Goal: Task Accomplishment & Management: Use online tool/utility

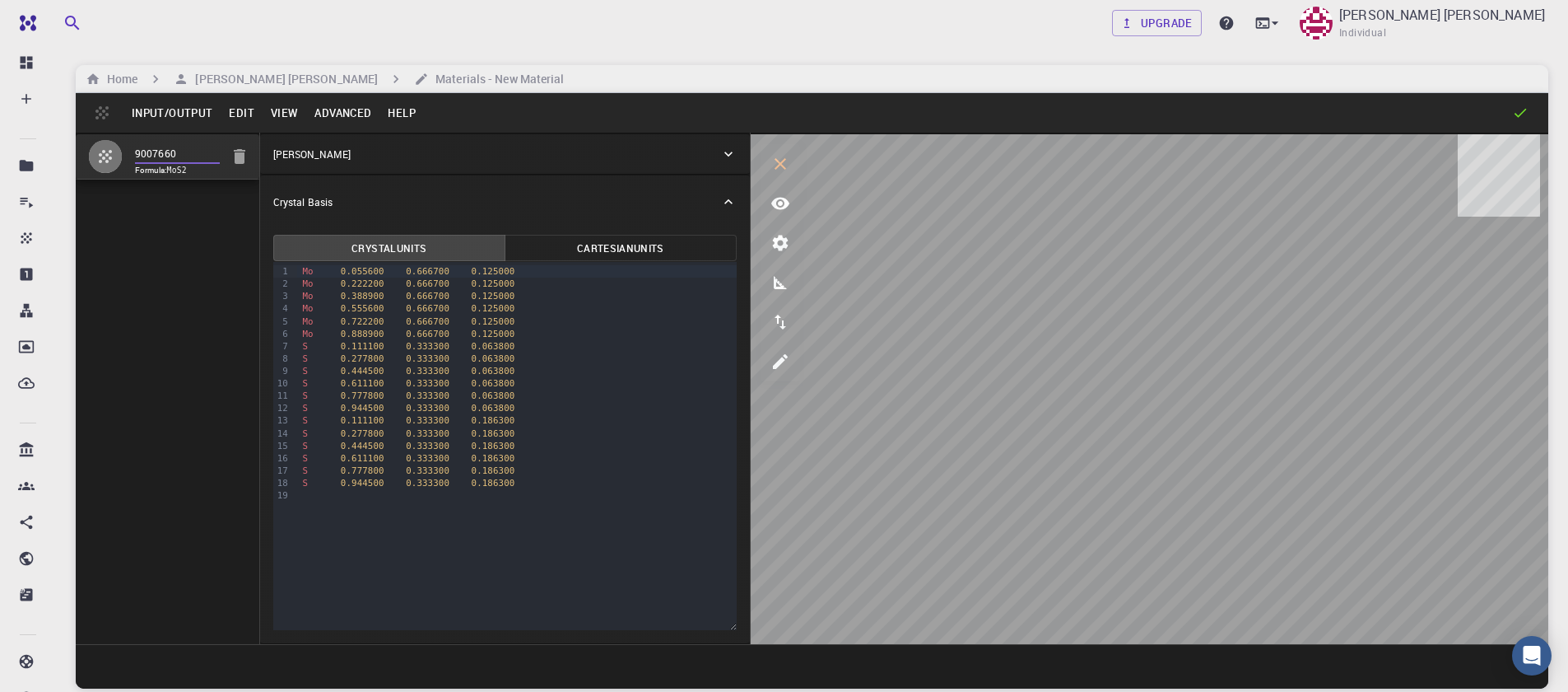
drag, startPoint x: 184, startPoint y: 153, endPoint x: 66, endPoint y: 147, distance: 118.2
click at [66, 147] on div "Upgrade Sanjay Kumar Mahla Individual Home Sanjay Kumar Mahla Materials - New M…" at bounding box center [812, 408] width 1512 height 817
type input "1"
click at [165, 107] on button "Input/Output" at bounding box center [172, 113] width 97 height 26
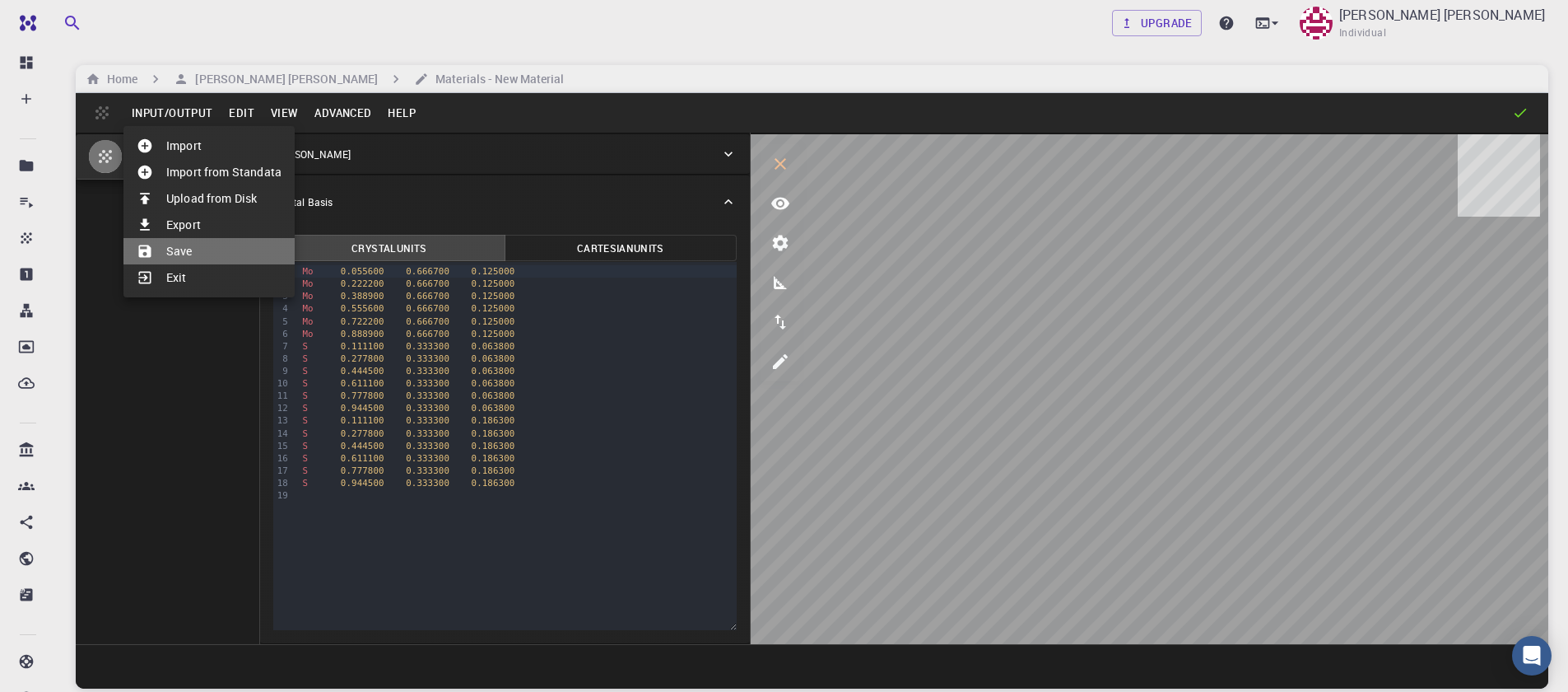
click at [182, 256] on li "Save" at bounding box center [209, 251] width 171 height 26
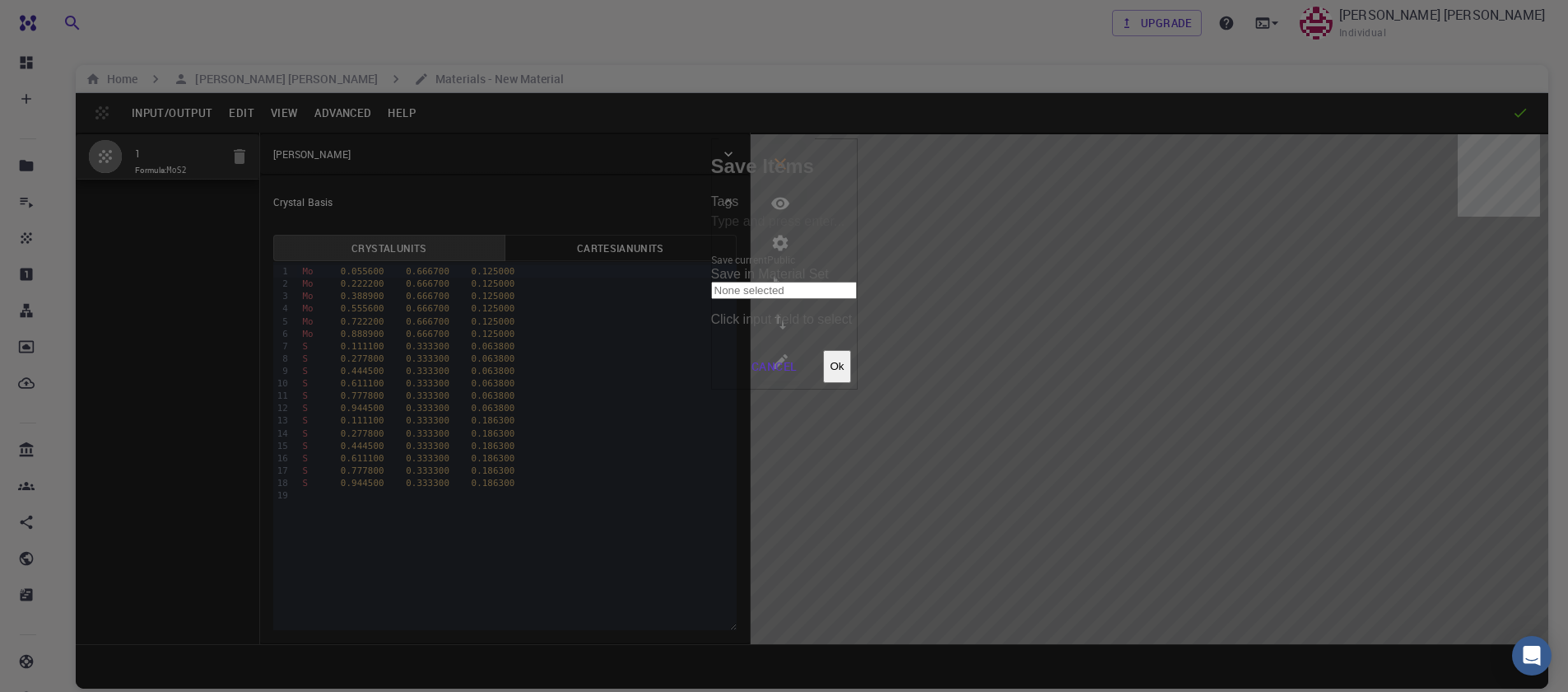
click at [711, 236] on input "Tags" at bounding box center [784, 222] width 146 height 26
type input "1"
click at [850, 350] on button "Ok" at bounding box center [837, 366] width 27 height 33
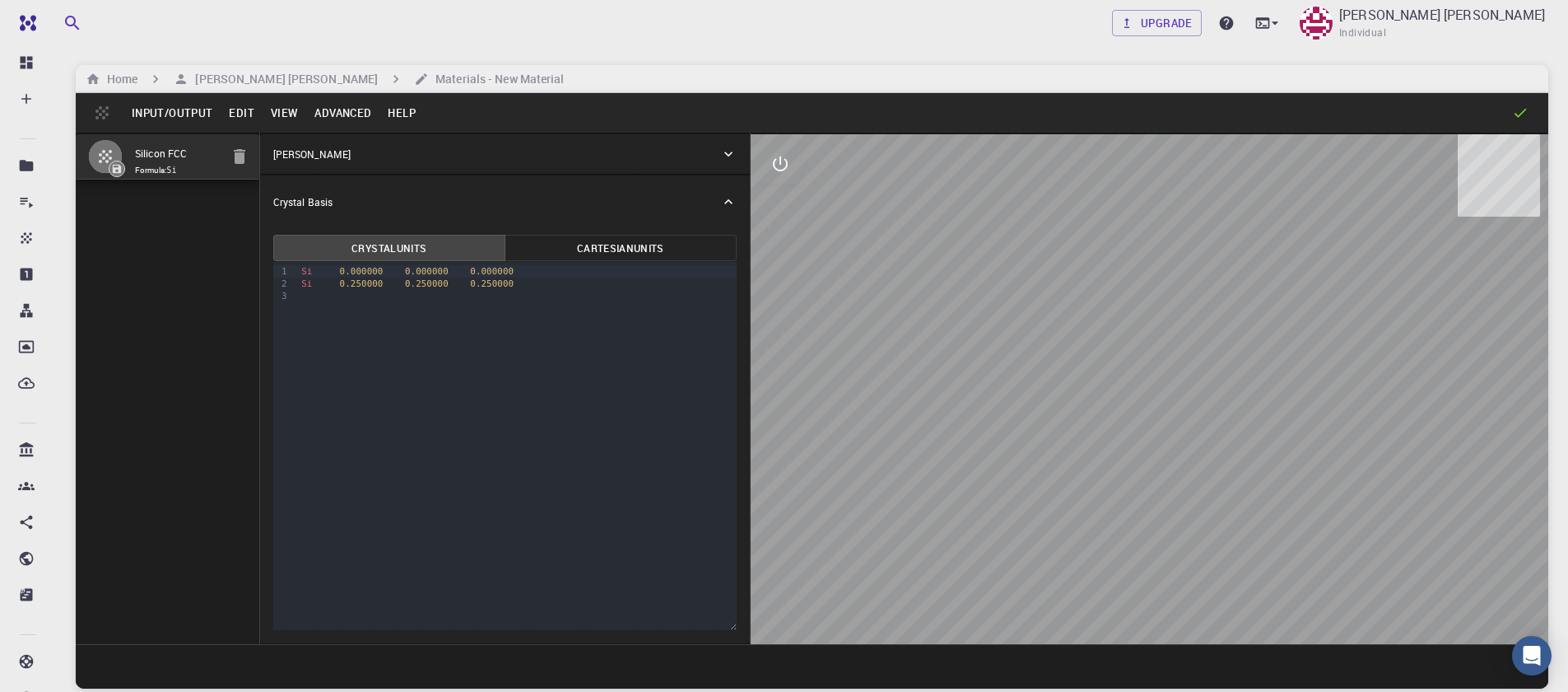
click at [199, 115] on button "Input/Output" at bounding box center [172, 113] width 97 height 26
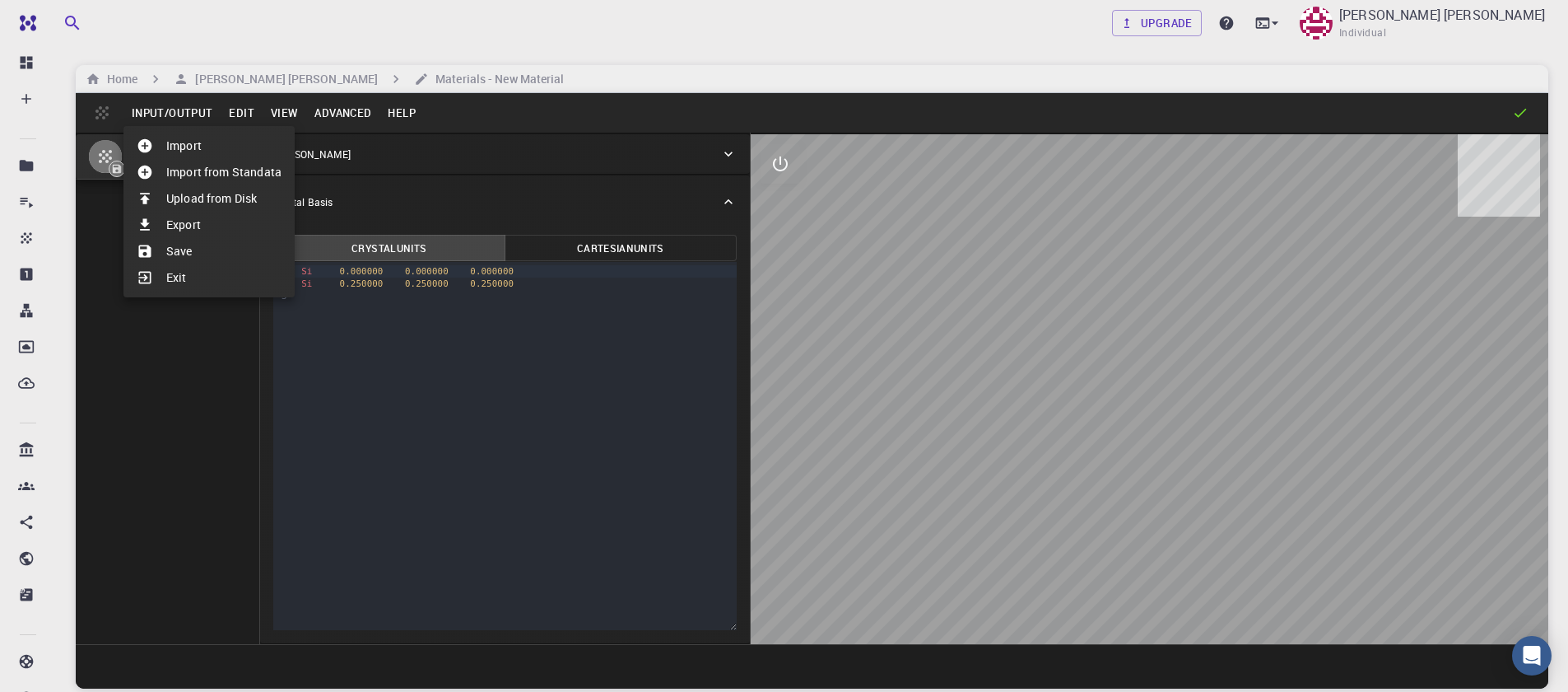
click at [206, 155] on li "Import" at bounding box center [209, 145] width 171 height 26
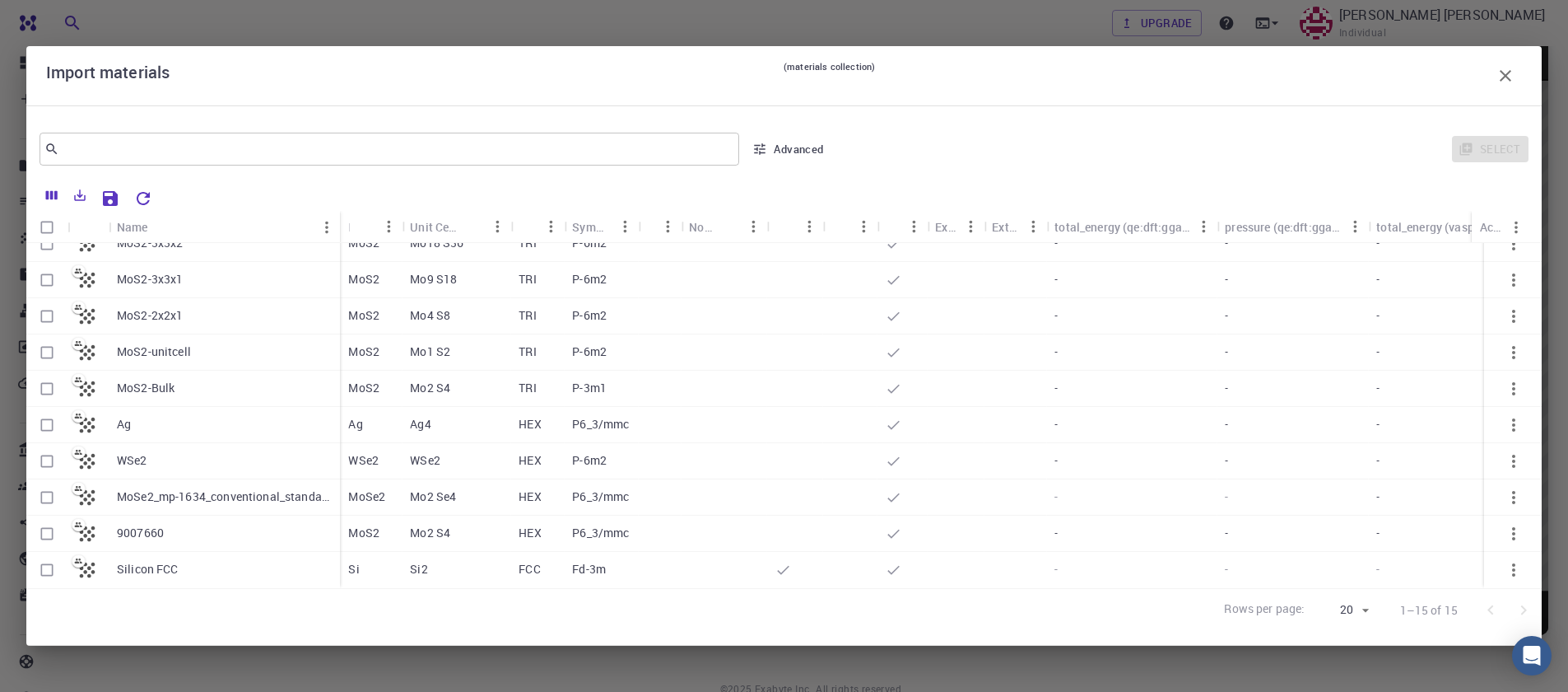
scroll to position [125, 0]
click at [51, 528] on input "Select row" at bounding box center [46, 534] width 31 height 31
checkbox input "true"
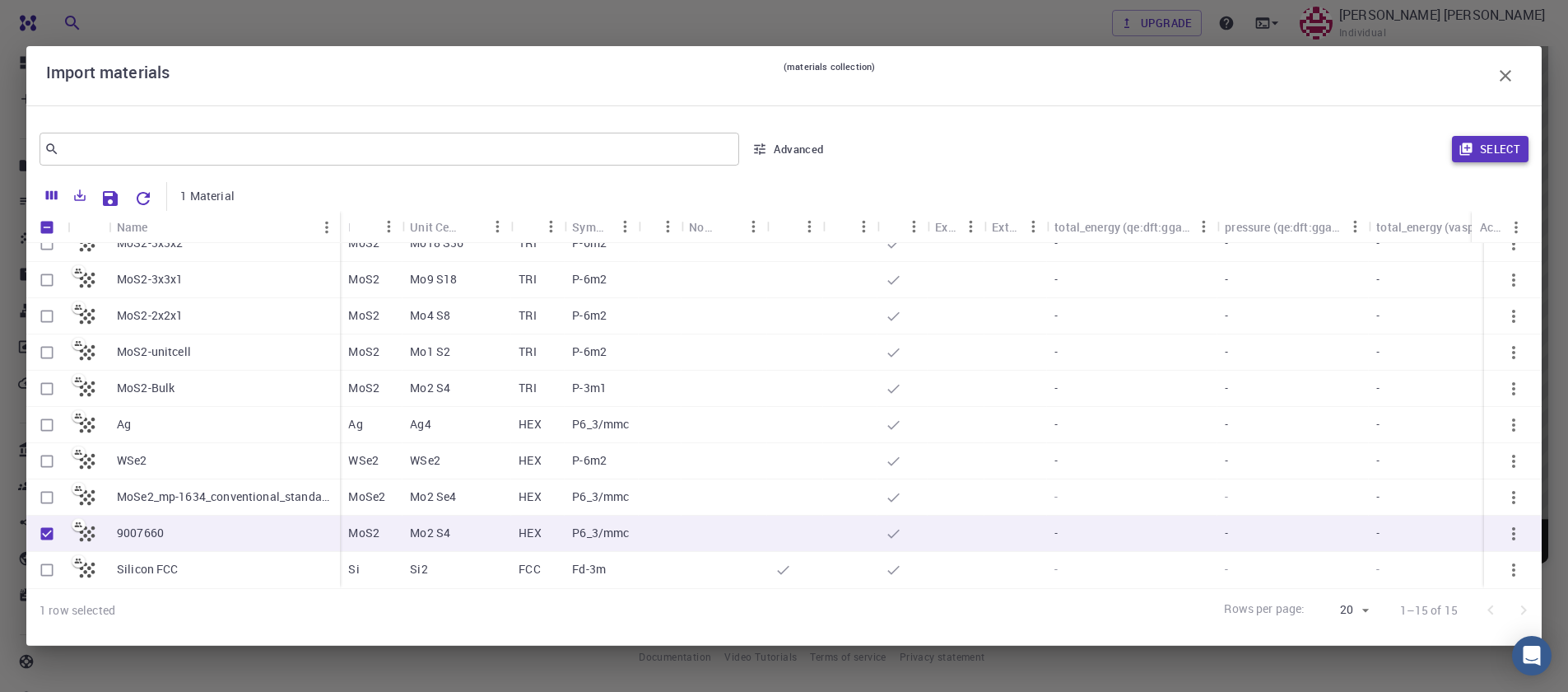
click at [1469, 147] on icon "button" at bounding box center [1466, 149] width 15 height 15
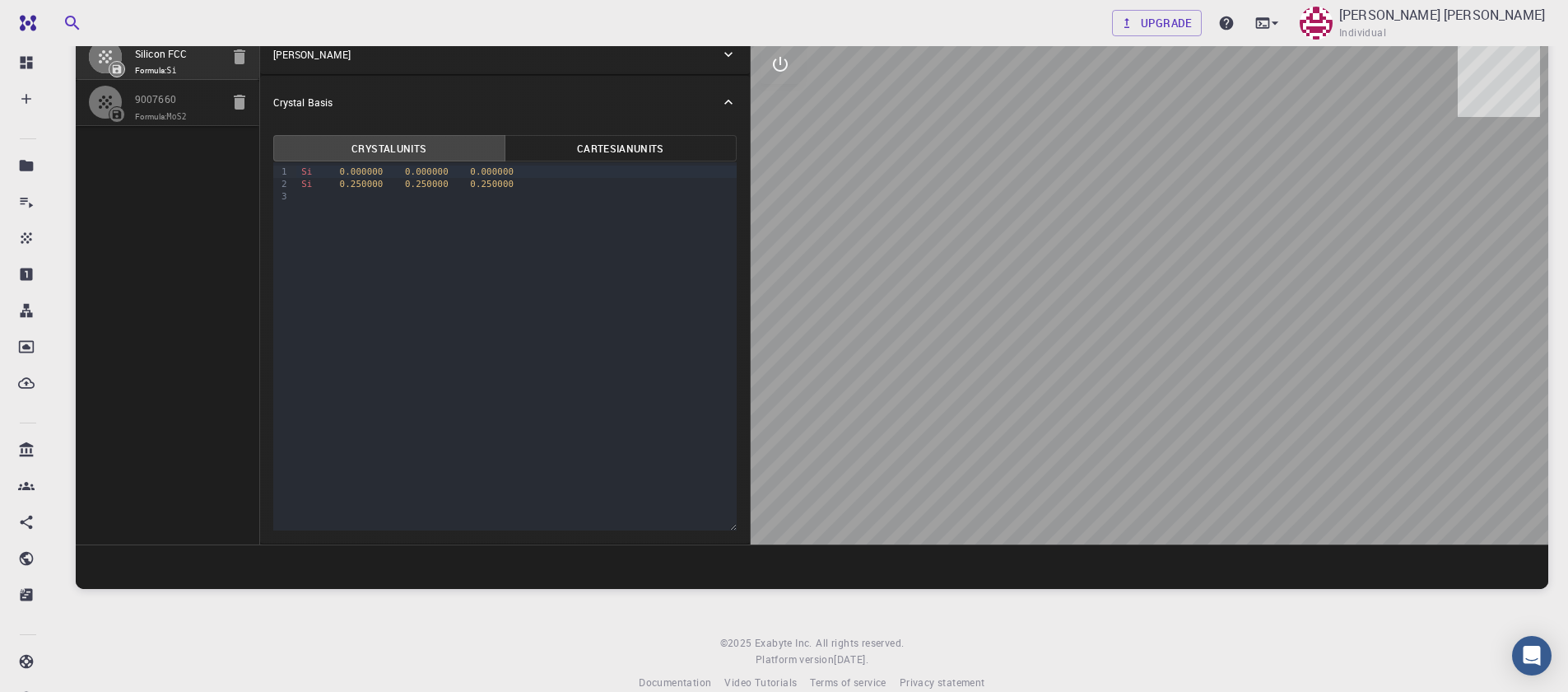
scroll to position [0, 0]
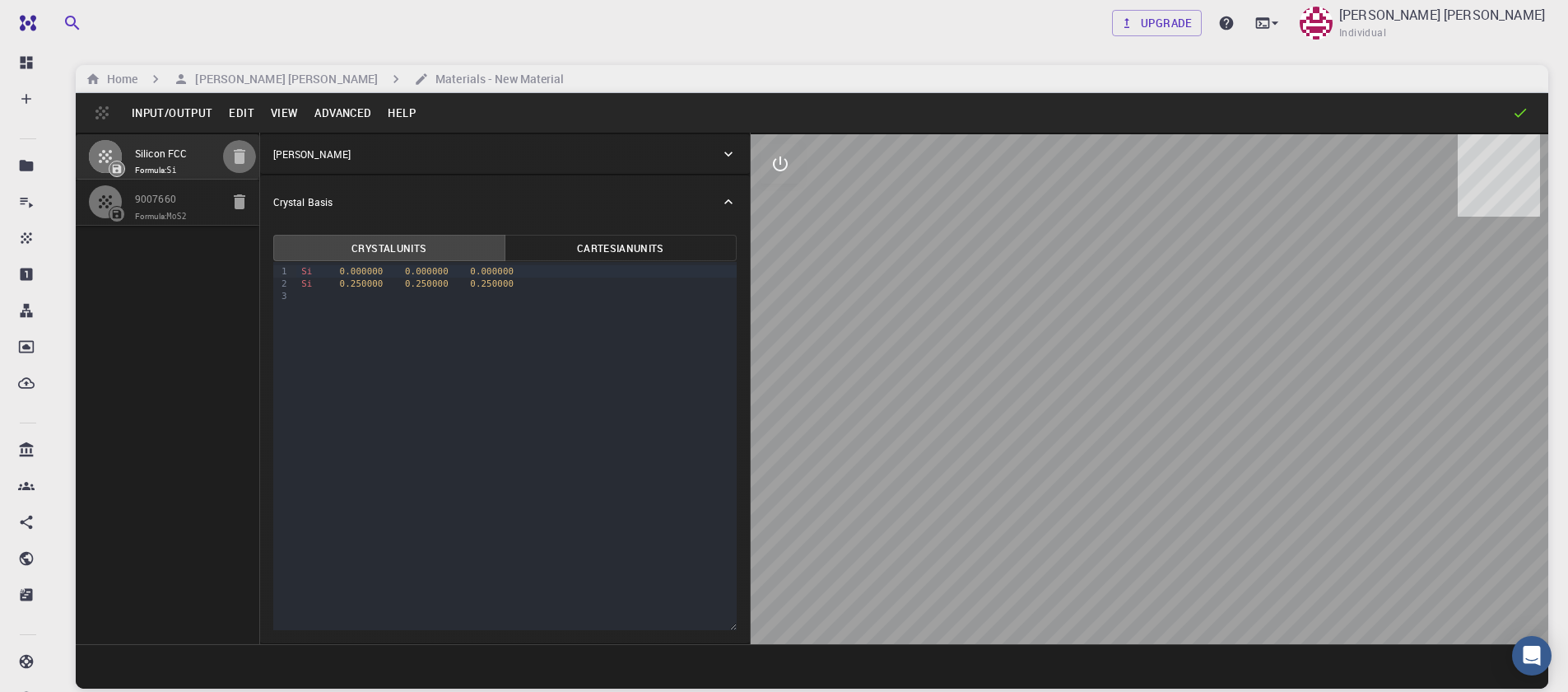
click at [241, 157] on icon "button" at bounding box center [239, 156] width 12 height 15
type input "HEX"
type input "3.161"
type input "12.295"
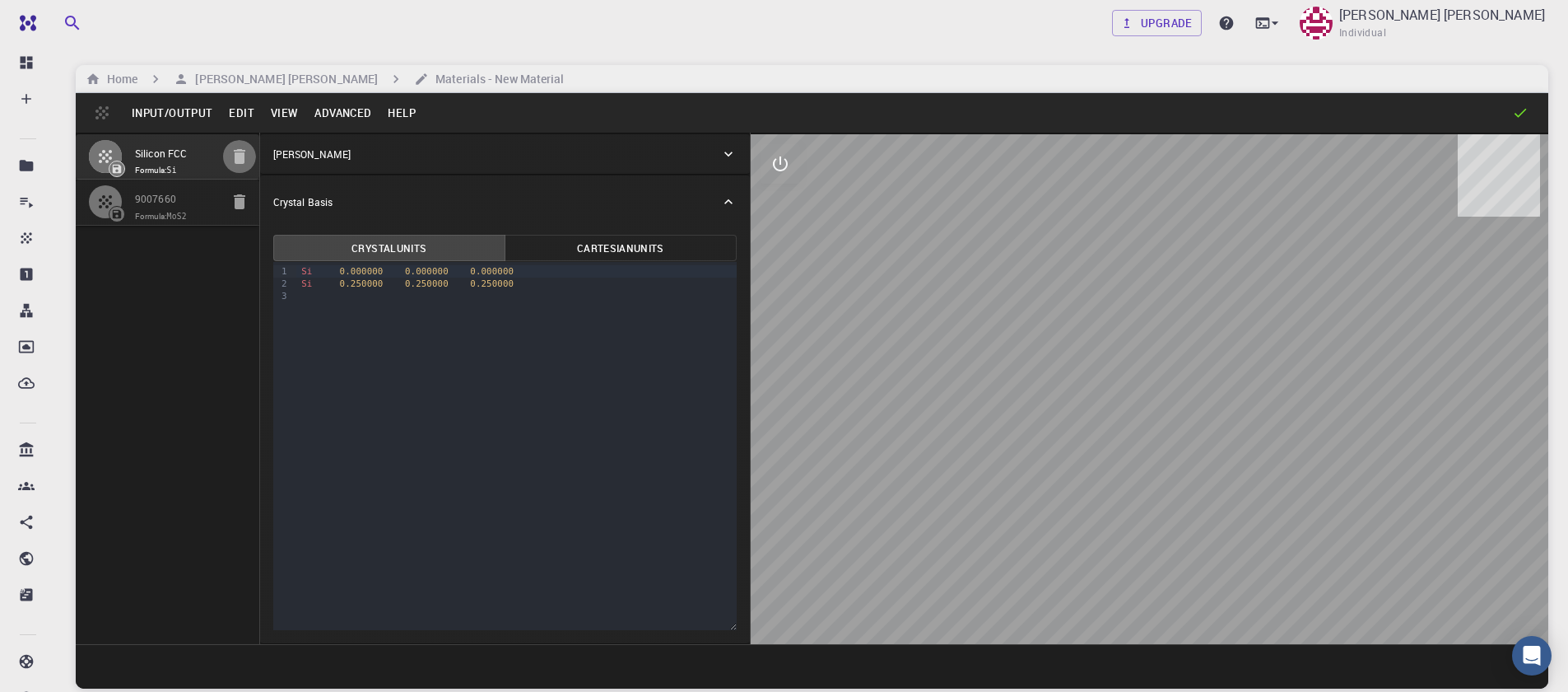
type input "90"
type input "119.99999999999999"
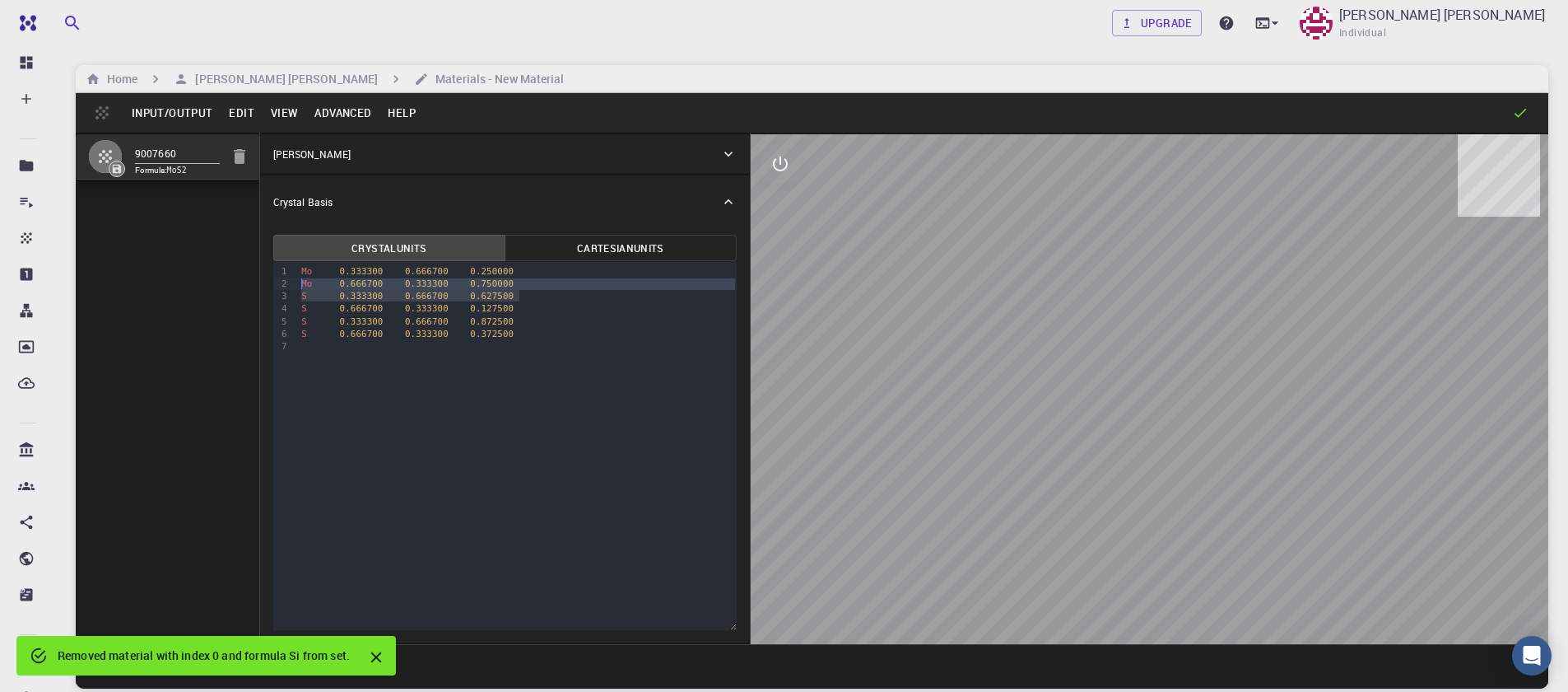
drag, startPoint x: 523, startPoint y: 298, endPoint x: 275, endPoint y: 289, distance: 248.2
click at [275, 289] on div "9 1 2 3 4 5 6 7 › Mo 0.333300 0.666700 0.250000 Mo 0.666700 0.333300 0.750000 S…" at bounding box center [505, 446] width 464 height 368
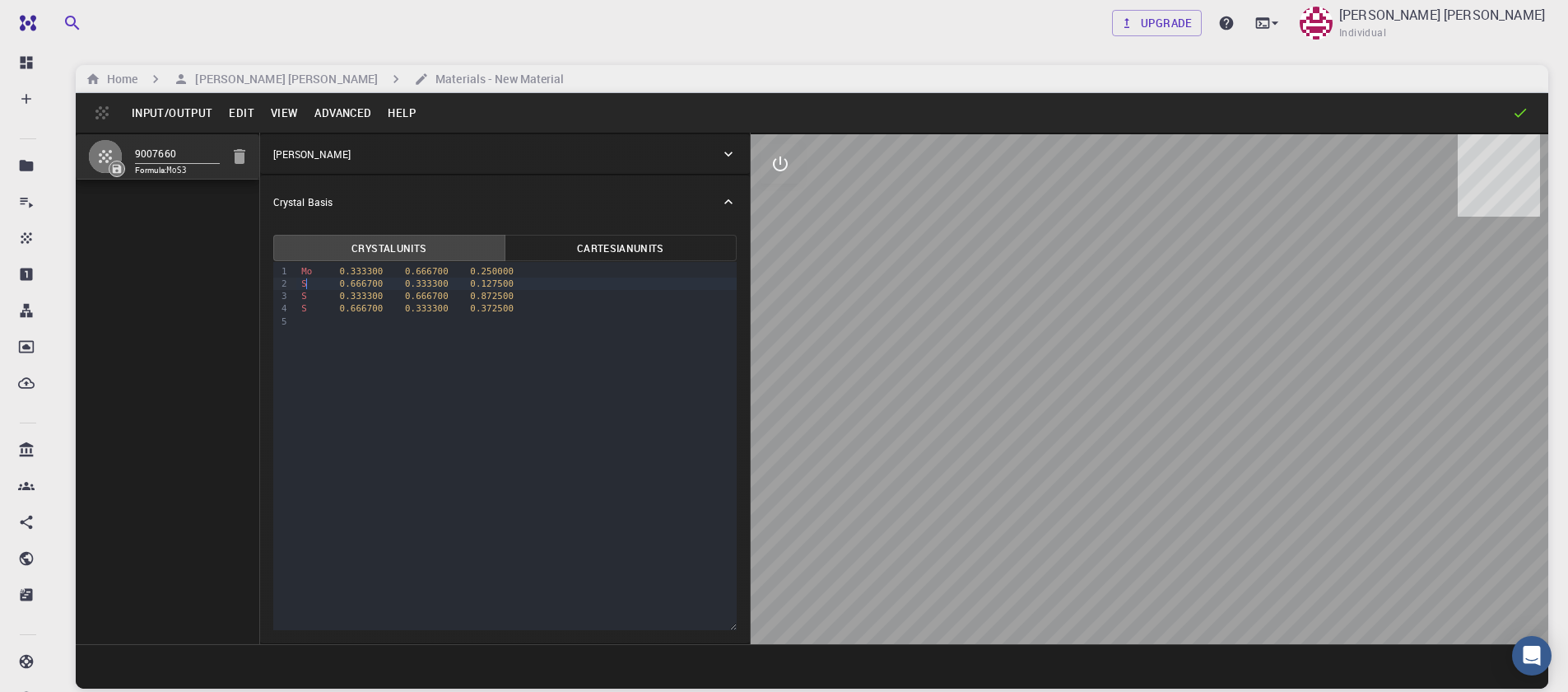
click at [501, 373] on div "9 1 2 3 4 5 › Mo 0.333300 0.666700 0.250000 S 0.666700 0.333300 0.127500 S 0.33…" at bounding box center [505, 446] width 464 height 368
drag, startPoint x: 538, startPoint y: 294, endPoint x: 233, endPoint y: 296, distance: 305.0
click at [233, 296] on div "9007660 Formula: MoS3 Crystal Lattice Lattice units angstrom angstrom Lattice u…" at bounding box center [812, 388] width 1473 height 511
click at [332, 106] on button "Advanced" at bounding box center [343, 113] width 74 height 26
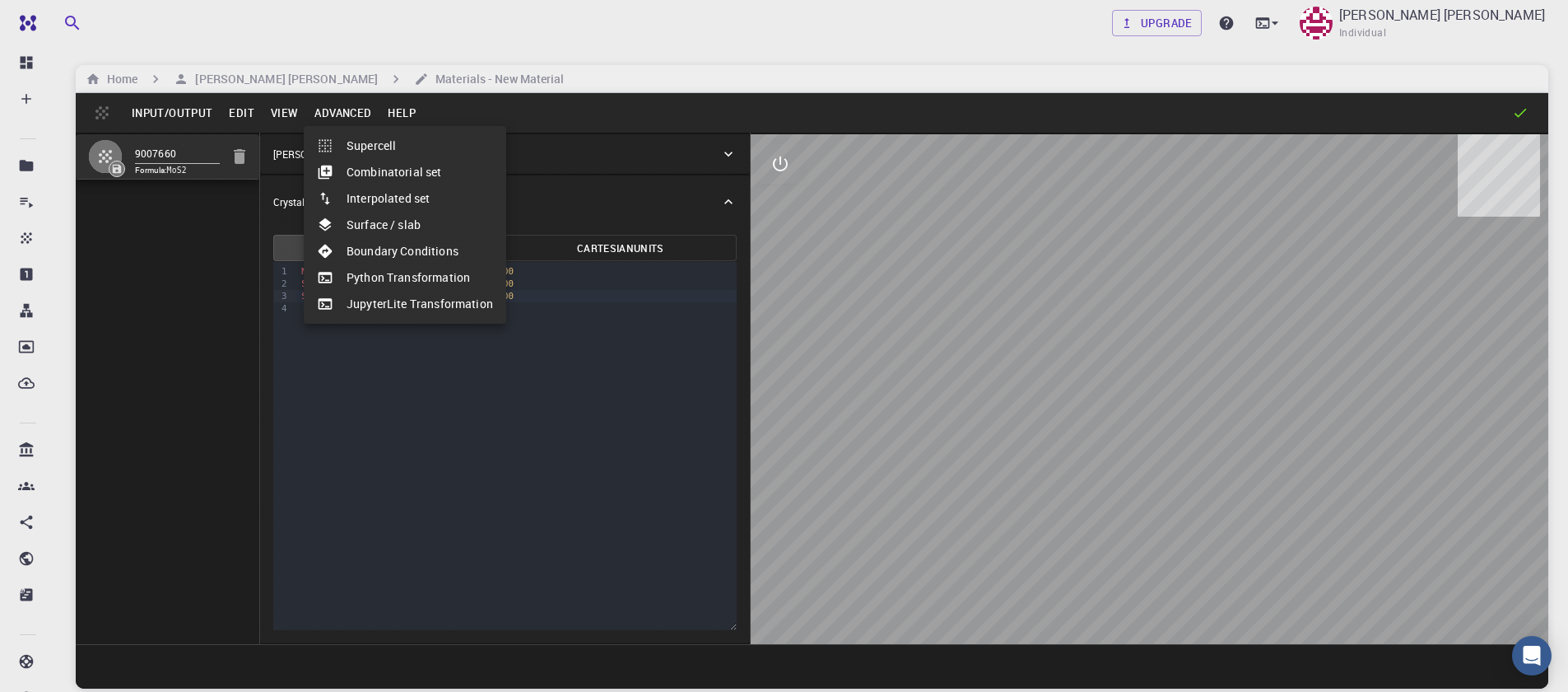
click at [369, 152] on li "Supercell" at bounding box center [404, 145] width 203 height 26
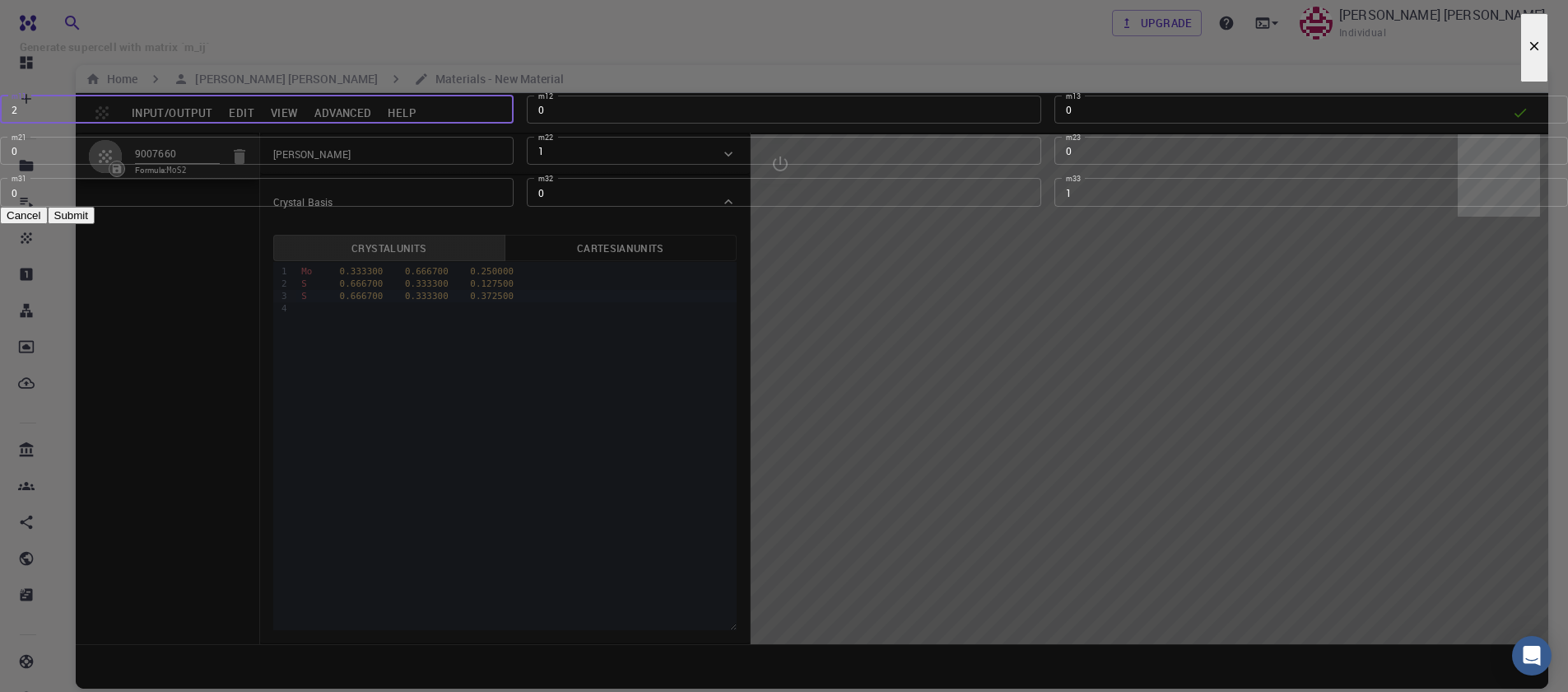
click at [514, 124] on input "2" at bounding box center [256, 109] width 514 height 28
click at [514, 124] on input "3" at bounding box center [256, 109] width 514 height 28
click at [514, 124] on input "4" at bounding box center [256, 109] width 514 height 28
click at [514, 124] on input "5" at bounding box center [256, 109] width 514 height 28
type input "6"
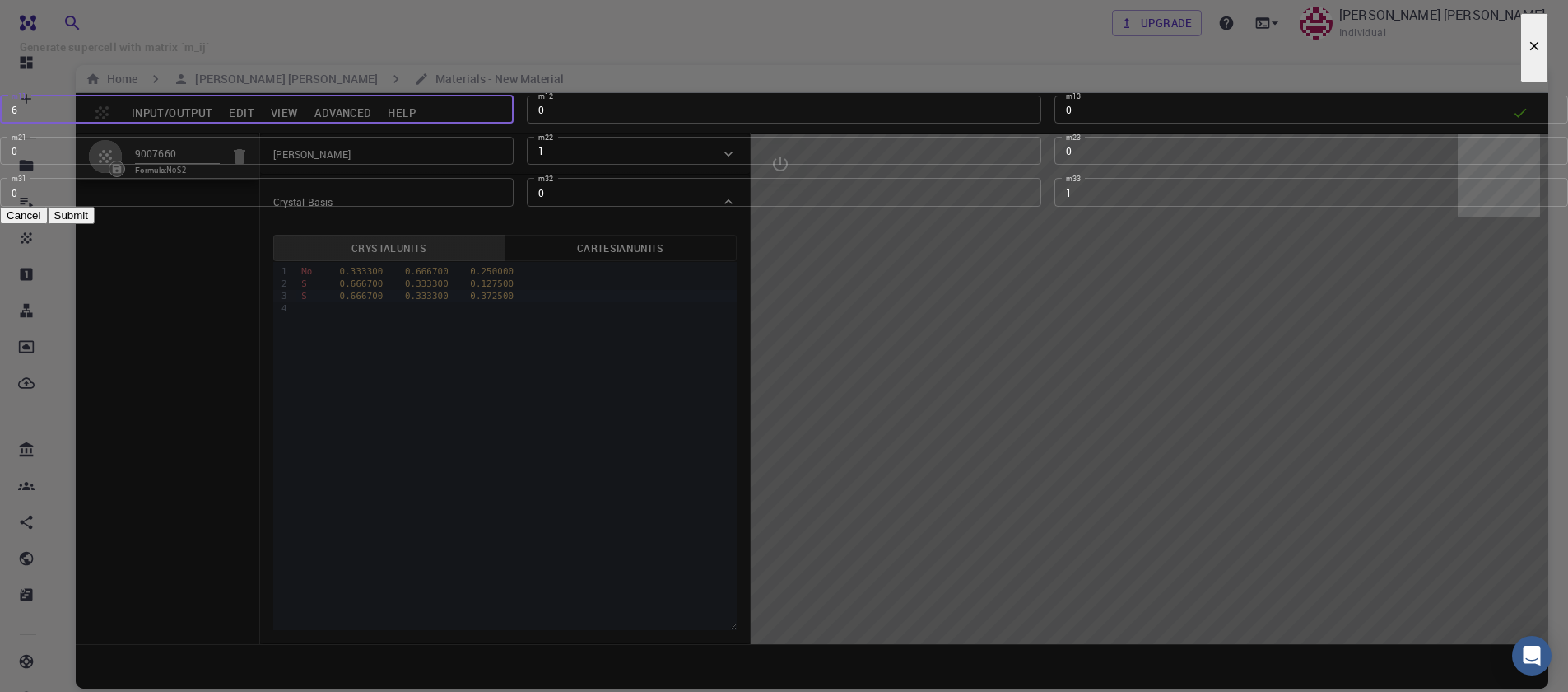
click at [514, 124] on input "6" at bounding box center [256, 109] width 514 height 28
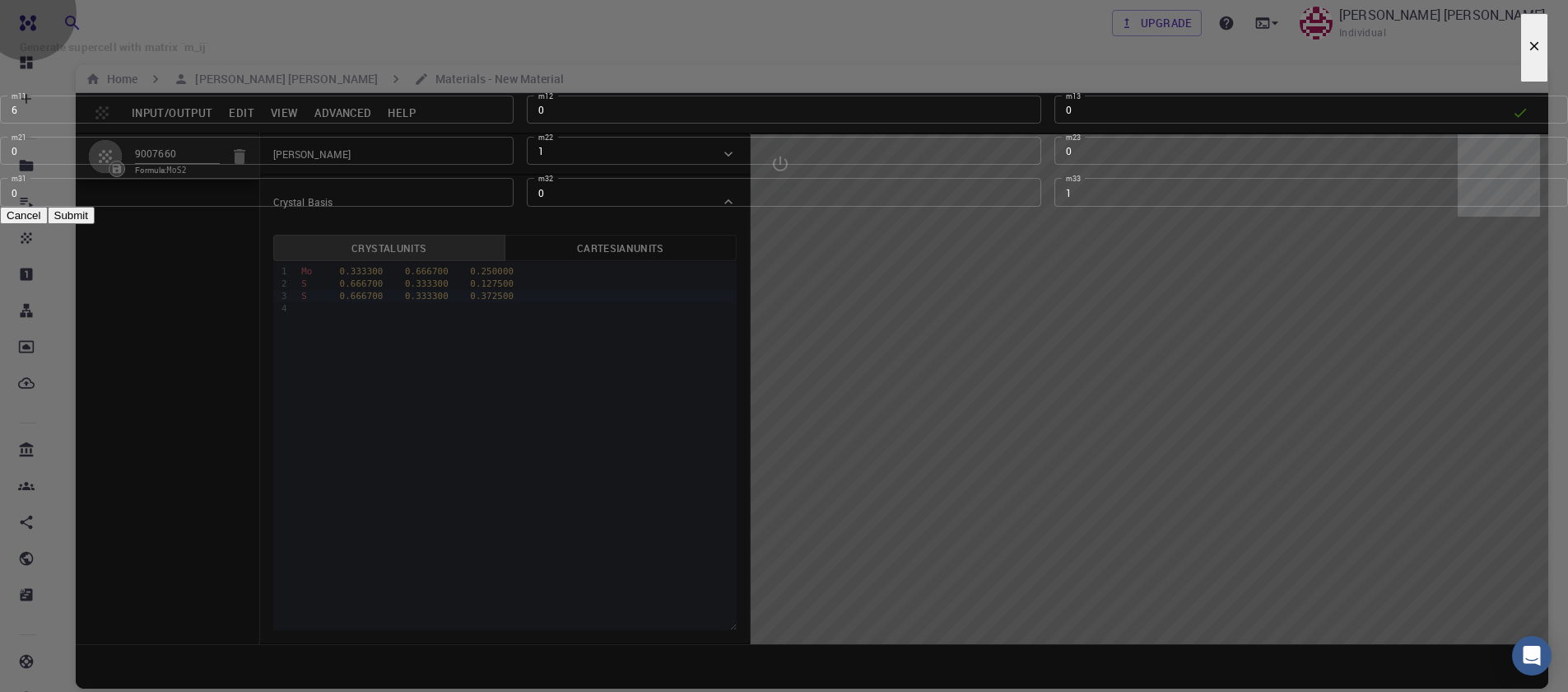
click at [95, 224] on button "Submit" at bounding box center [72, 215] width 47 height 17
type input "TRI"
type input "18.966"
type input "3.1609999999999996"
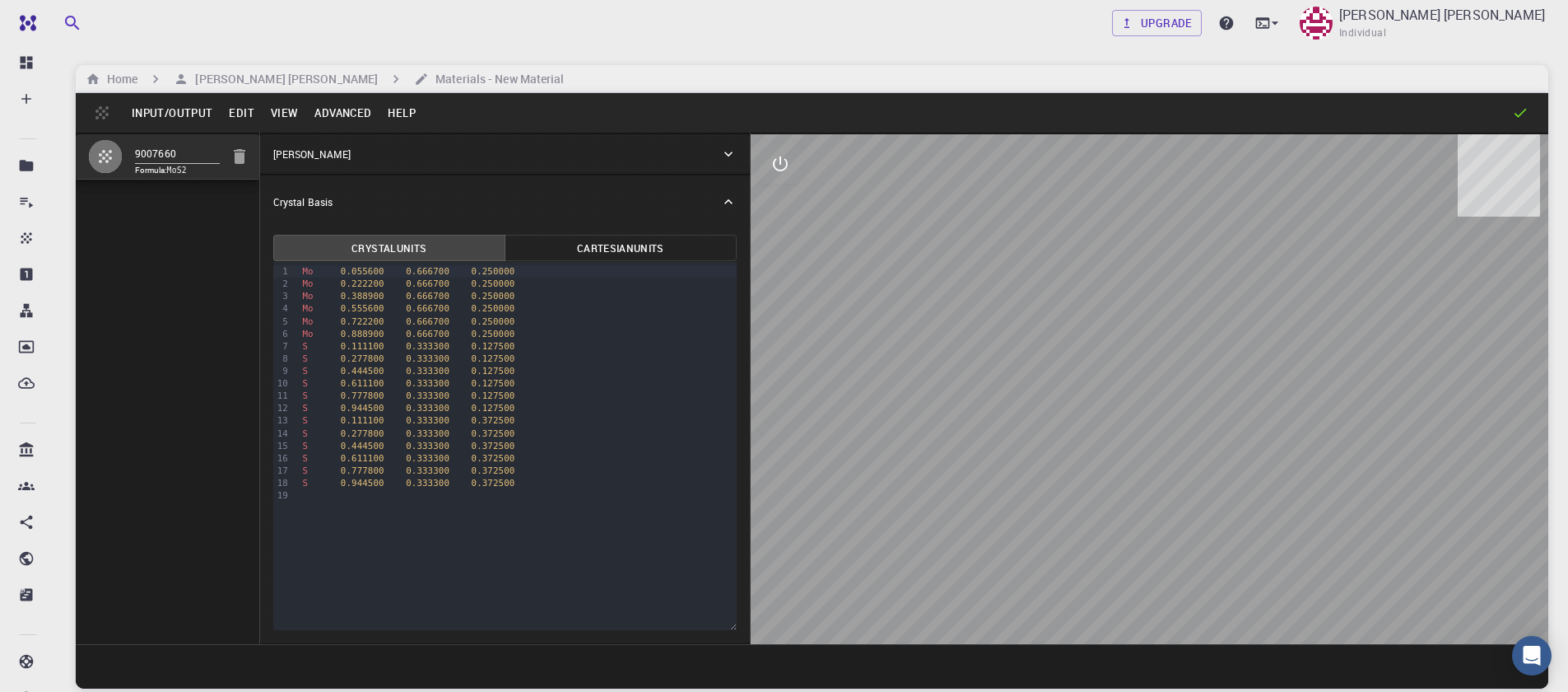
drag, startPoint x: 1143, startPoint y: 454, endPoint x: 1180, endPoint y: 402, distance: 63.8
click at [1180, 402] on div at bounding box center [1149, 389] width 797 height 510
drag, startPoint x: 1089, startPoint y: 346, endPoint x: 1141, endPoint y: 328, distance: 55.0
click at [1158, 345] on div at bounding box center [1149, 389] width 797 height 510
click at [790, 164] on button "interactive" at bounding box center [780, 163] width 39 height 39
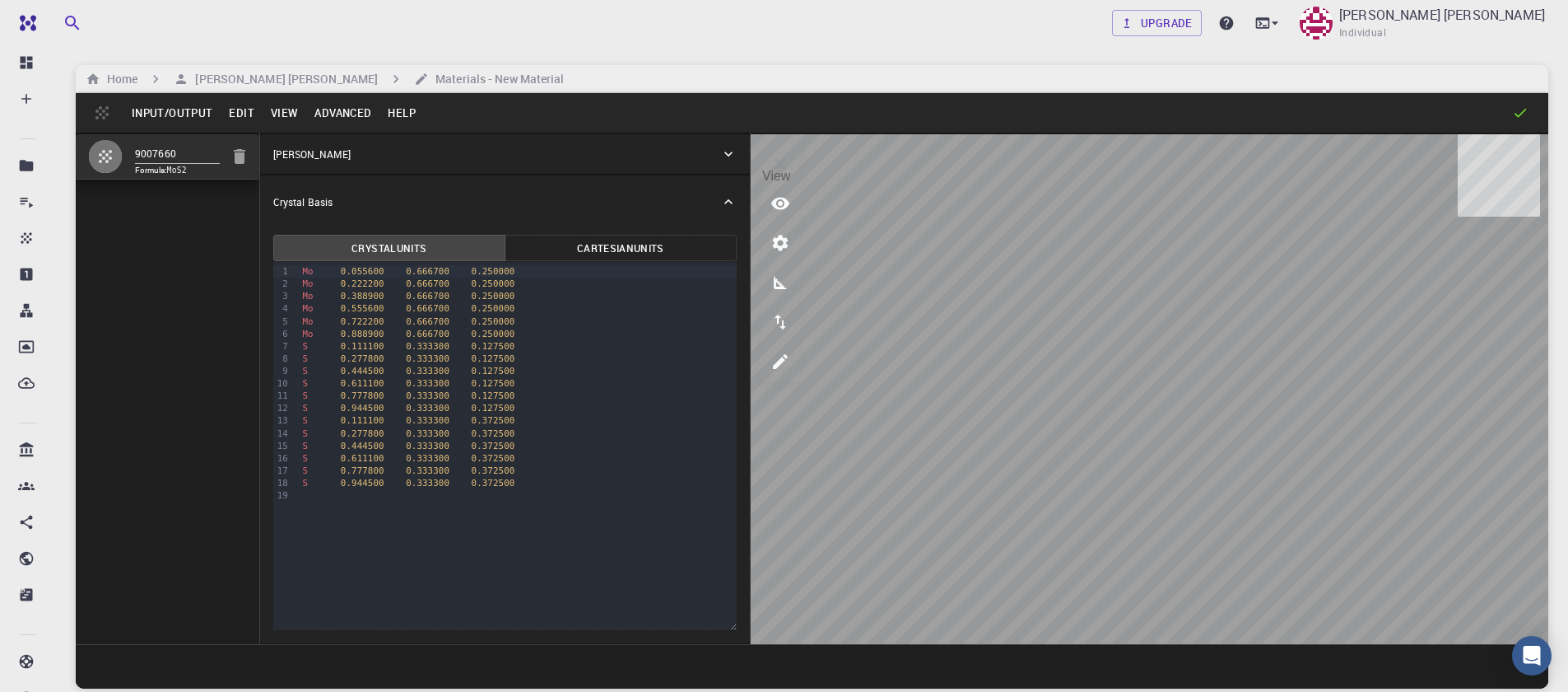
click at [788, 212] on icon "view" at bounding box center [781, 204] width 20 height 20
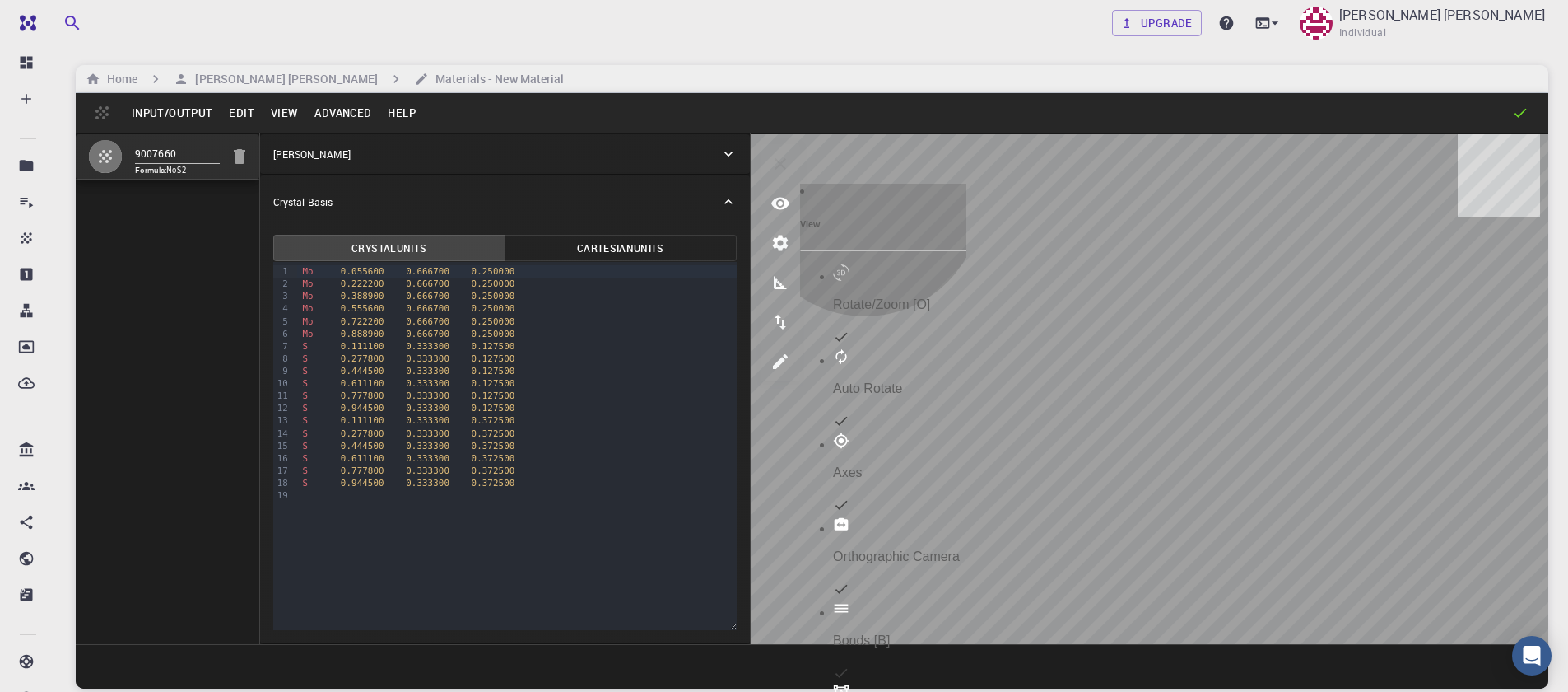
click at [872, 297] on p "Rotate/Zoom [O]" at bounding box center [899, 305] width 134 height 15
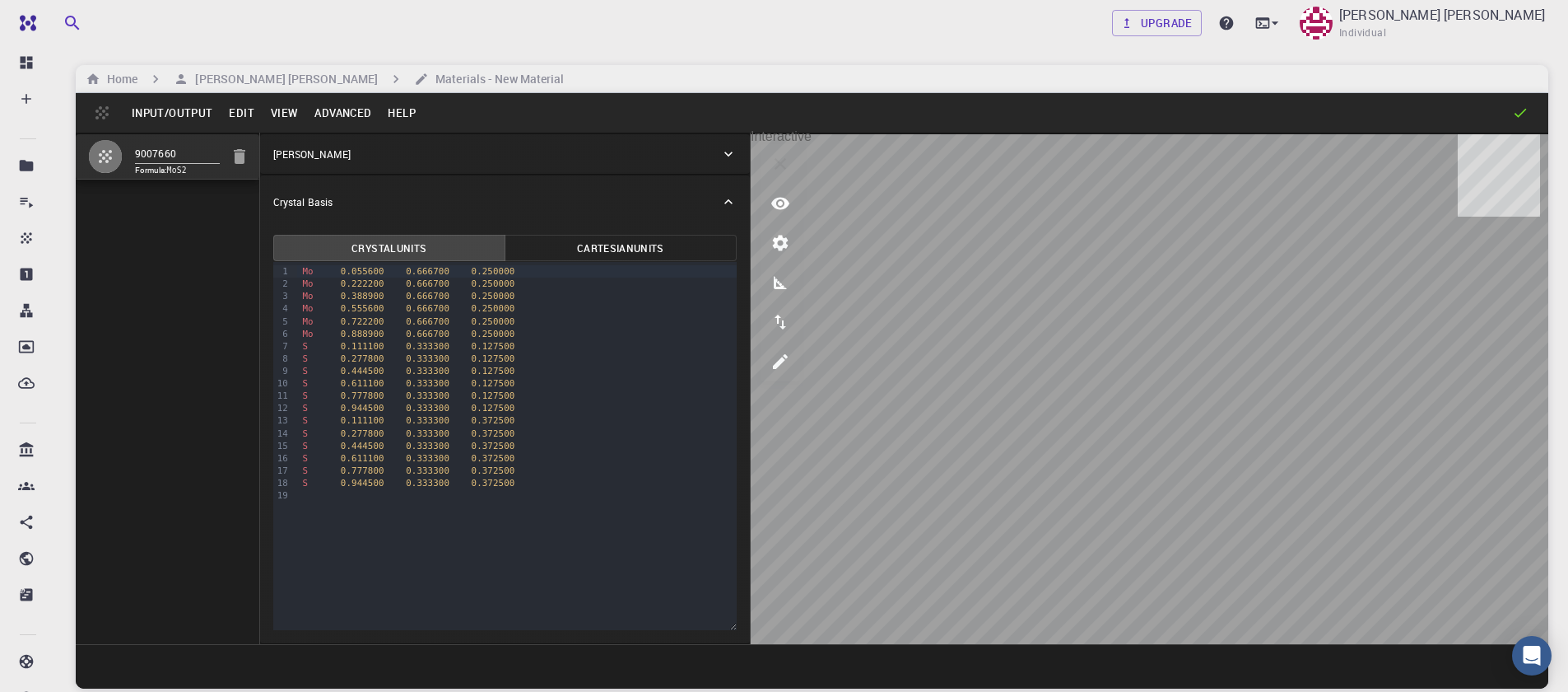
click at [780, 163] on icon "interactive" at bounding box center [780, 164] width 12 height 12
drag, startPoint x: 180, startPoint y: 150, endPoint x: 99, endPoint y: 145, distance: 81.2
click at [99, 145] on li "9007660 Formula: MoS2" at bounding box center [167, 157] width 184 height 45
type input "1"
click at [185, 111] on button "Input/Output" at bounding box center [172, 113] width 97 height 26
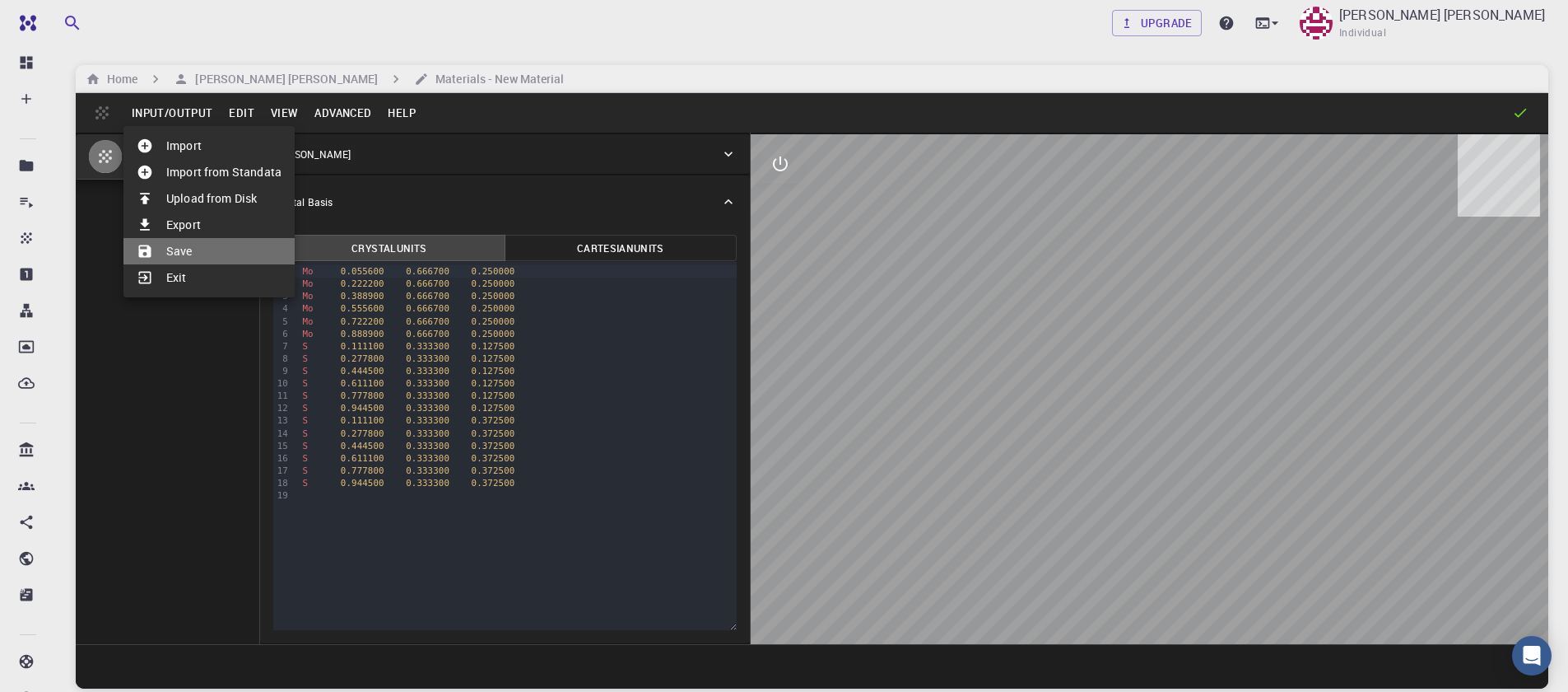
click at [209, 250] on li "Save" at bounding box center [209, 251] width 171 height 26
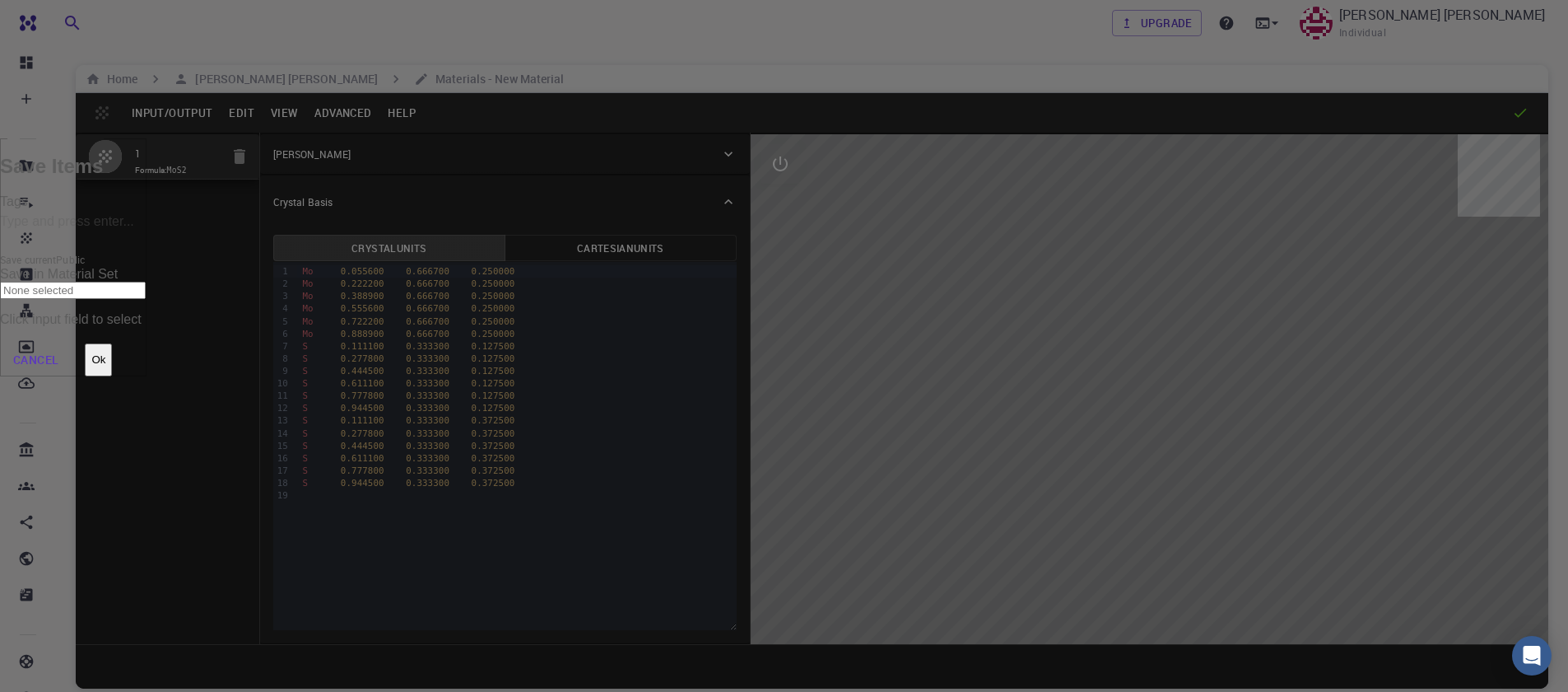
click at [146, 227] on div "Tags" at bounding box center [73, 223] width 146 height 57
click at [146, 235] on input "Tags" at bounding box center [73, 222] width 146 height 26
type input "1"
click at [112, 344] on button "Ok" at bounding box center [98, 360] width 27 height 33
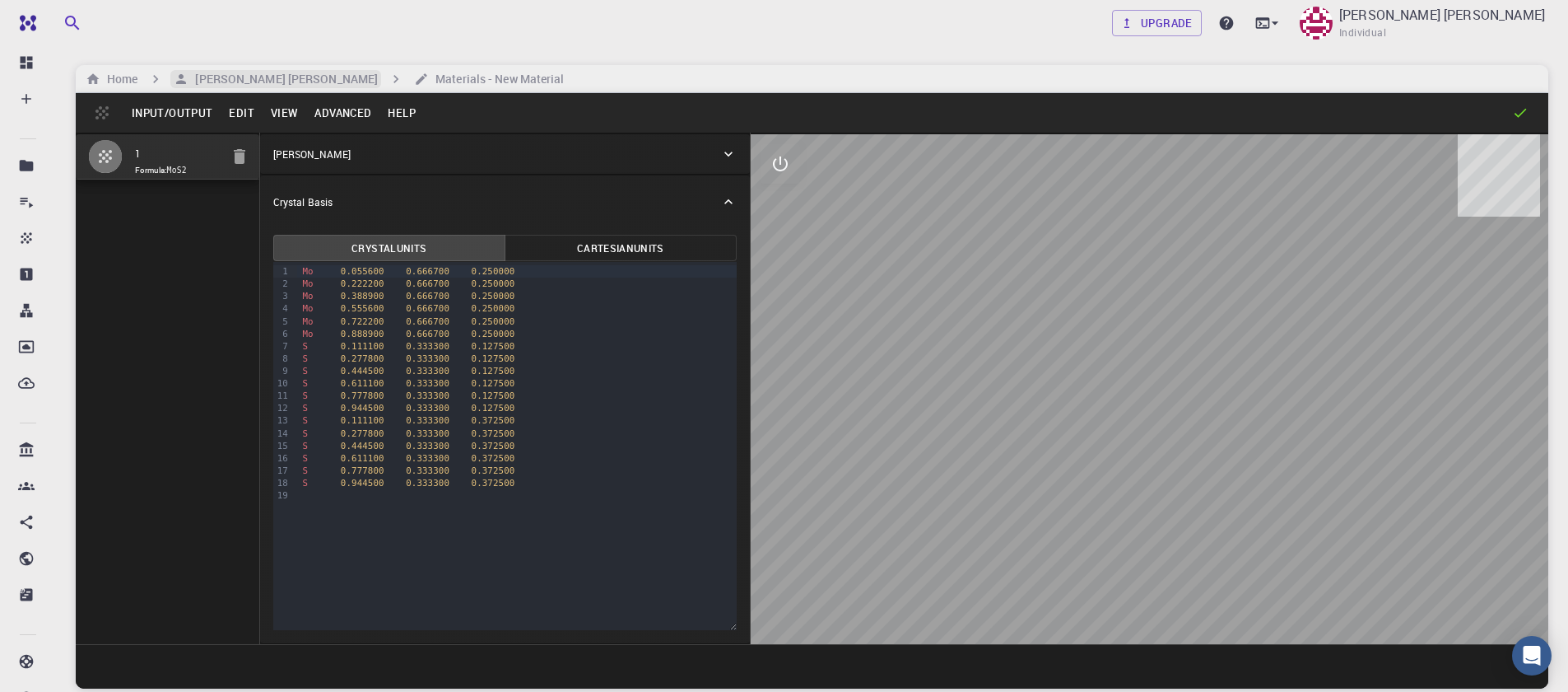
click at [232, 87] on h6 "[PERSON_NAME] [PERSON_NAME]" at bounding box center [283, 79] width 189 height 18
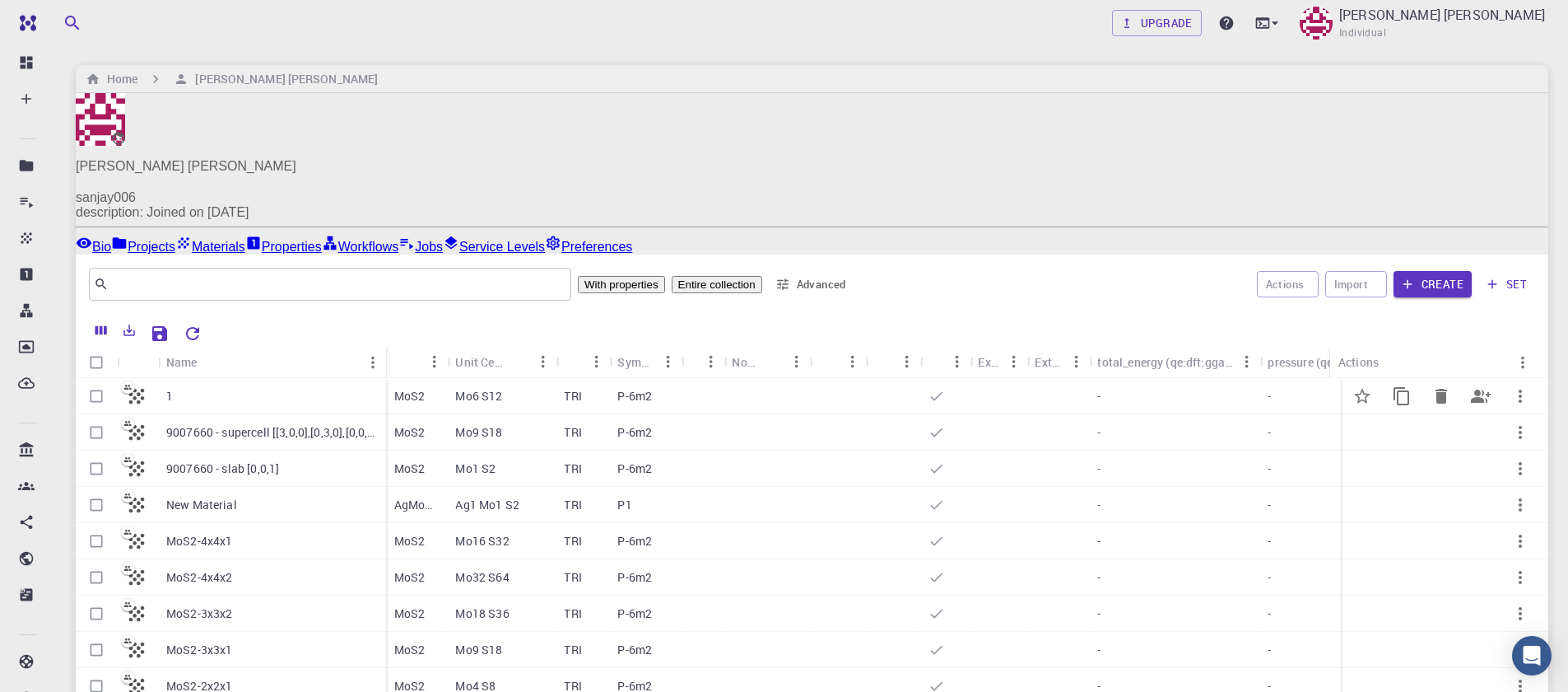
click at [276, 378] on div "1" at bounding box center [272, 396] width 228 height 36
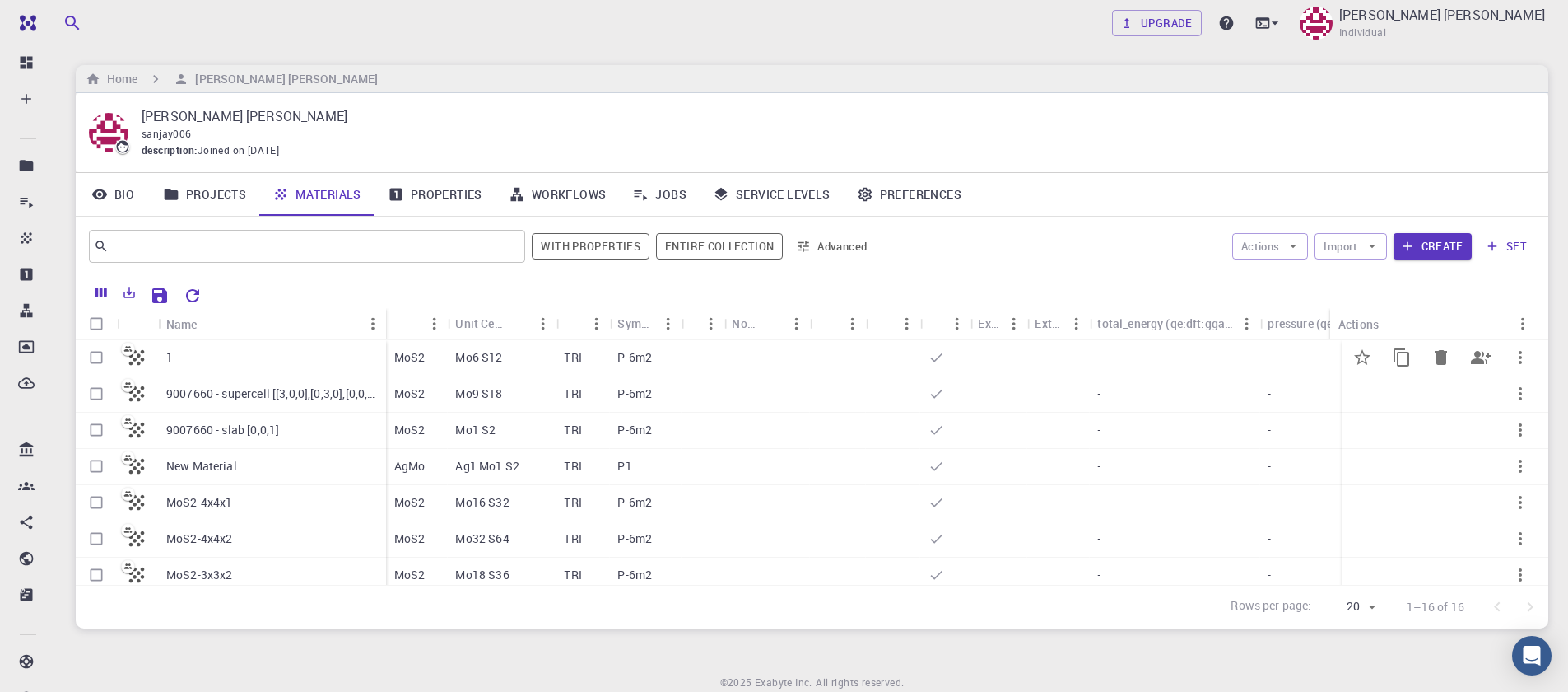
click at [97, 361] on input "Select row" at bounding box center [96, 357] width 31 height 31
checkbox input "true"
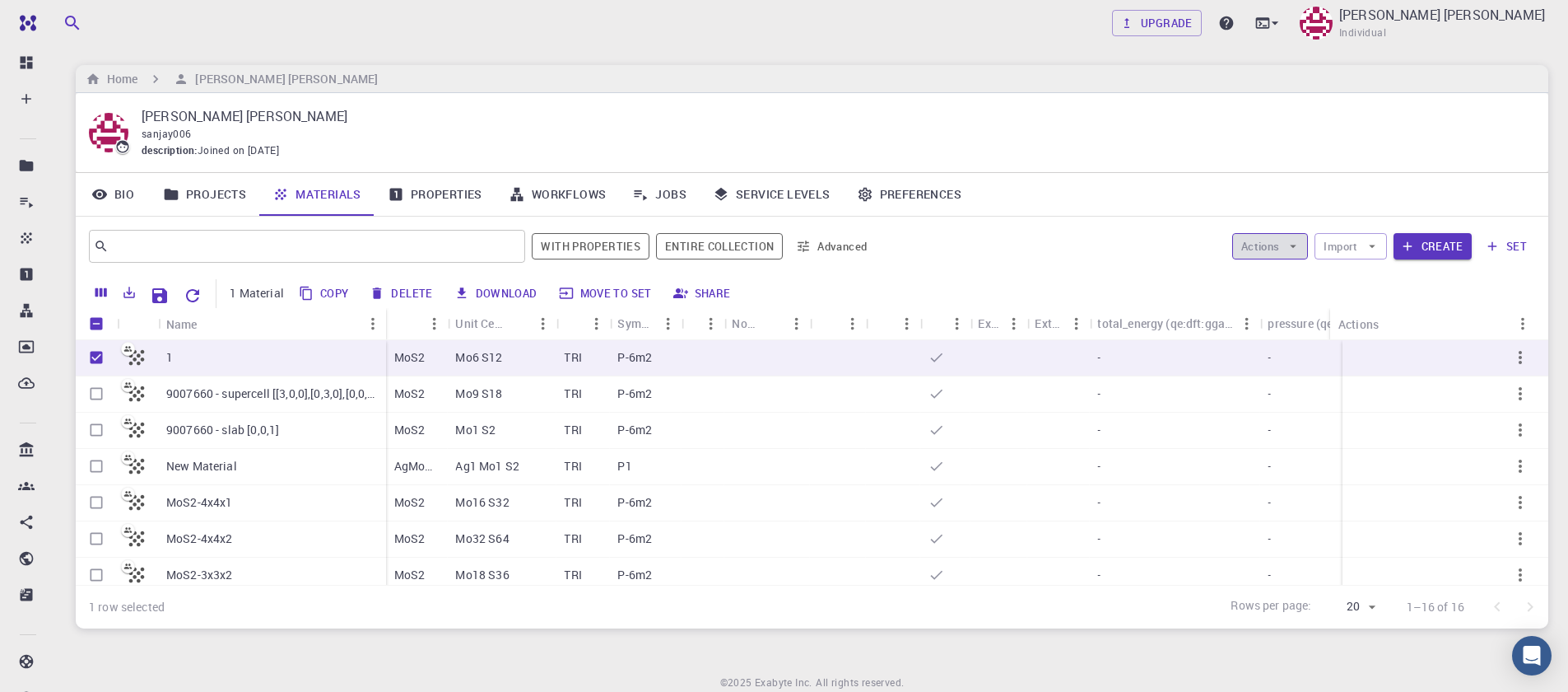
click at [1251, 241] on button "Actions" at bounding box center [1271, 246] width 76 height 26
click at [1274, 288] on li "Create Job" at bounding box center [1286, 278] width 108 height 26
click at [1435, 358] on icon "Delete" at bounding box center [1441, 357] width 12 height 15
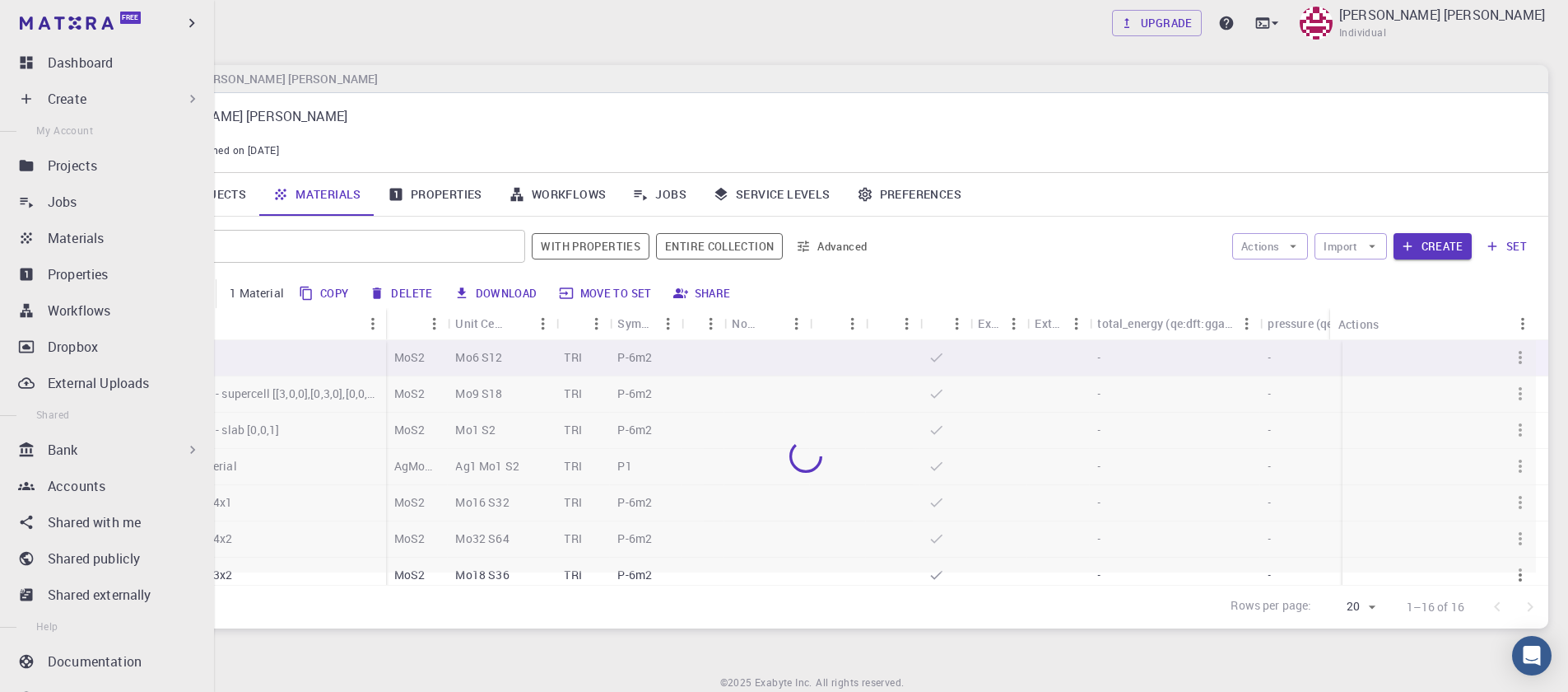
checkbox input "false"
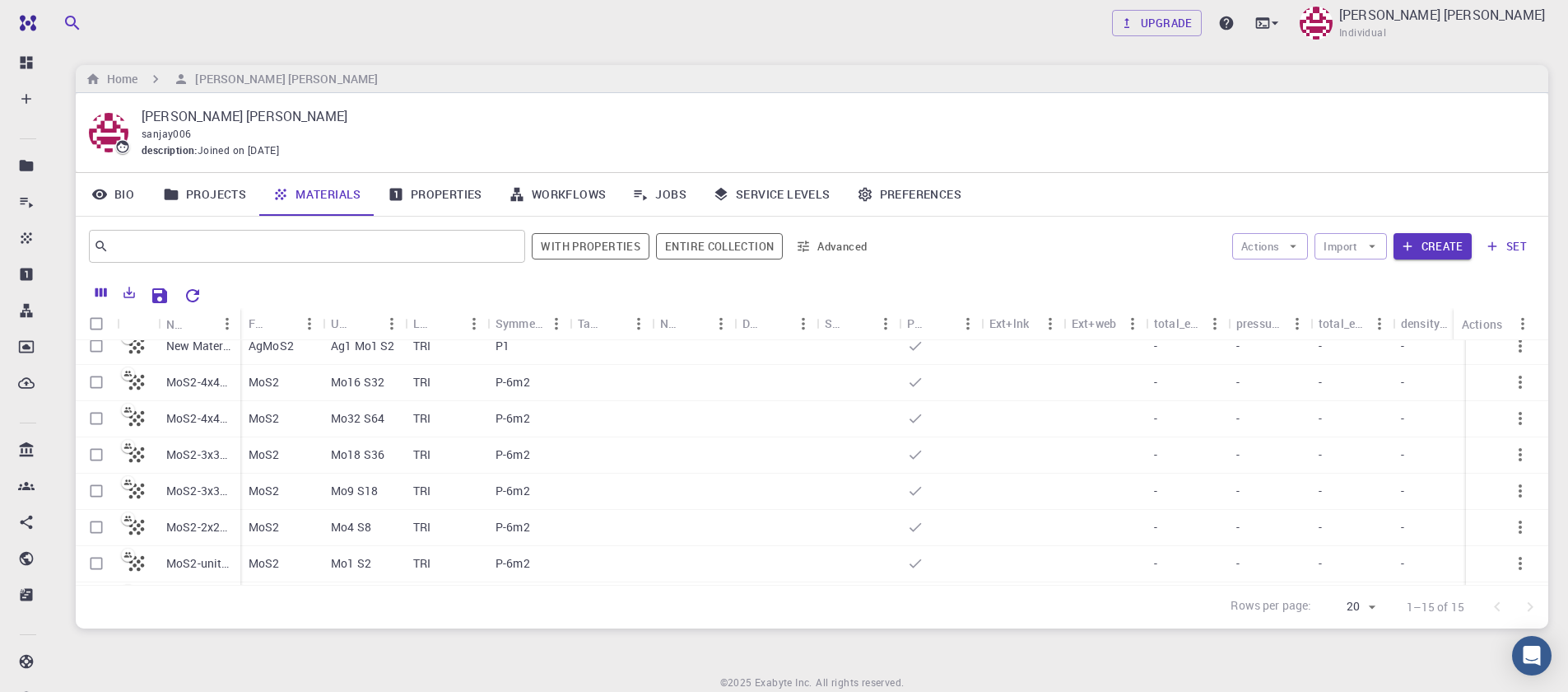
scroll to position [311, 0]
click at [95, 523] on input "Select row" at bounding box center [96, 529] width 31 height 31
checkbox input "true"
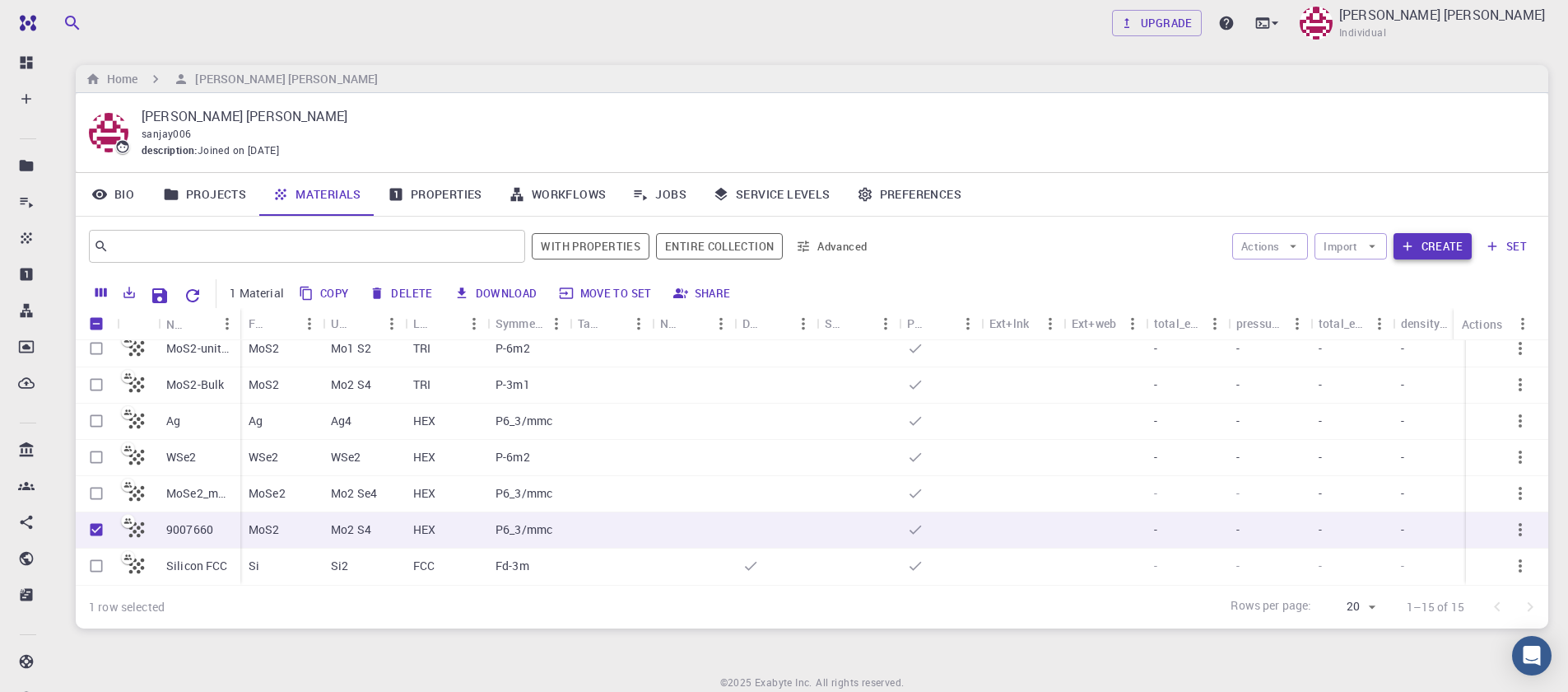
click at [1463, 251] on button "Create" at bounding box center [1433, 246] width 78 height 26
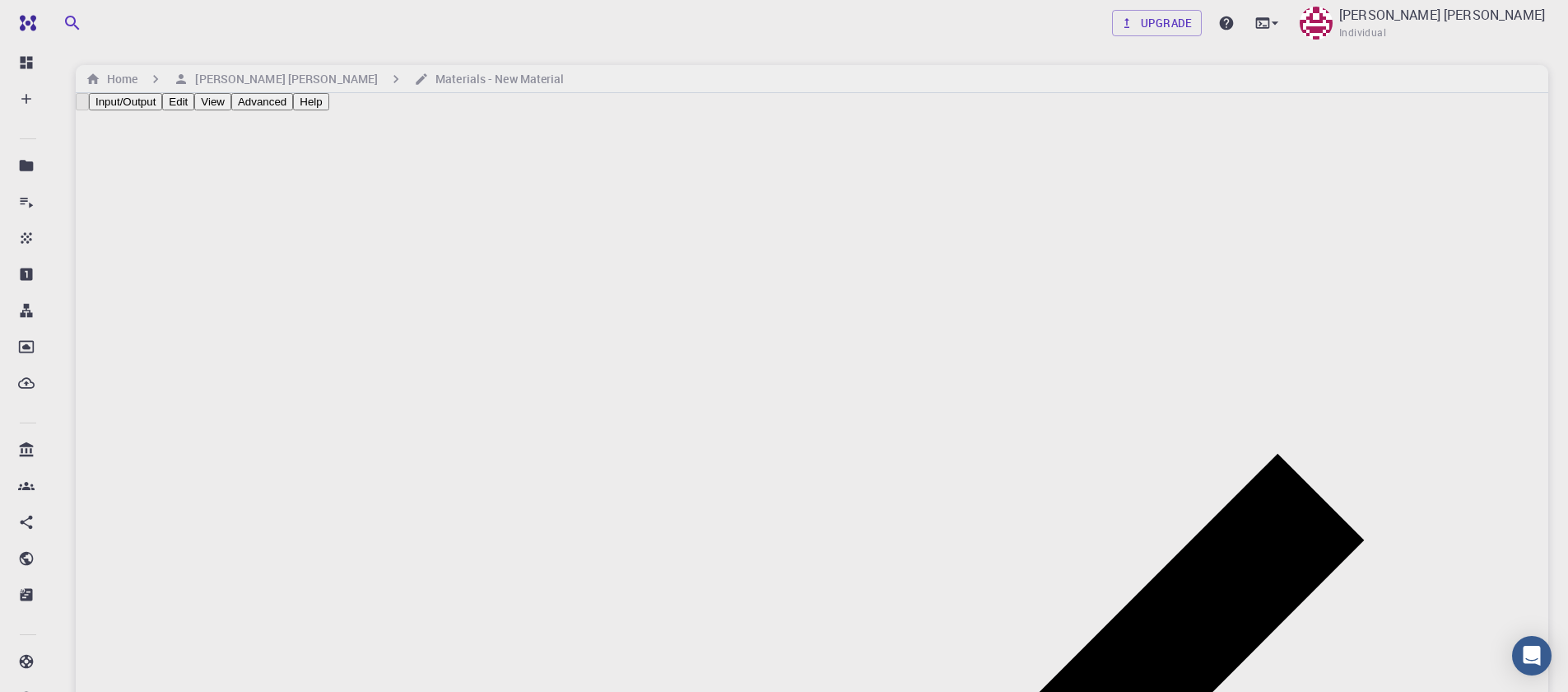
click at [162, 110] on button "Input/Output" at bounding box center [125, 101] width 74 height 17
checkbox input "true"
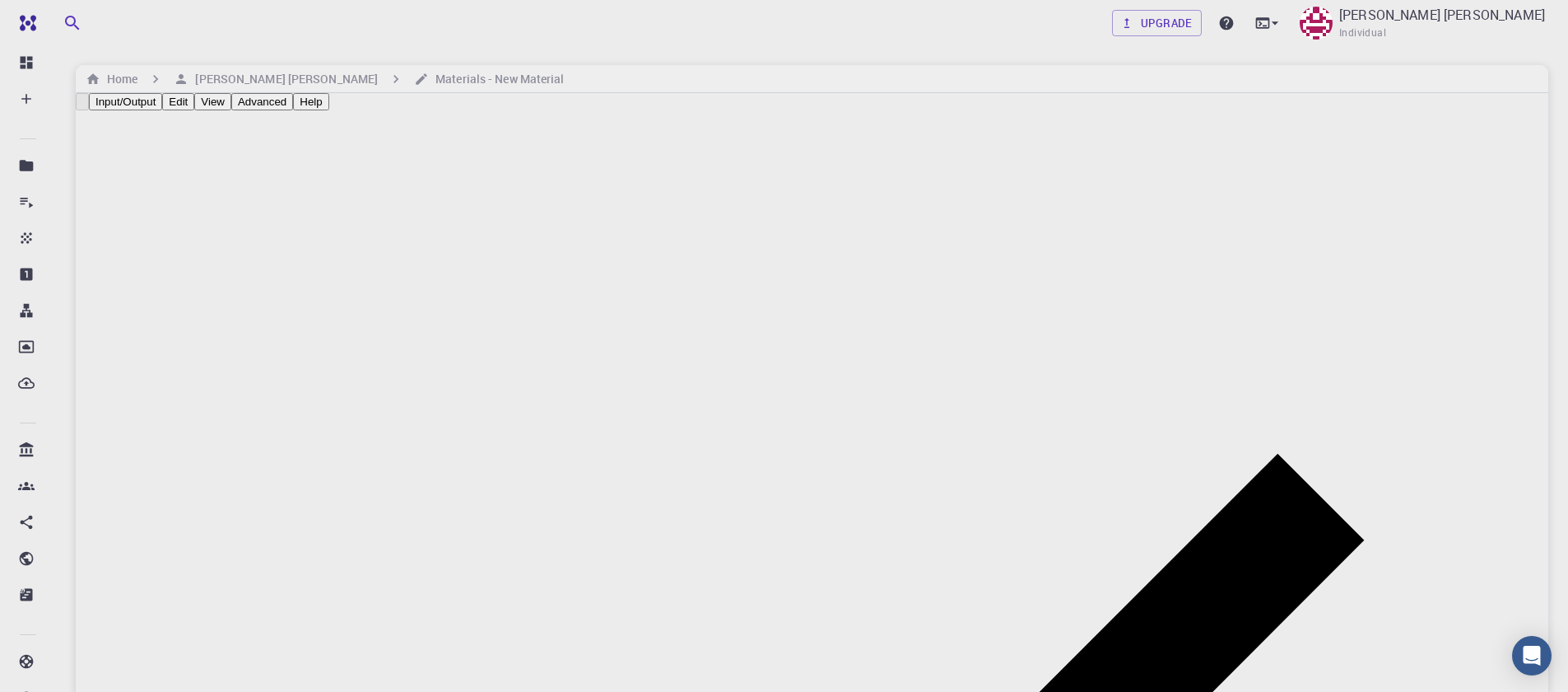
checkbox input "true"
type input "HEX"
type input "3.161"
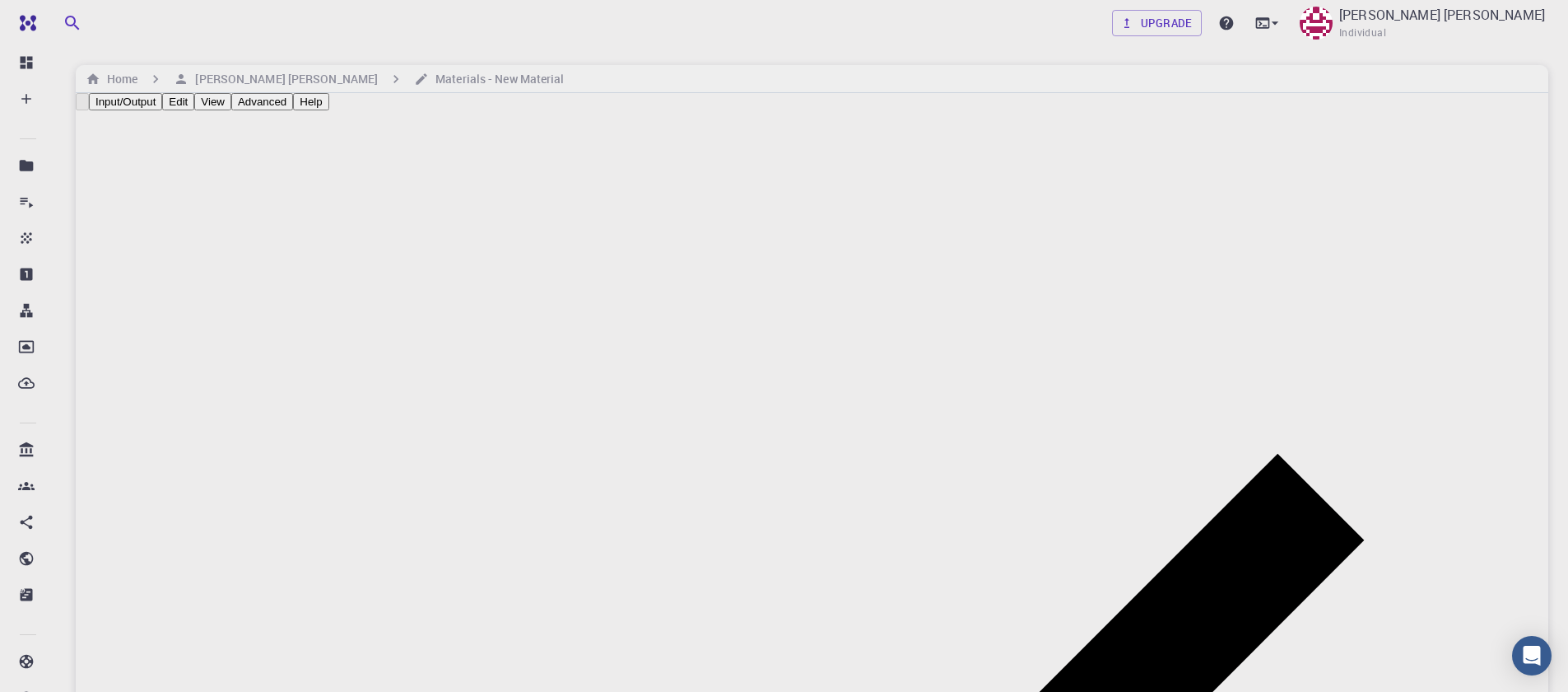
type input "3.161"
type input "12.295"
type input "90"
type input "119.99999999999999"
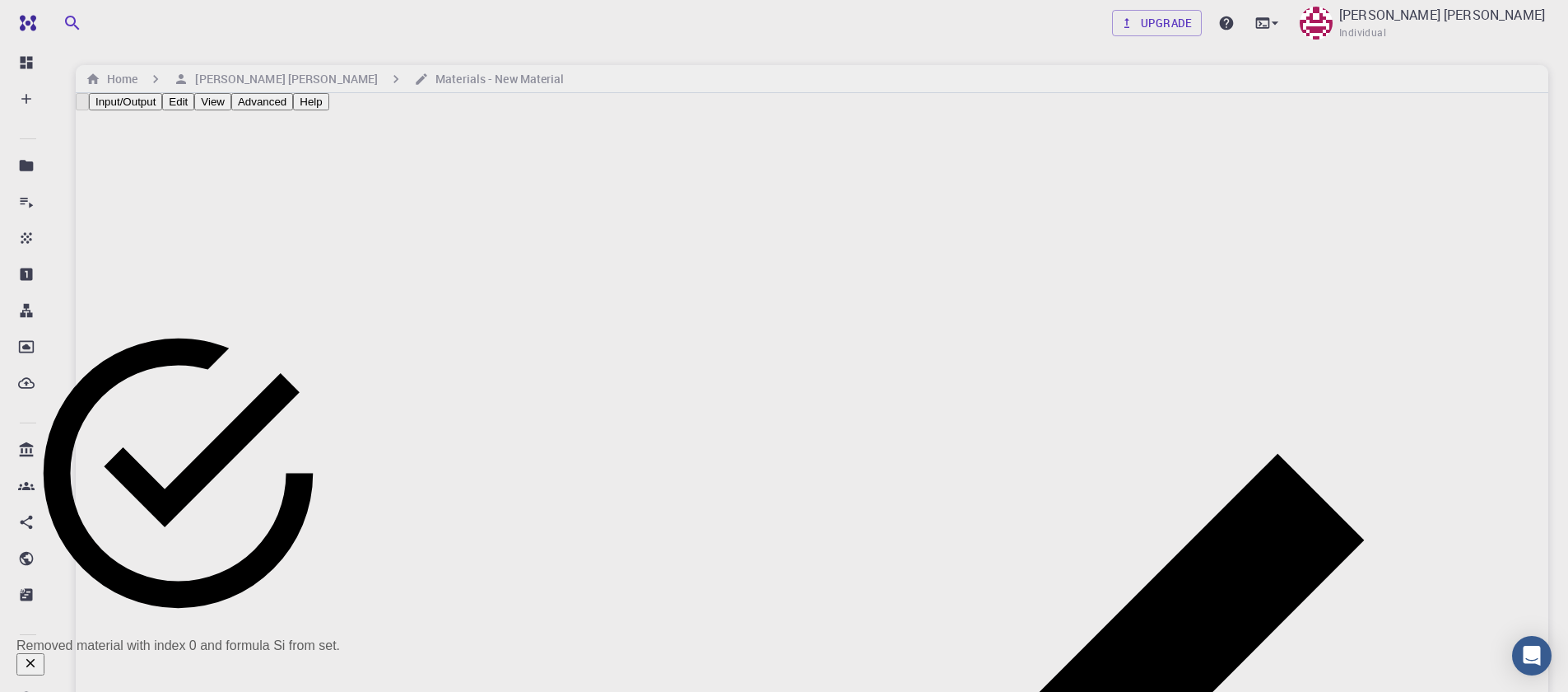
drag, startPoint x: 464, startPoint y: 288, endPoint x: 269, endPoint y: 284, distance: 195.0
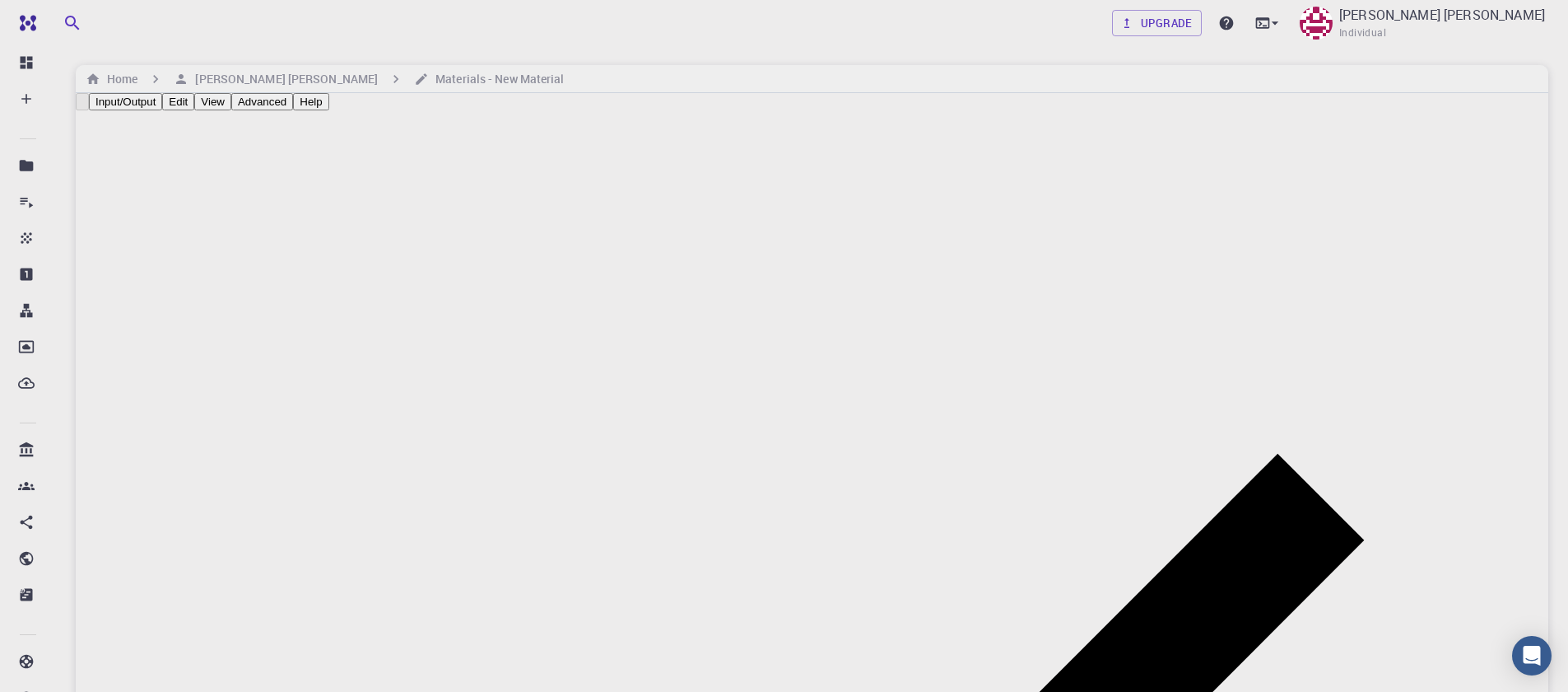
drag, startPoint x: 520, startPoint y: 299, endPoint x: 215, endPoint y: 296, distance: 305.0
drag, startPoint x: 521, startPoint y: 295, endPoint x: 240, endPoint y: 298, distance: 281.0
click at [293, 110] on button "Advanced" at bounding box center [262, 101] width 62 height 17
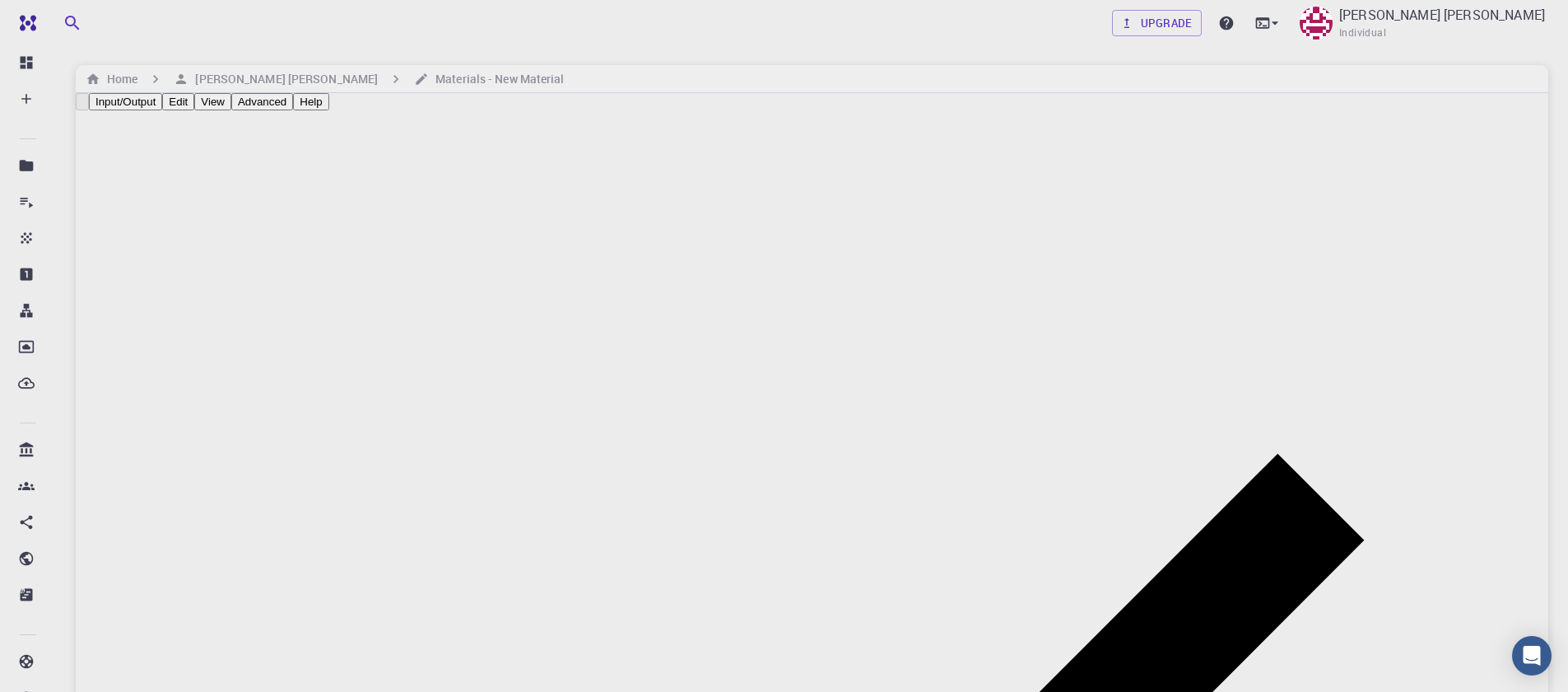
type input "0"
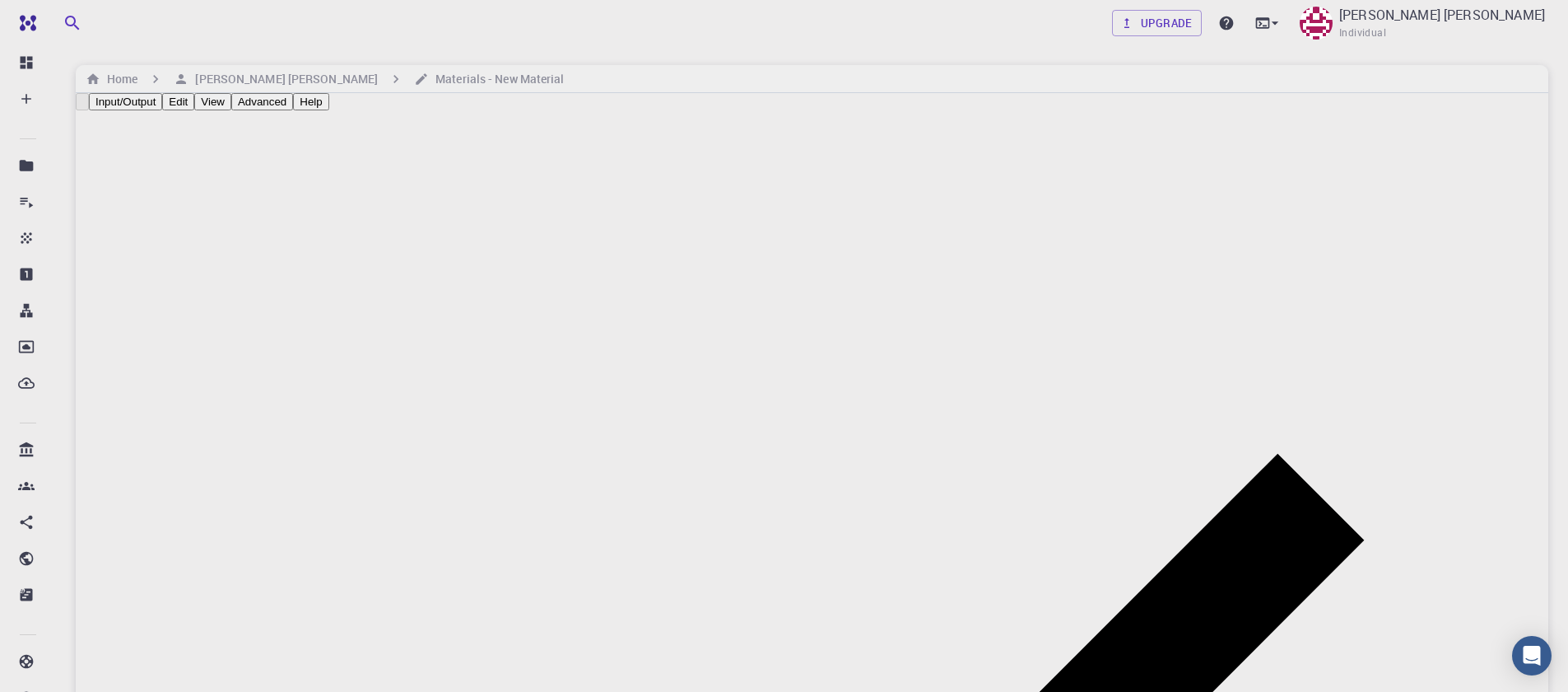
type input "1"
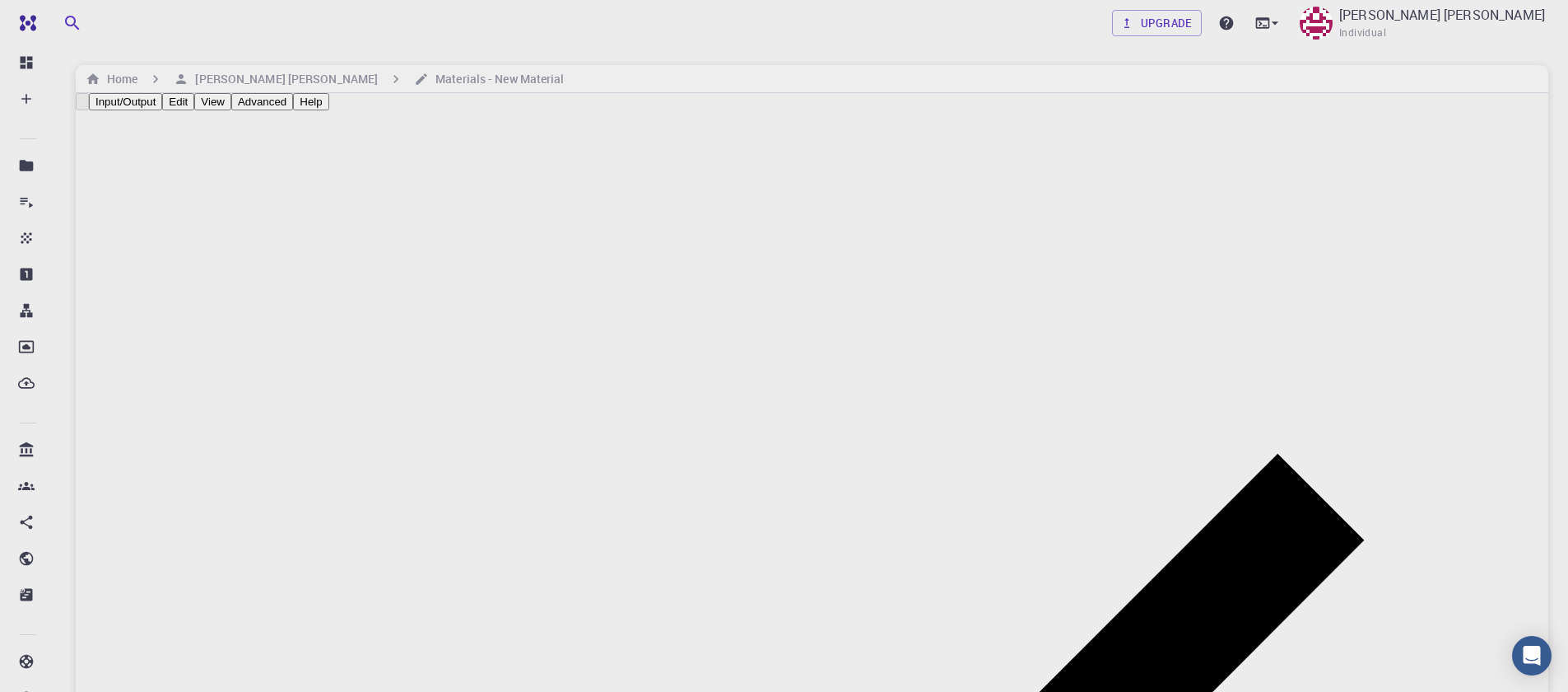
type input "0.5"
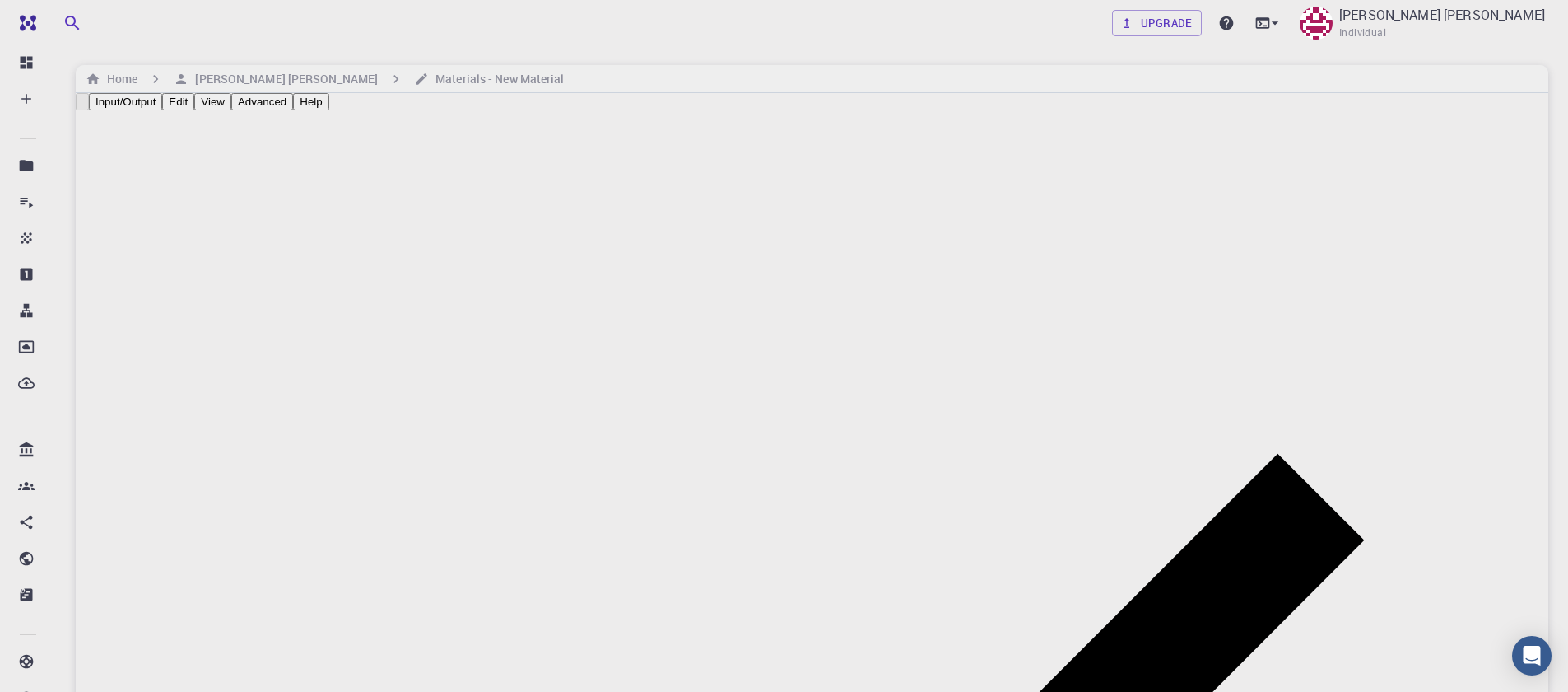
type input "4"
type input "TRI"
type input "12.644"
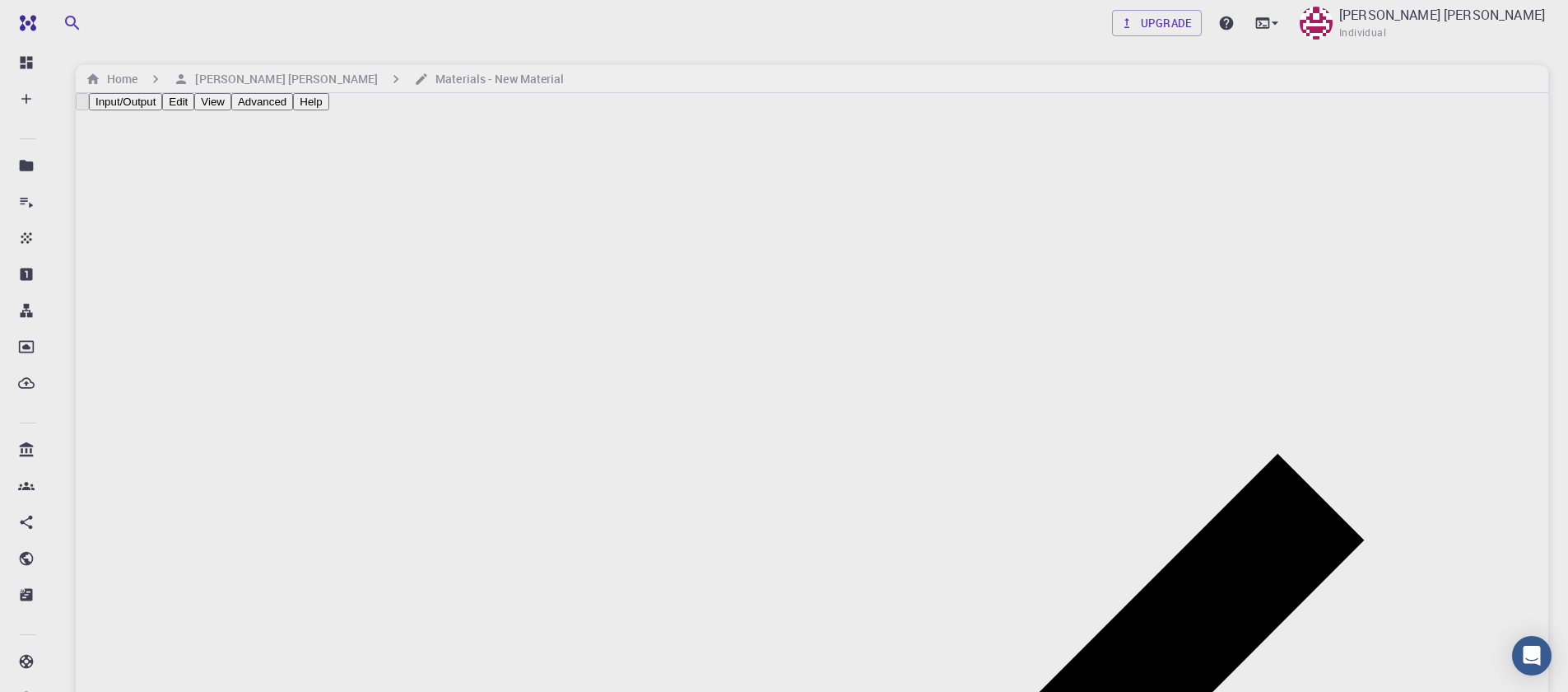
type input "3.160994542861471"
type input "24.59"
type input "120.0000571088431"
drag, startPoint x: 1232, startPoint y: 489, endPoint x: 1137, endPoint y: 456, distance: 100.6
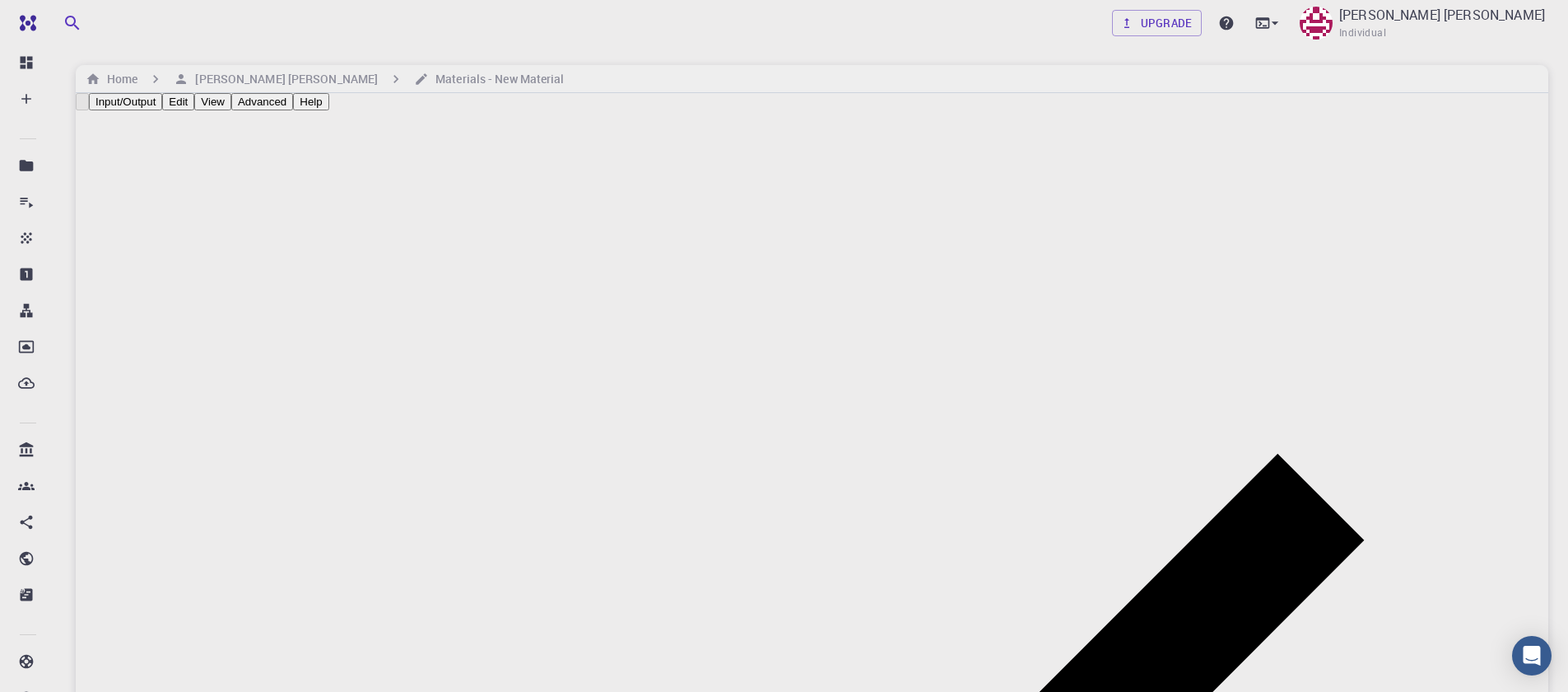
click at [863, 265] on li "Rotate/Zoom [O]" at bounding box center [866, 306] width 134 height 84
click at [195, 110] on button "Edit" at bounding box center [177, 101] width 32 height 17
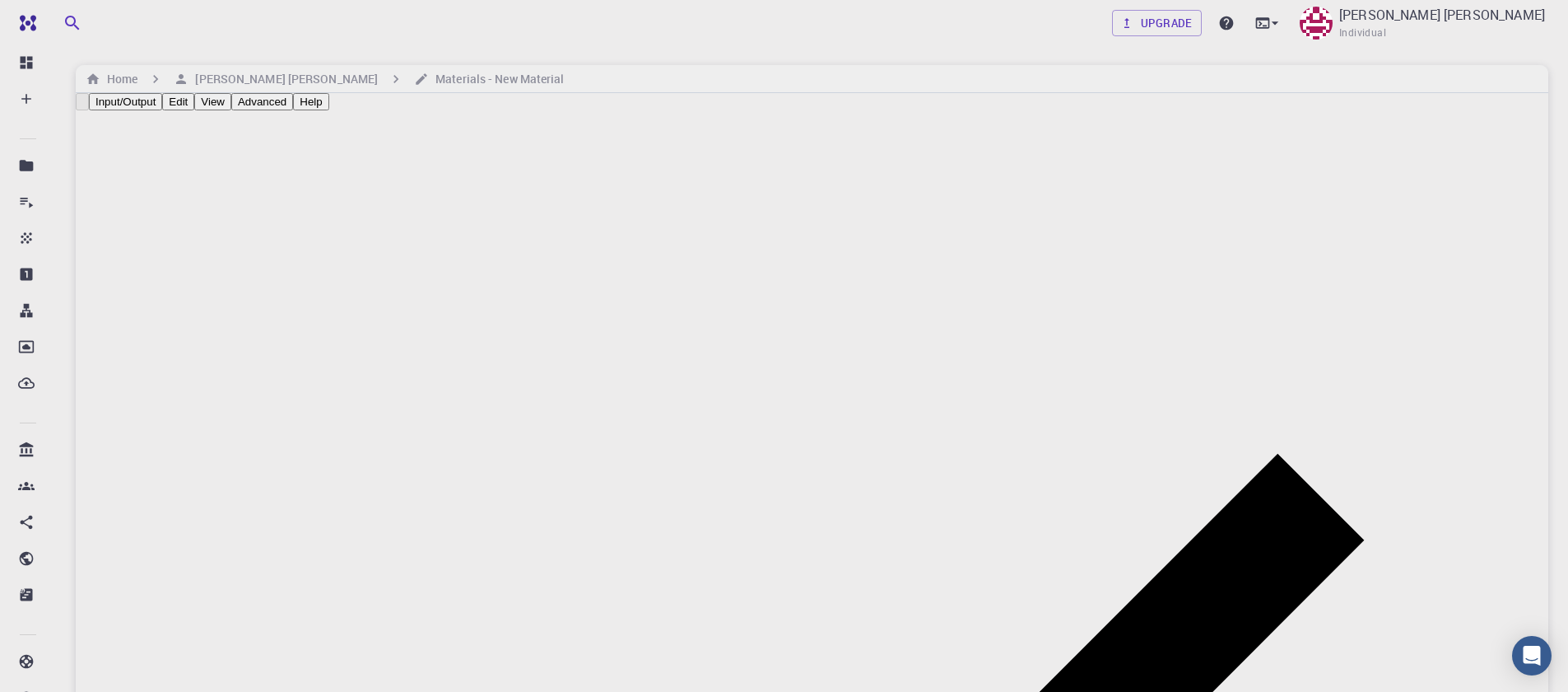
type input "HEX"
type input "3.161"
type input "12.295"
type input "119.99999999999999"
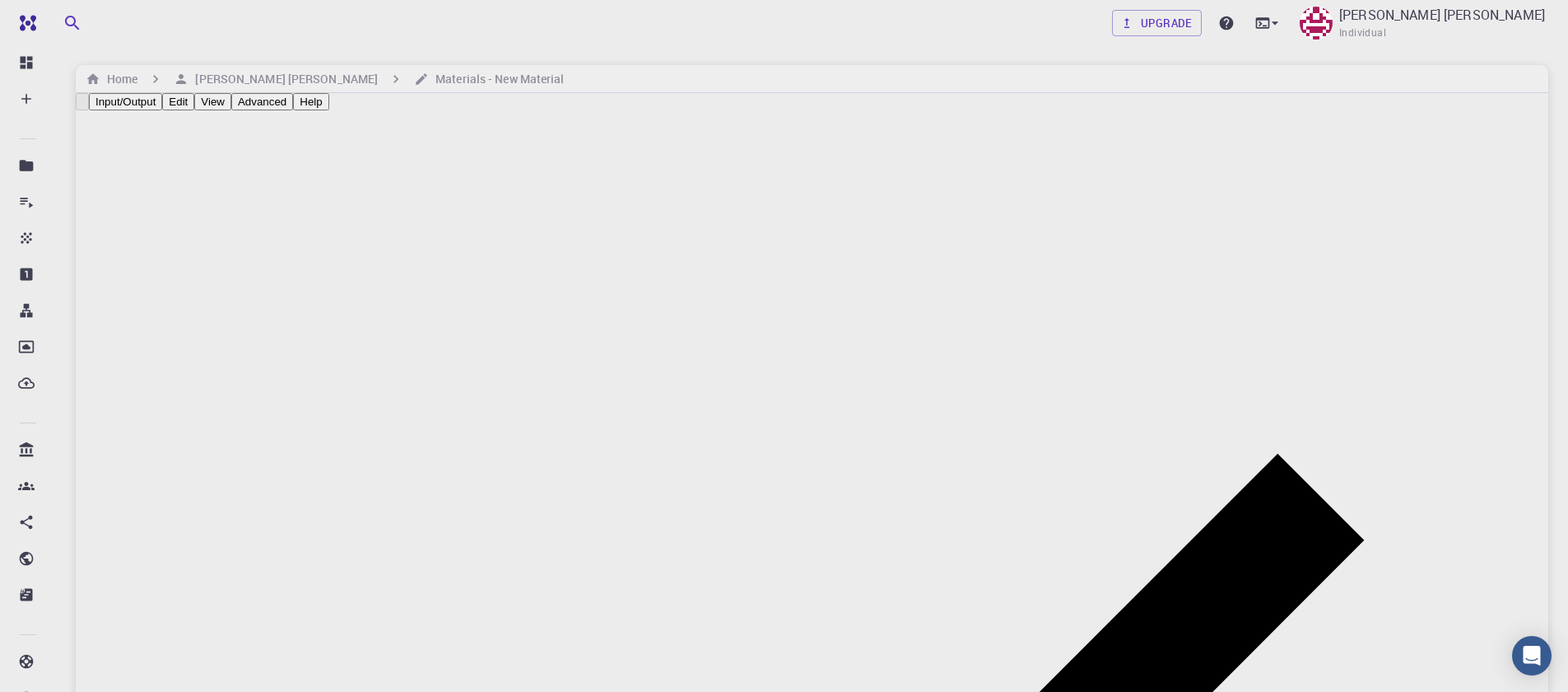
click at [293, 110] on button "Advanced" at bounding box center [262, 101] width 62 height 17
type input "1"
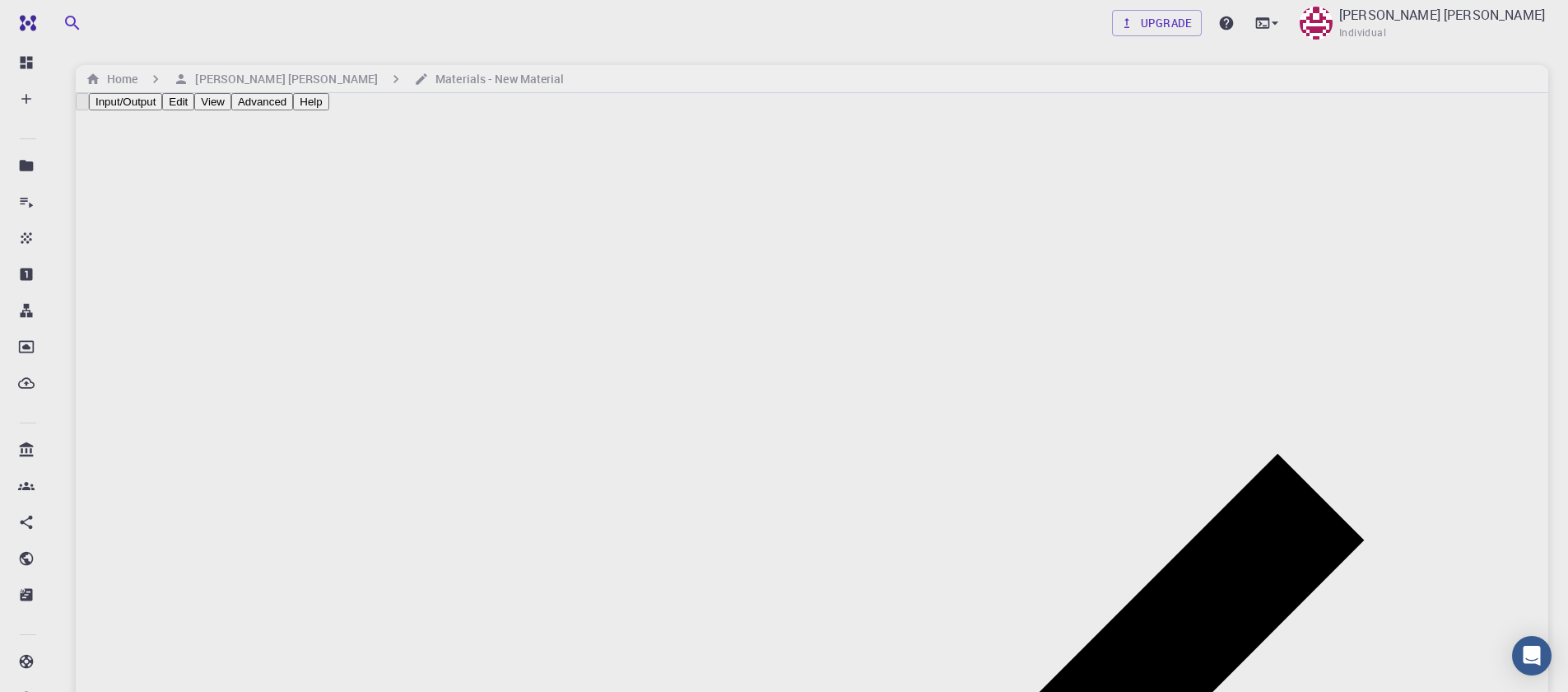
type input "1"
type input "TRI"
type input "12.644"
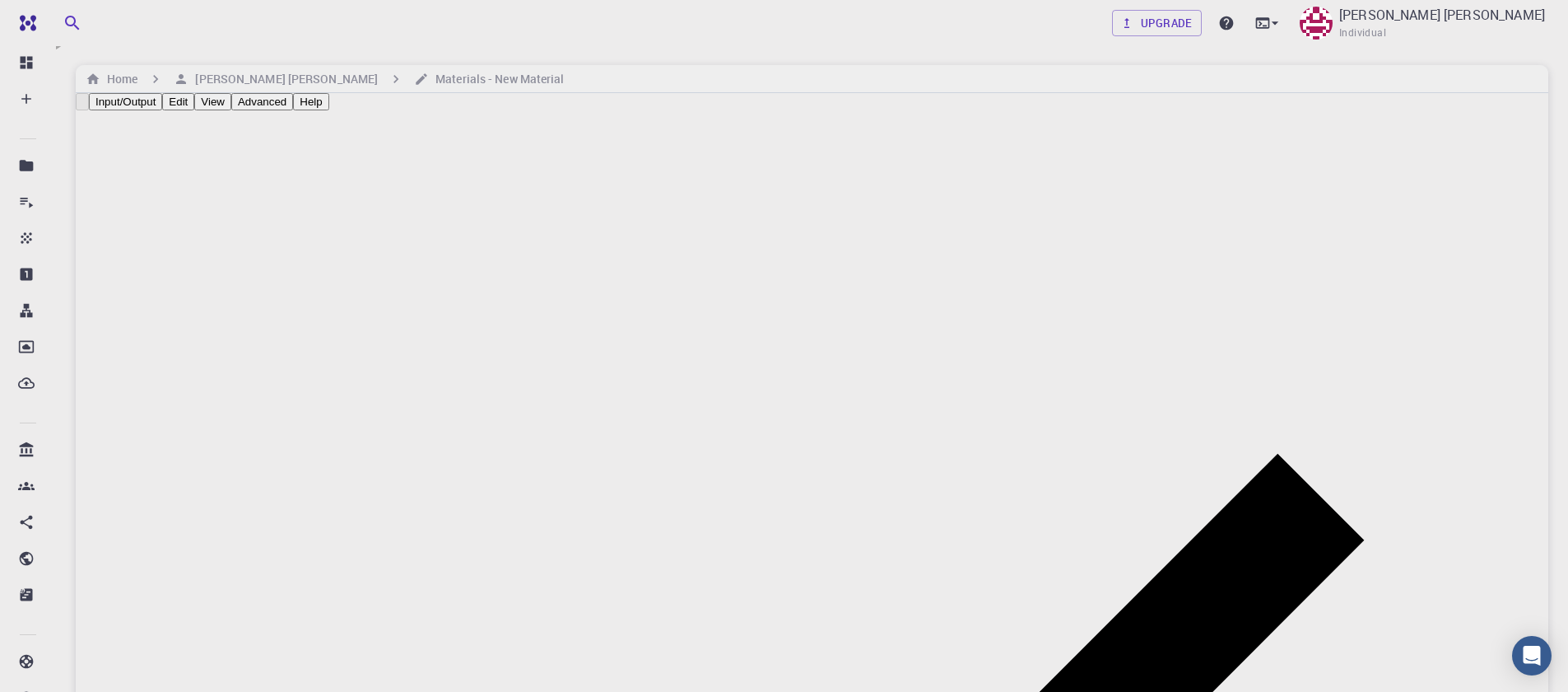
type input "12.694837986362803"
type input "24.59"
type input "165.5817485044877"
type input "97.151848999188"
drag, startPoint x: 192, startPoint y: 151, endPoint x: 71, endPoint y: 154, distance: 121.0
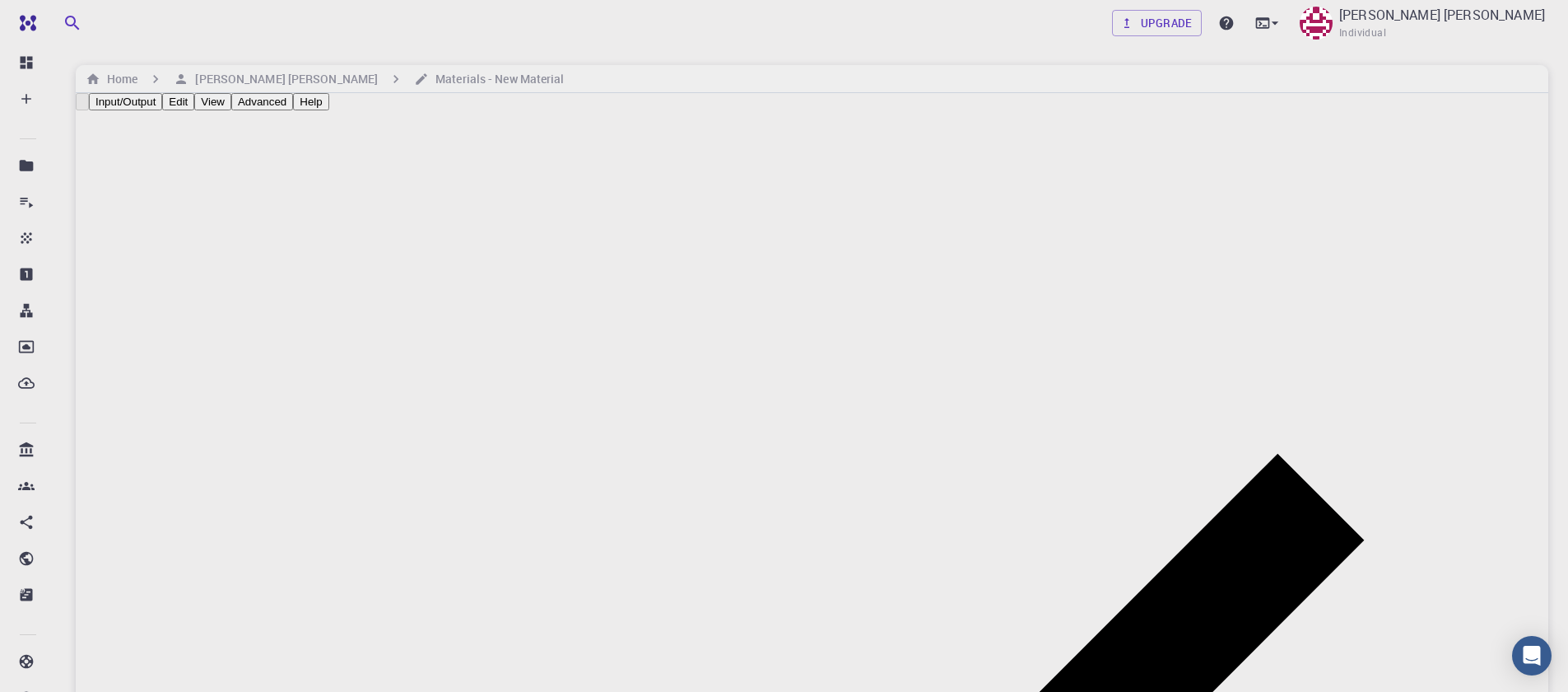
type input "1"
click at [135, 110] on button "Input/Output" at bounding box center [125, 101] width 74 height 17
click at [112, 653] on button "Ok" at bounding box center [98, 669] width 27 height 33
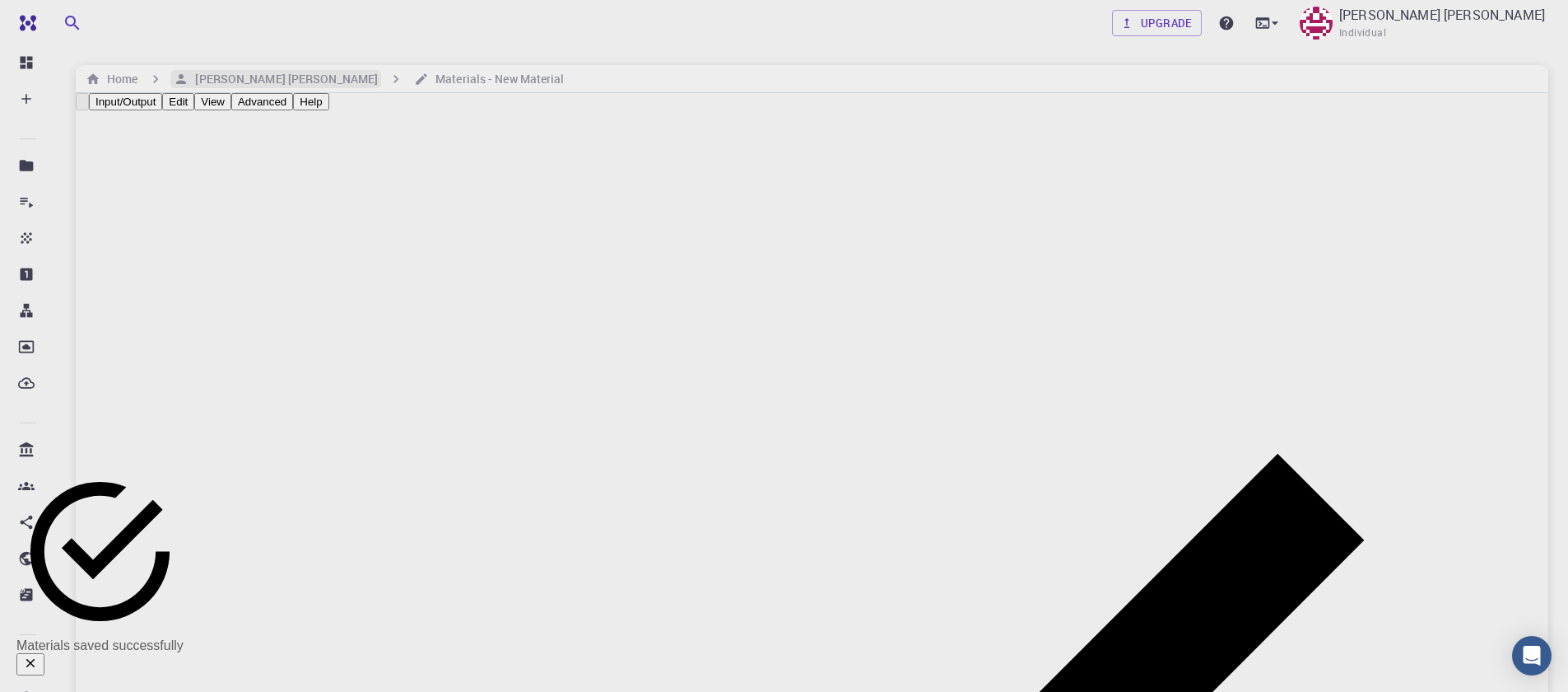
click at [218, 79] on h6 "[PERSON_NAME] [PERSON_NAME]" at bounding box center [283, 79] width 189 height 18
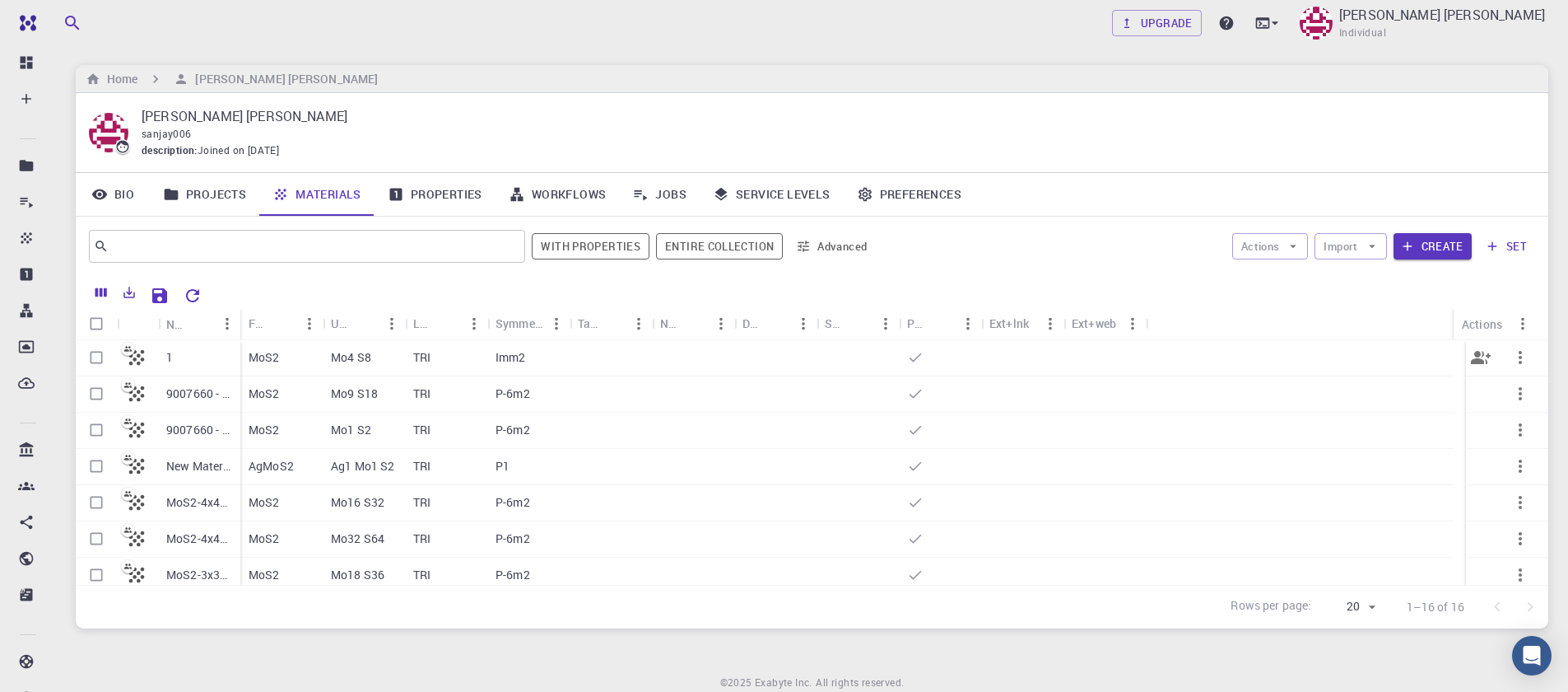
click at [97, 360] on input "Select row" at bounding box center [96, 357] width 31 height 31
checkbox input "true"
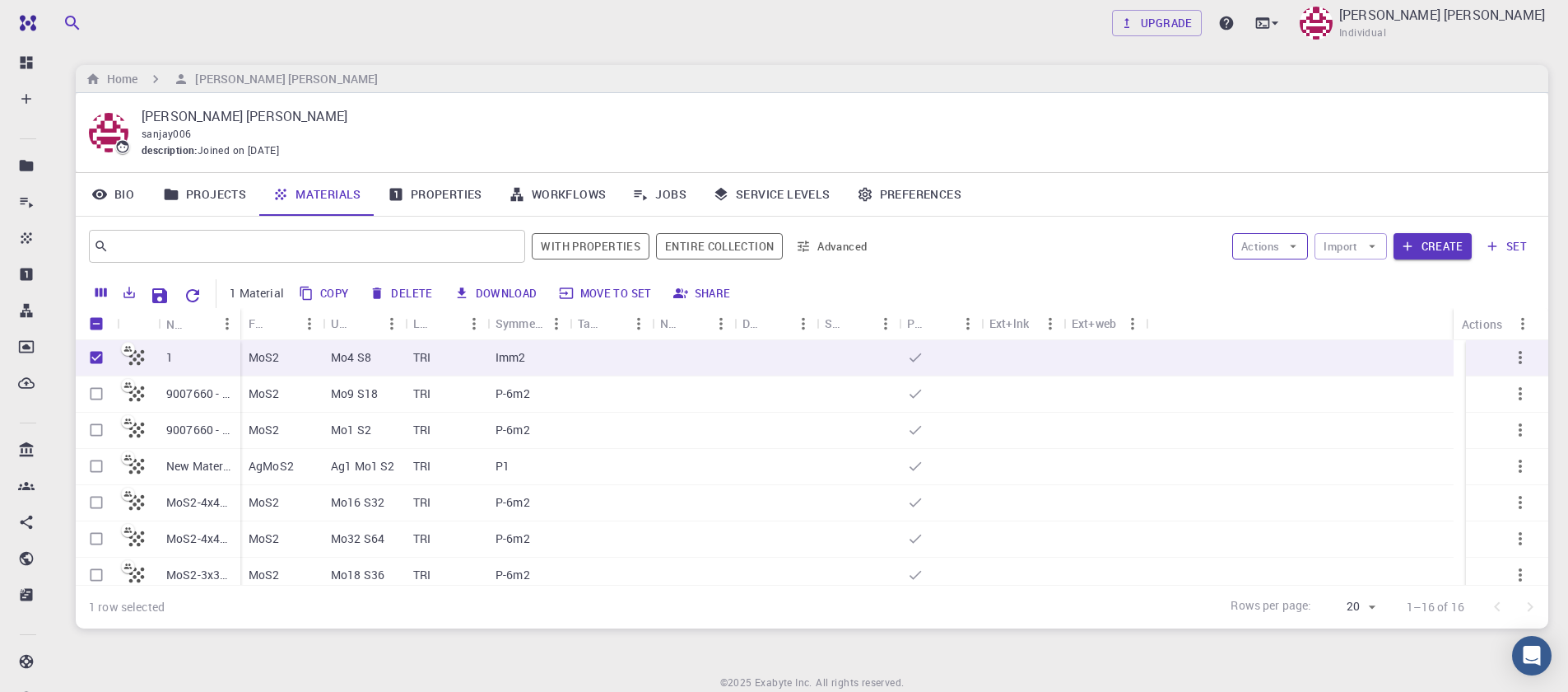
click at [1280, 247] on button "Actions" at bounding box center [1271, 246] width 76 height 26
click at [1280, 275] on span "Create Job" at bounding box center [1302, 279] width 52 height 16
click at [92, 431] on input "Select row" at bounding box center [96, 429] width 31 height 31
checkbox input "true"
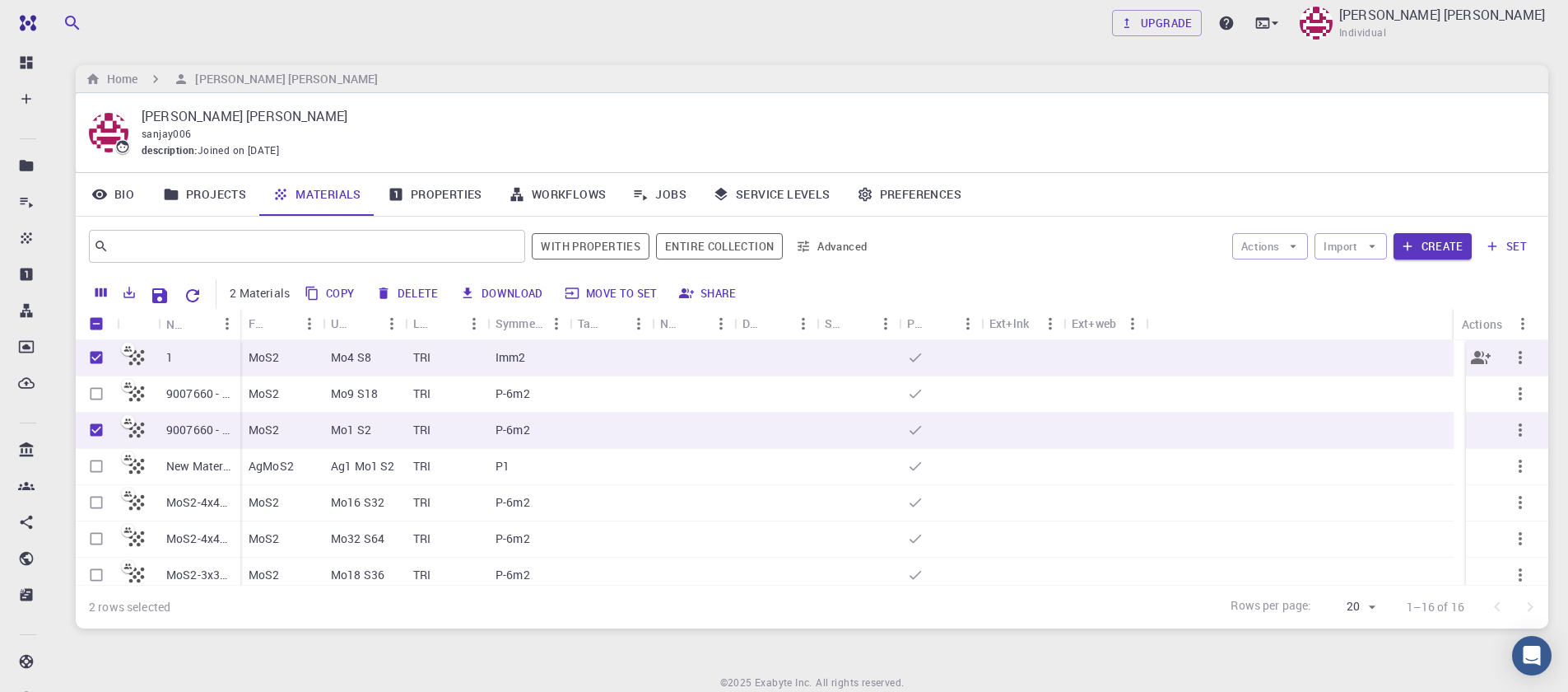
click at [100, 360] on input "Unselect row" at bounding box center [96, 357] width 31 height 31
checkbox input "false"
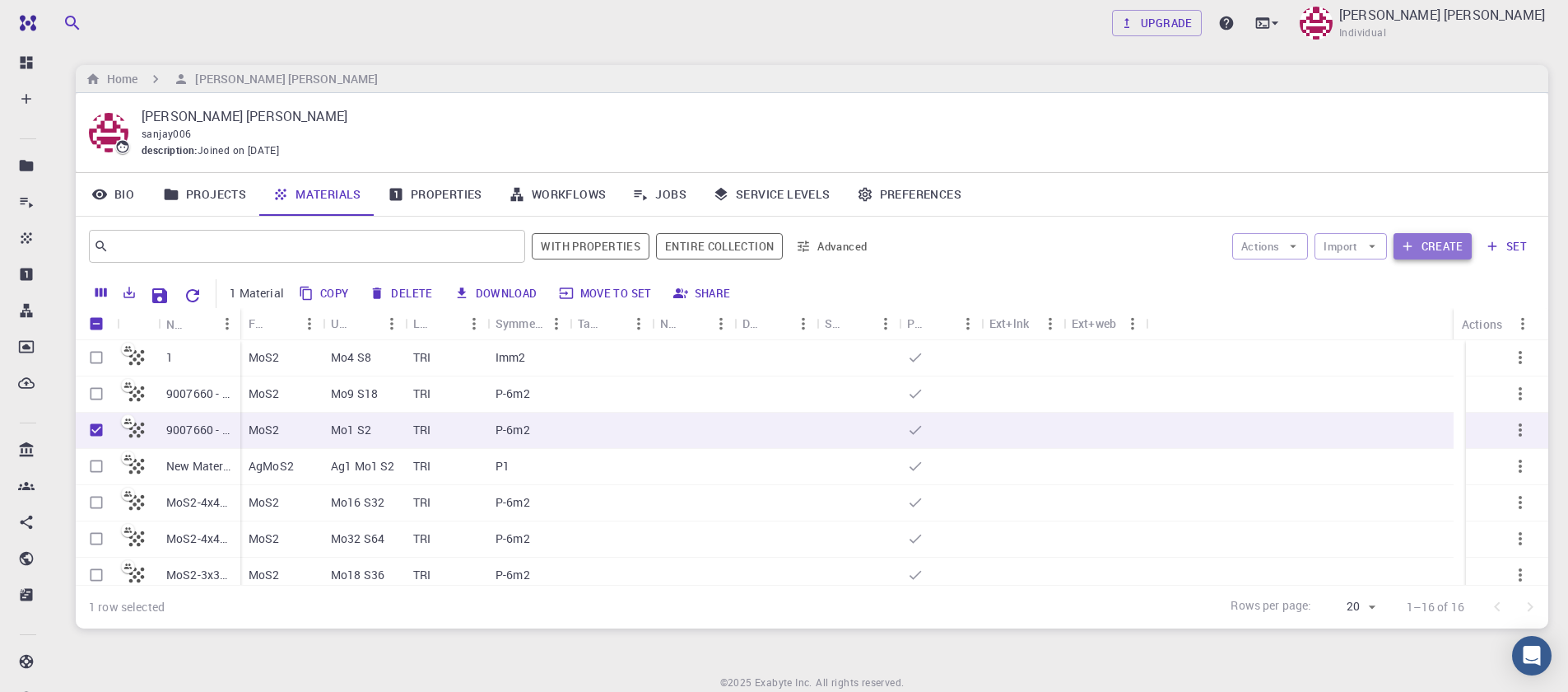
click at [1423, 248] on button "Create" at bounding box center [1433, 246] width 78 height 26
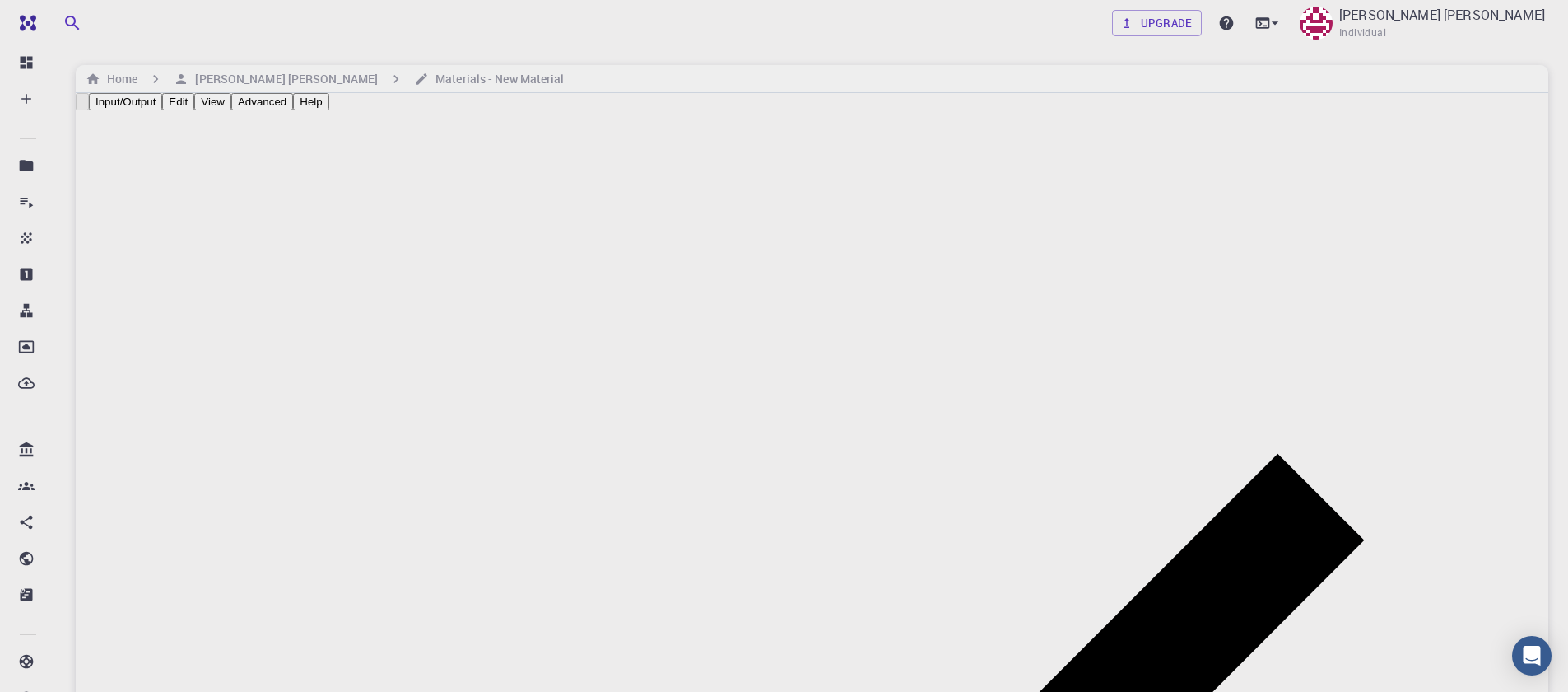
click at [162, 103] on button "Input/Output" at bounding box center [125, 101] width 74 height 17
click at [275, 78] on h6 "[PERSON_NAME] [PERSON_NAME]" at bounding box center [283, 79] width 189 height 18
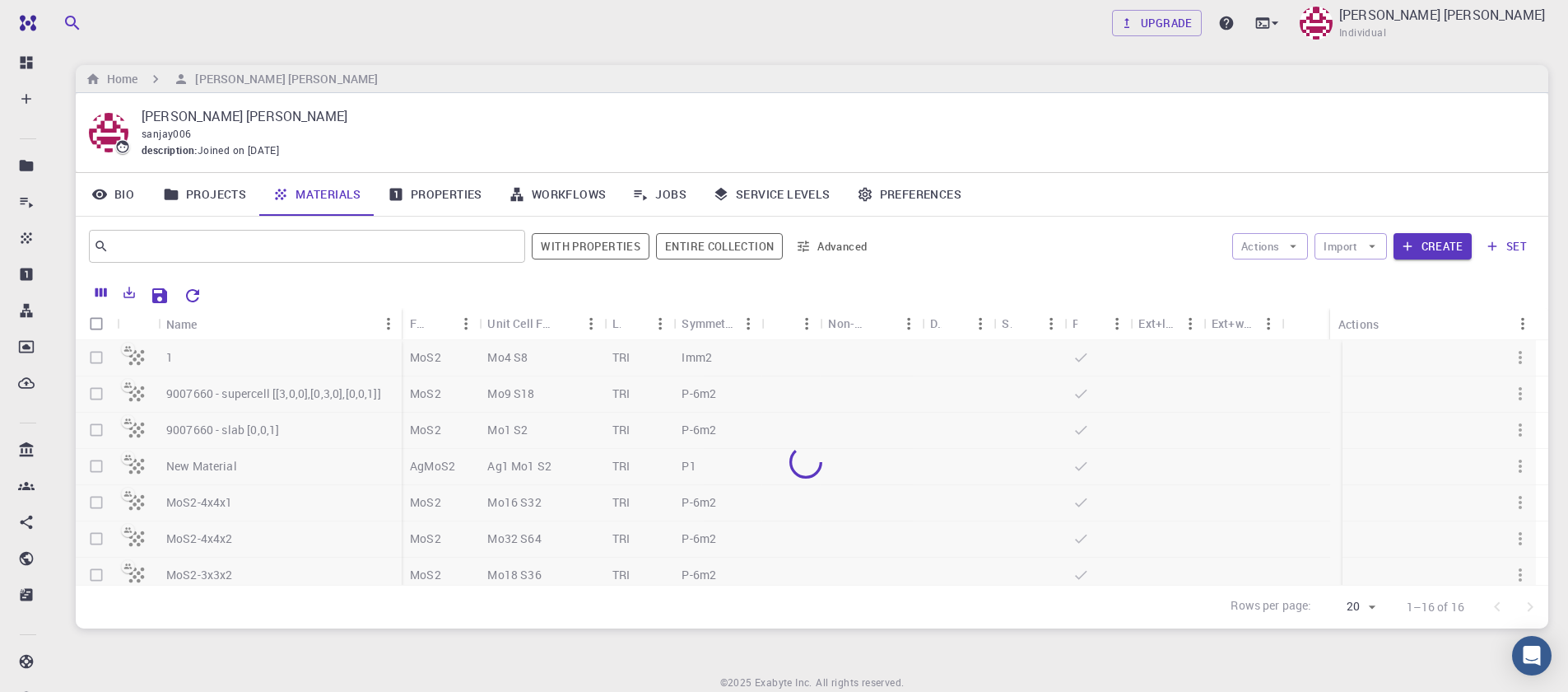
click at [96, 502] on div at bounding box center [805, 462] width 1460 height 245
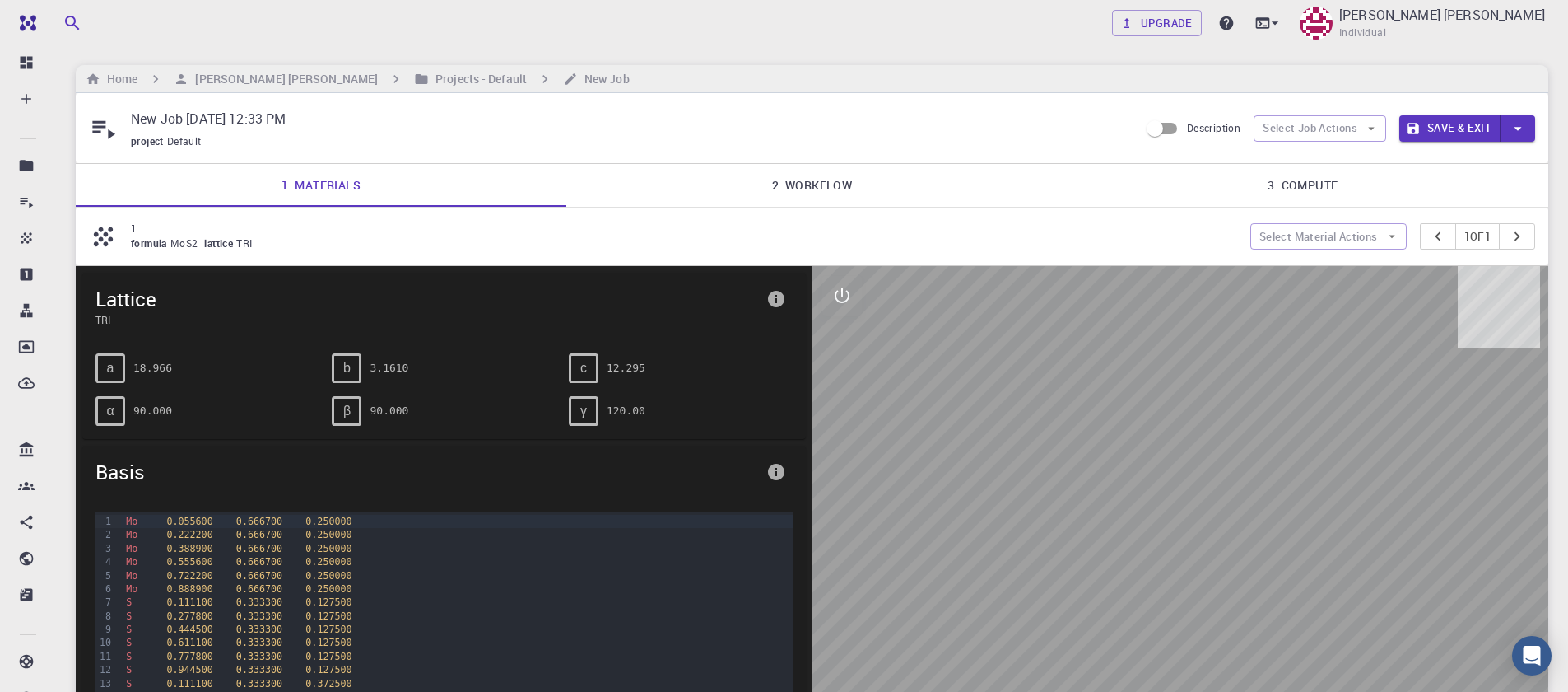
click at [793, 178] on link "2. Workflow" at bounding box center [812, 185] width 491 height 43
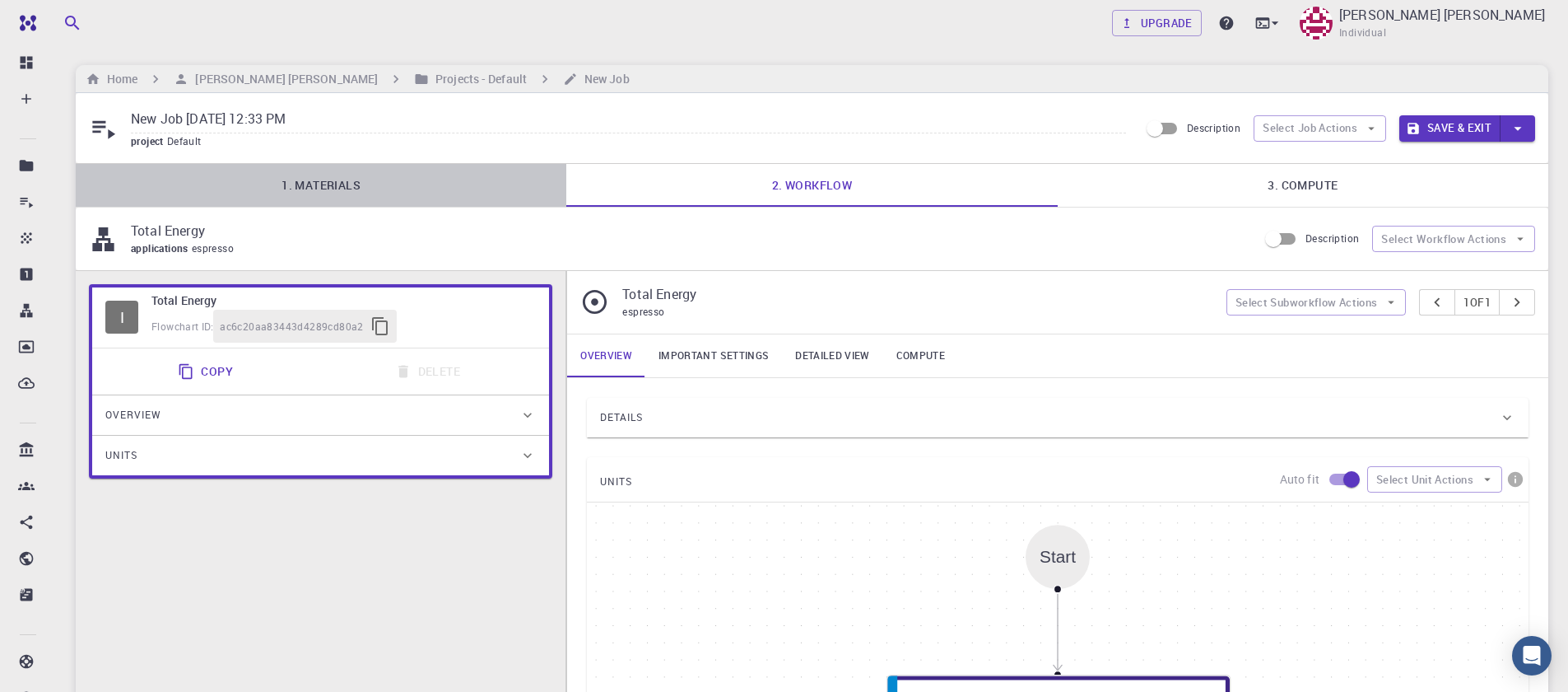
click at [356, 176] on link "1. Materials" at bounding box center [321, 185] width 491 height 43
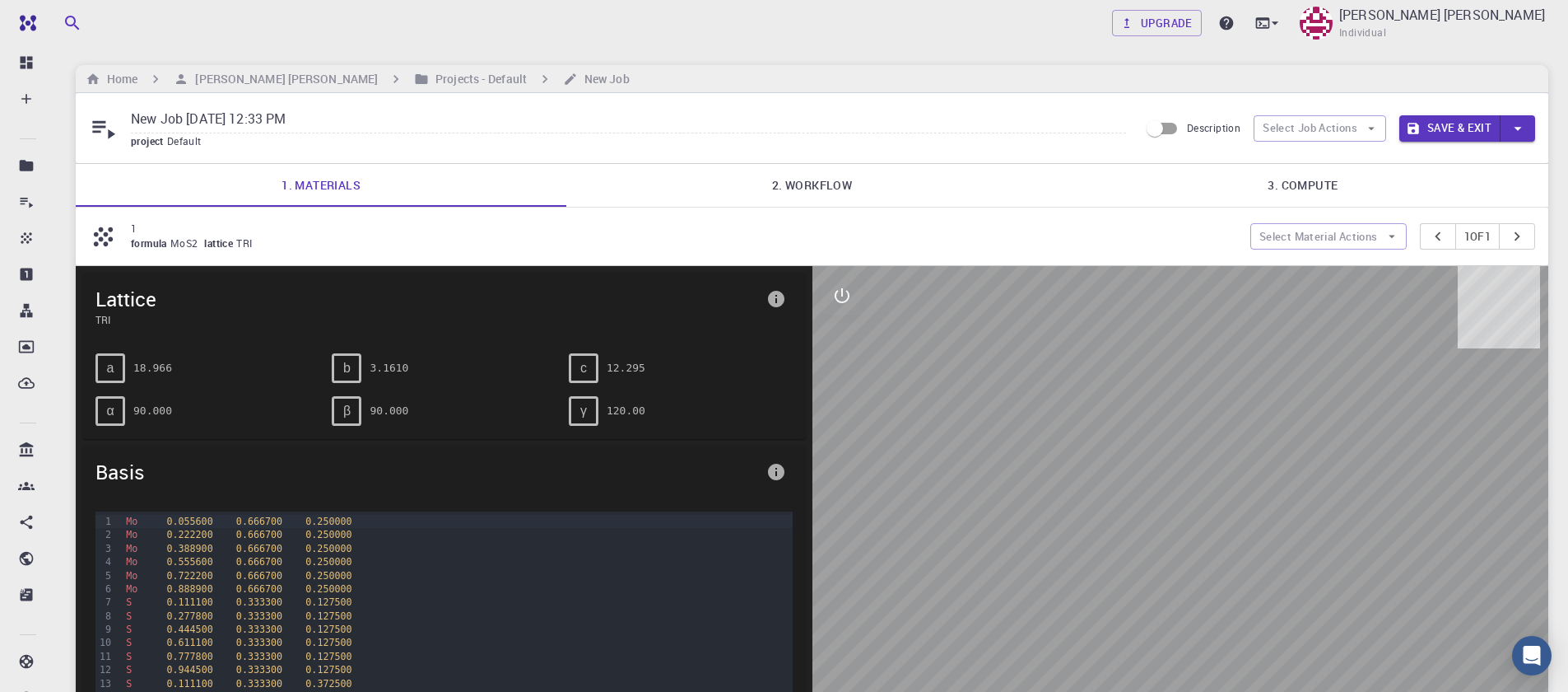
click at [819, 182] on link "2. Workflow" at bounding box center [812, 185] width 491 height 43
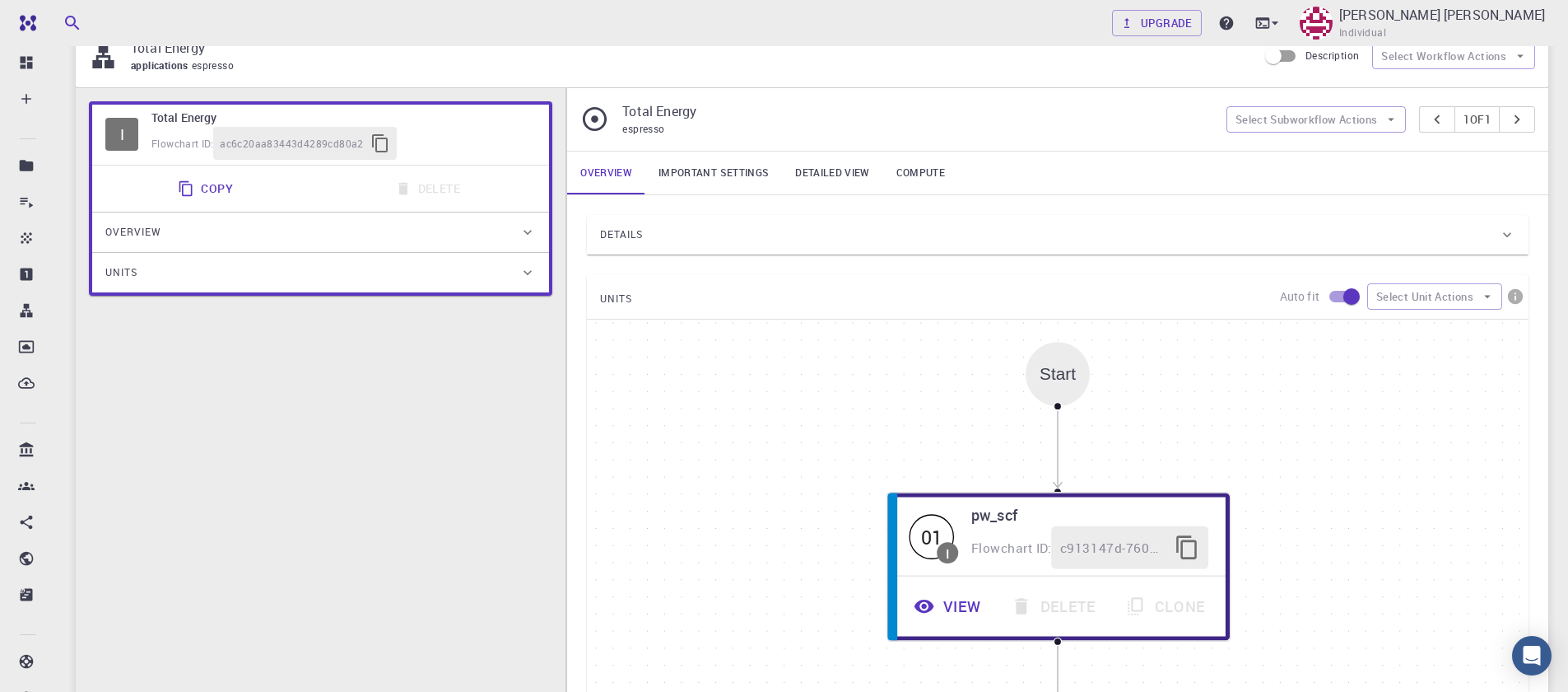
scroll to position [494, 0]
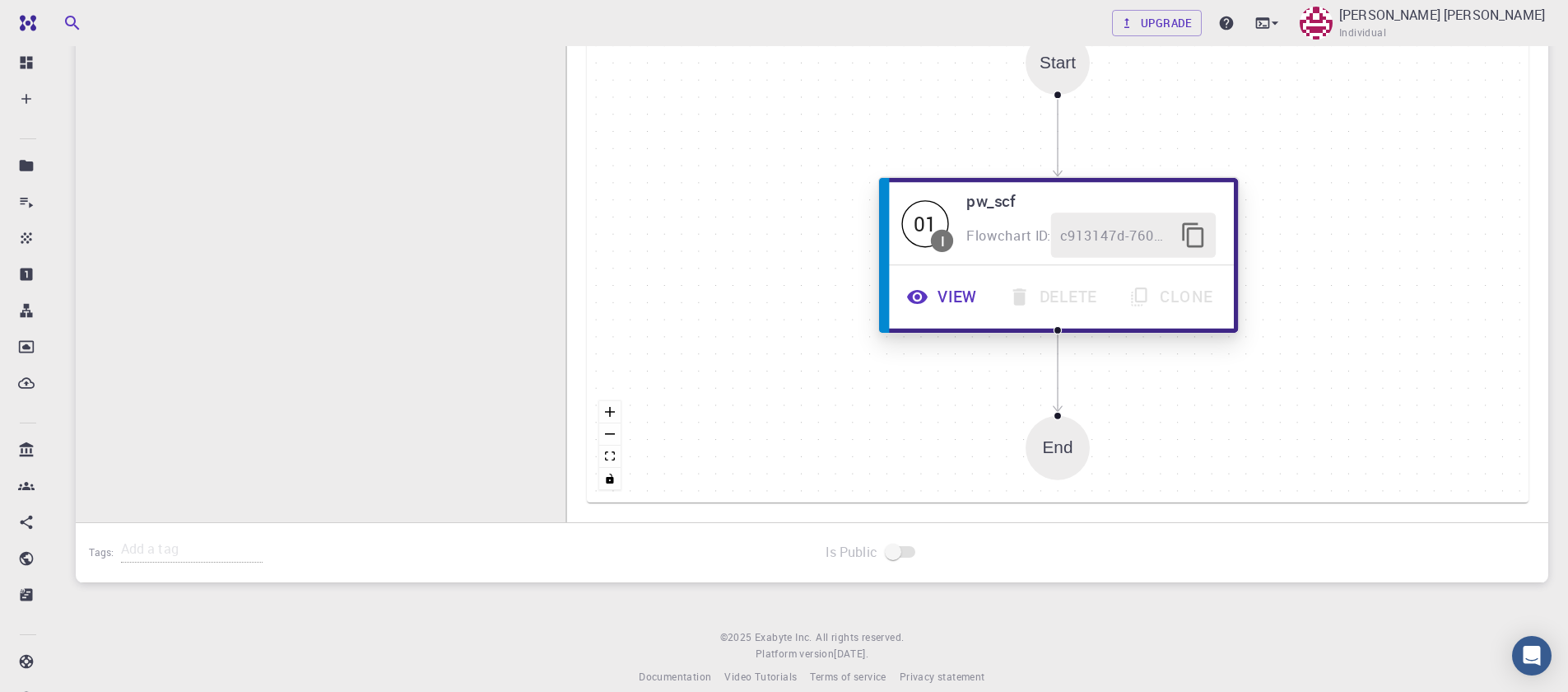
click at [926, 304] on icon "button" at bounding box center [917, 296] width 22 height 22
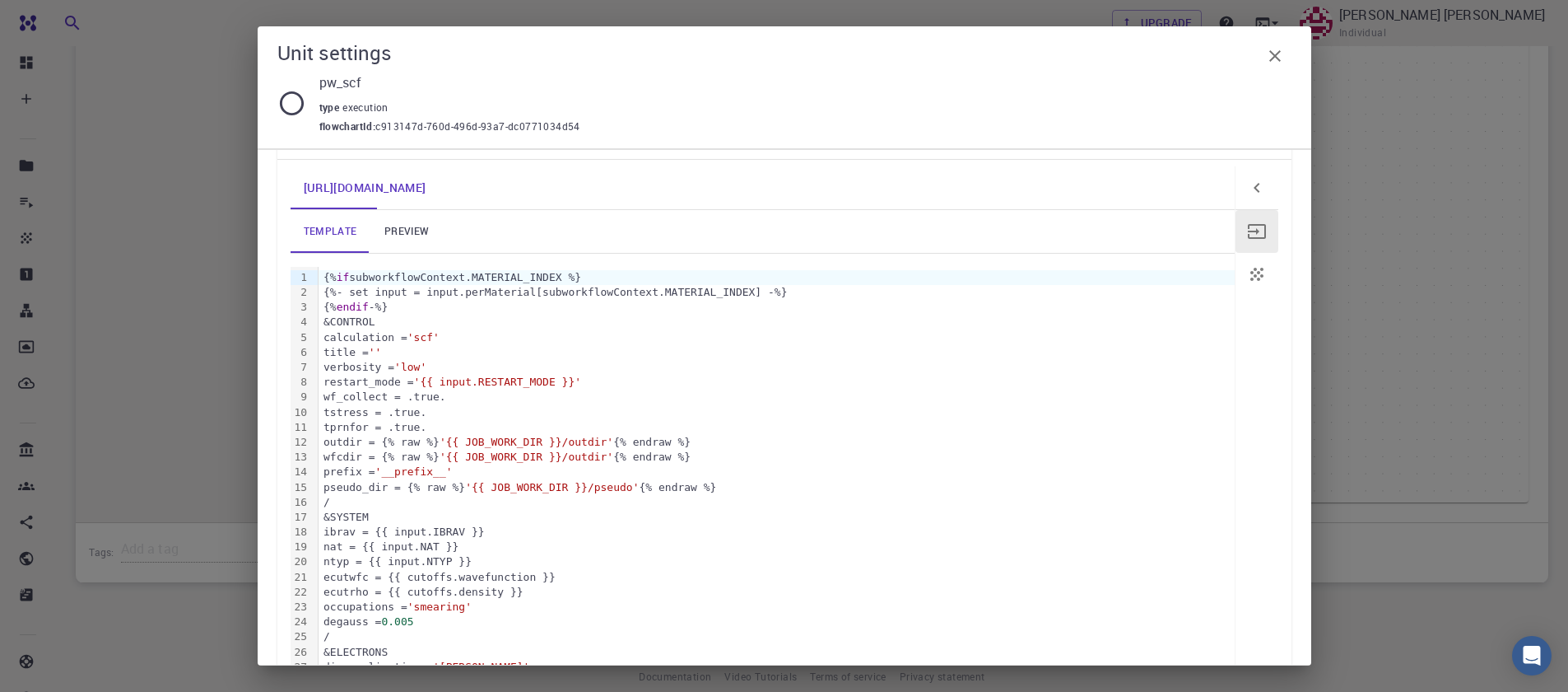
scroll to position [197, 0]
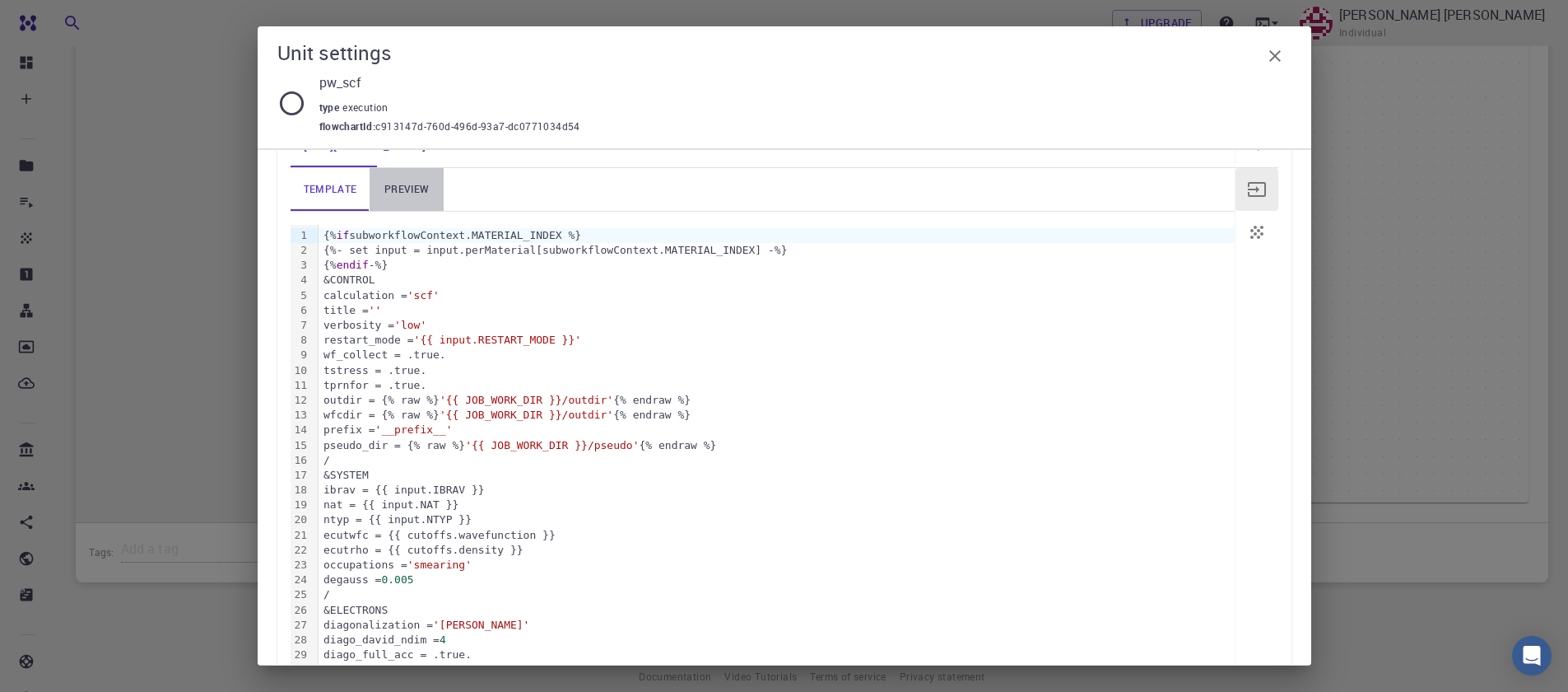
click at [405, 197] on link "preview" at bounding box center [406, 189] width 74 height 43
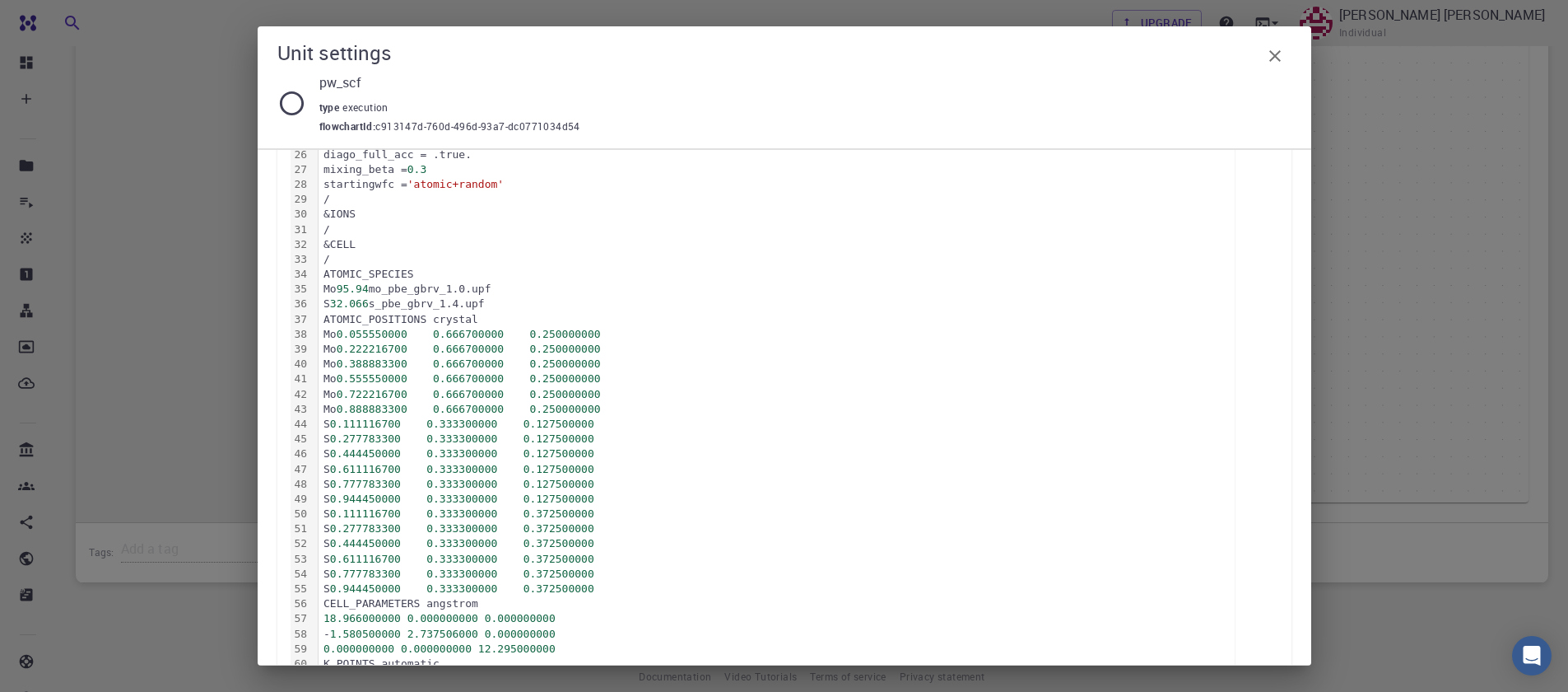
scroll to position [692, 0]
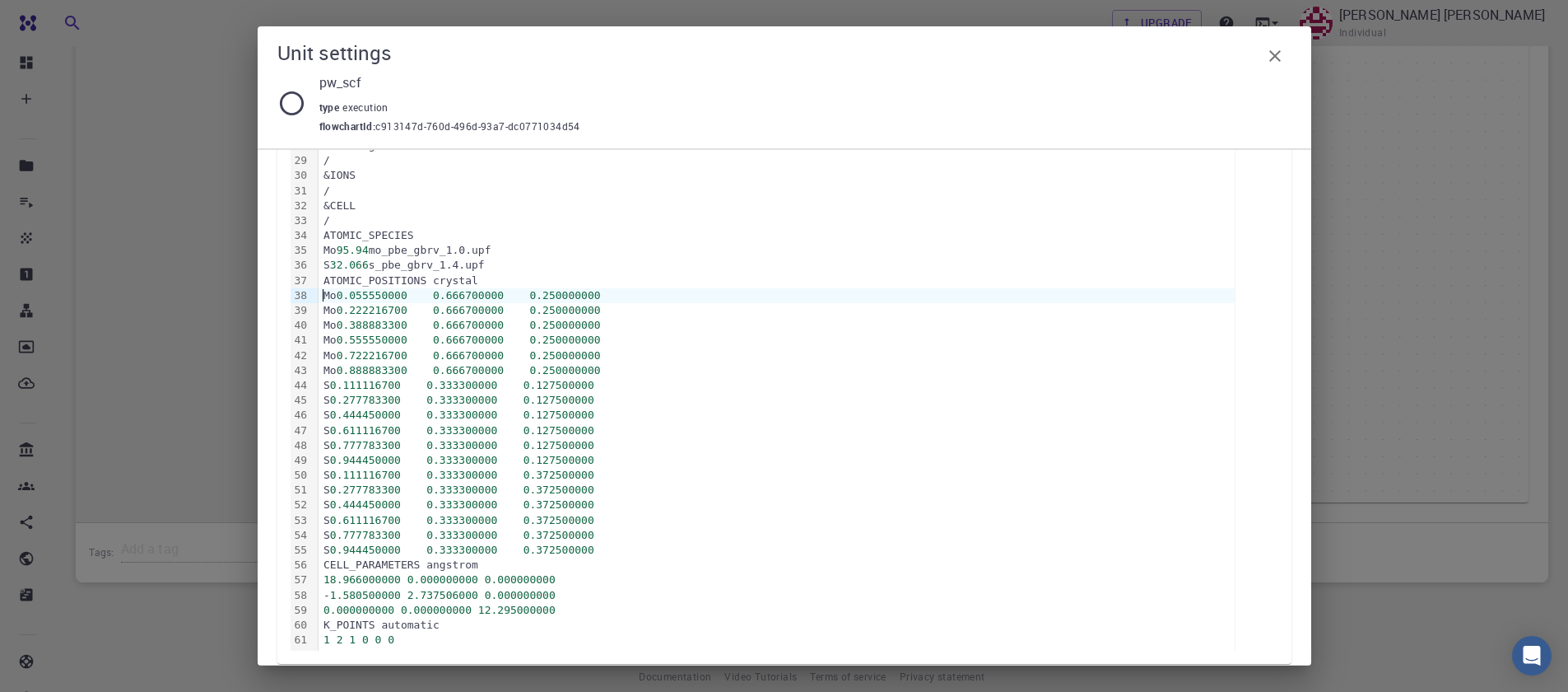
click at [324, 292] on div "Mo 0.055550000 0.666700000 0.250000000" at bounding box center [776, 296] width 916 height 15
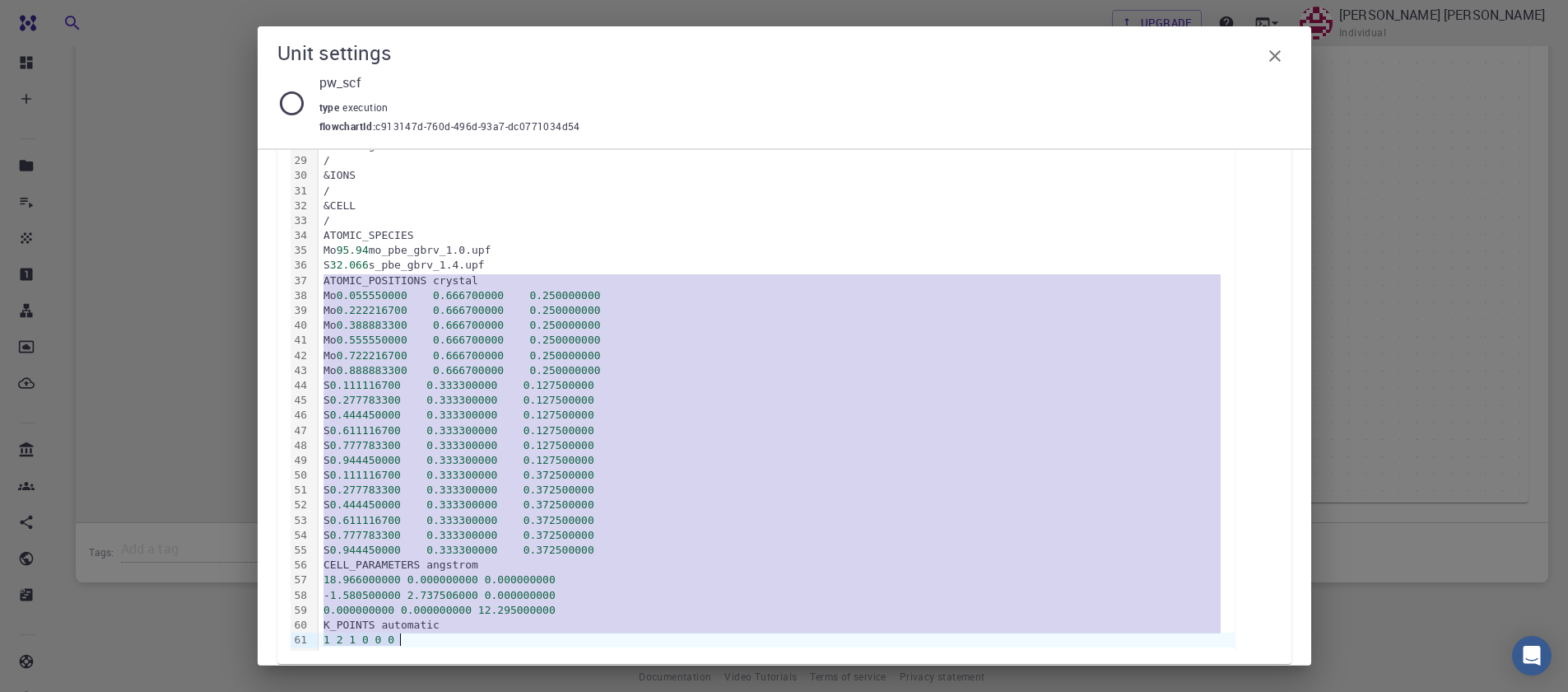
drag, startPoint x: 322, startPoint y: 282, endPoint x: 474, endPoint y: 647, distance: 395.4
click at [474, 647] on div "&CONTROL calculation = 'scf' title = '' verbosity = 'low' restart_mode = 'from_…" at bounding box center [776, 190] width 916 height 919
copy div "ATOMIC_POSITIONS crystal Mo 0.055550000 0.666700000 0.250000000 Mo 0.222216700 …"
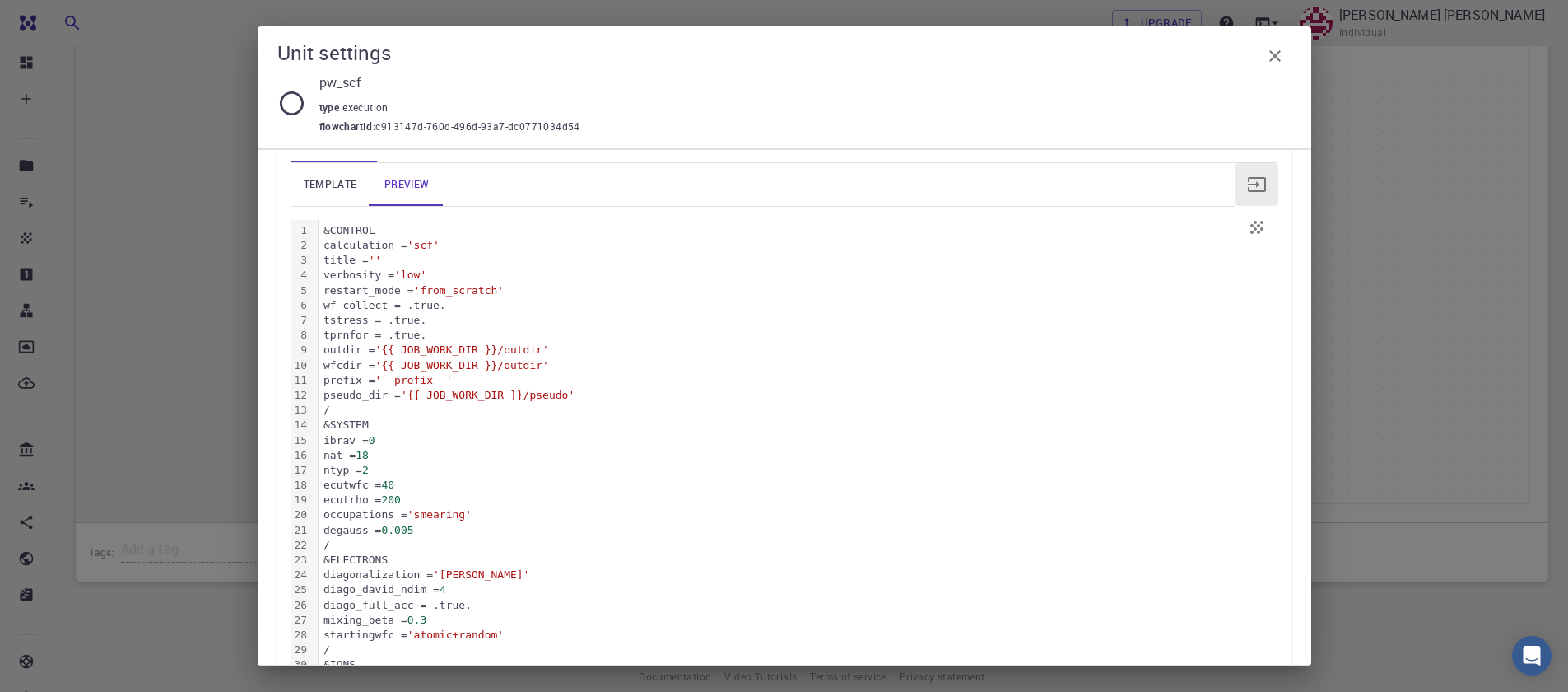
scroll to position [197, 0]
click at [1273, 55] on icon "button" at bounding box center [1274, 55] width 12 height 12
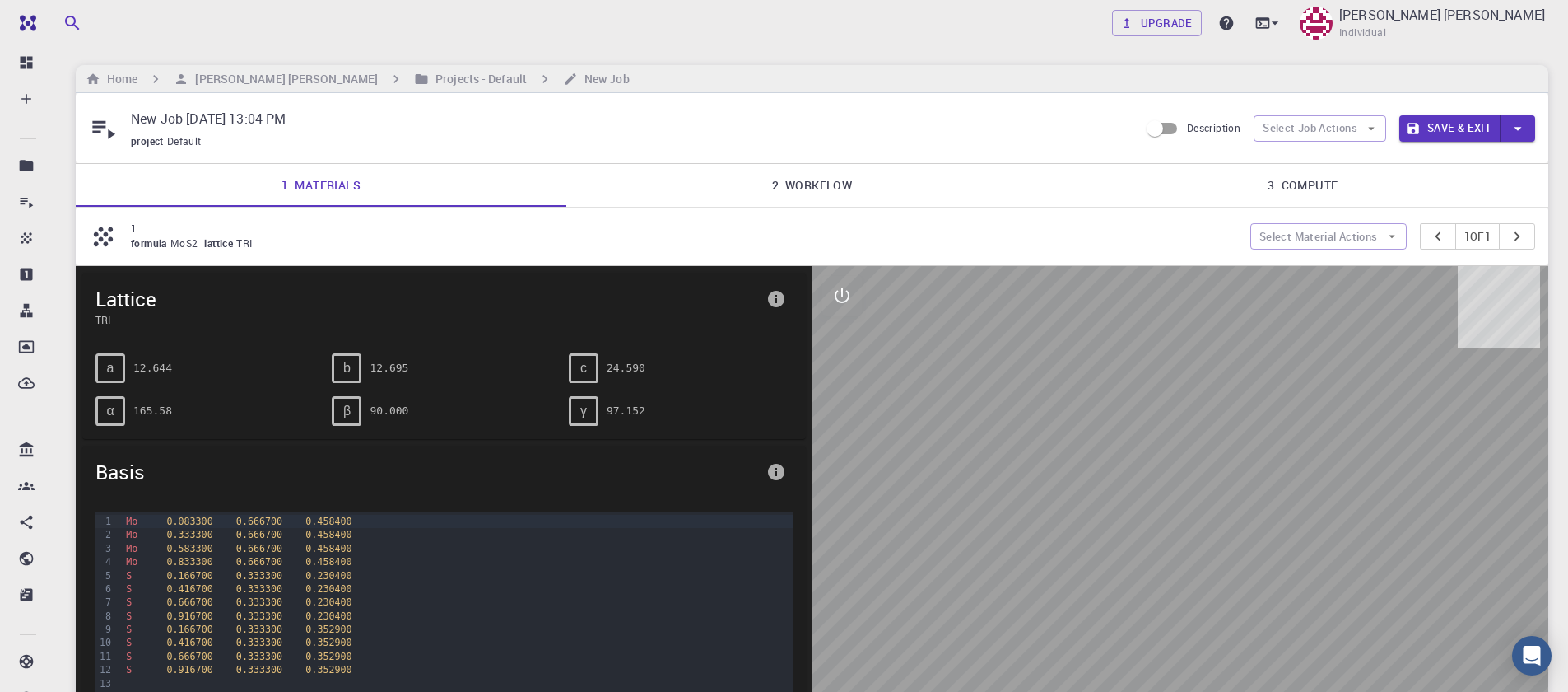
click at [815, 194] on link "2. Workflow" at bounding box center [812, 185] width 491 height 43
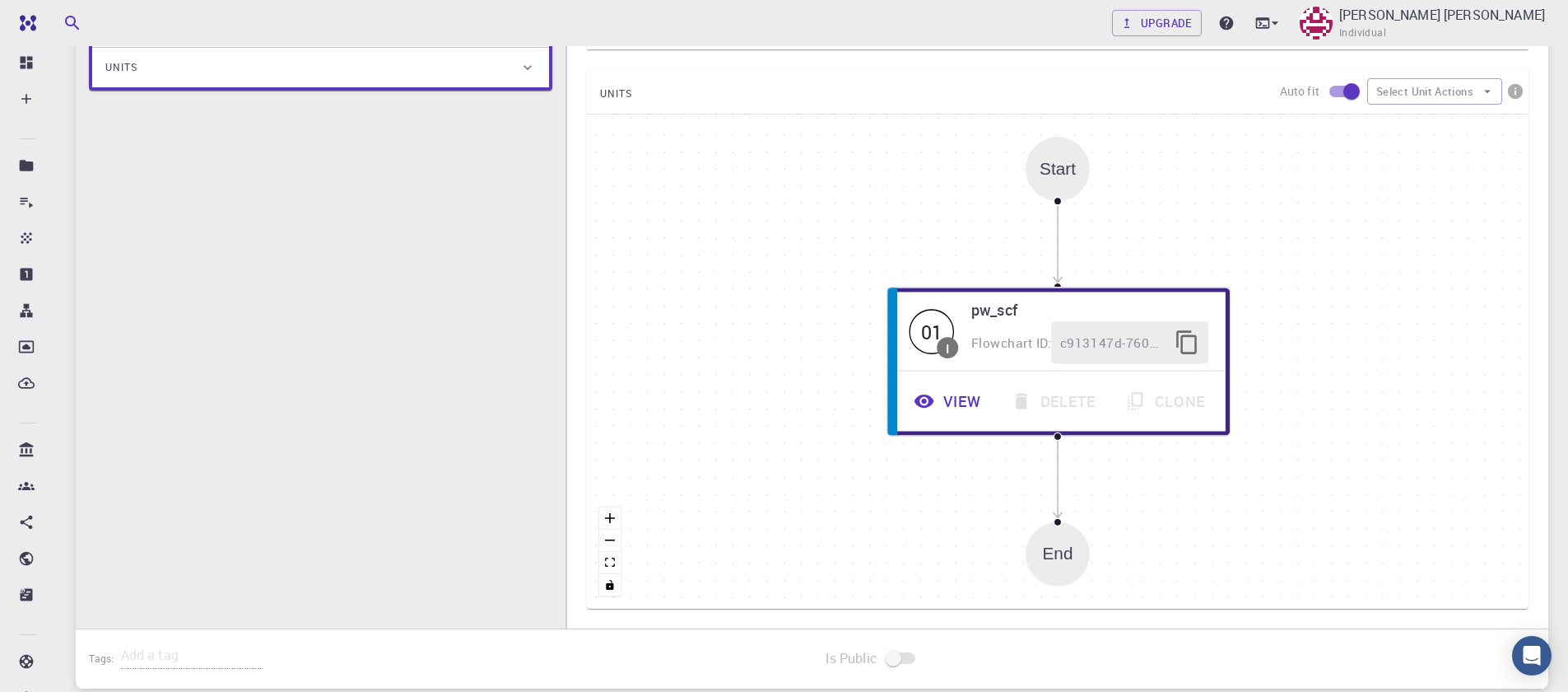
scroll to position [494, 0]
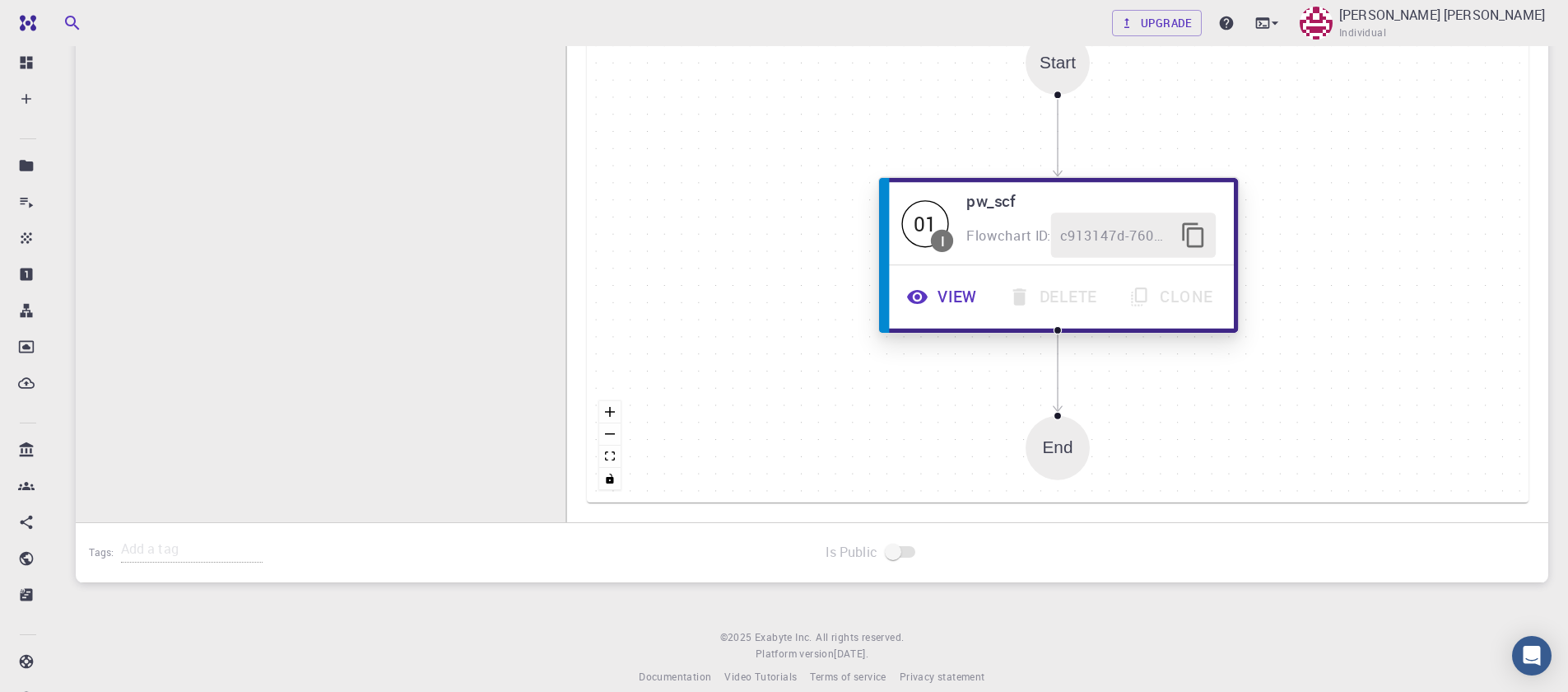
click at [971, 292] on button "View" at bounding box center [944, 297] width 102 height 45
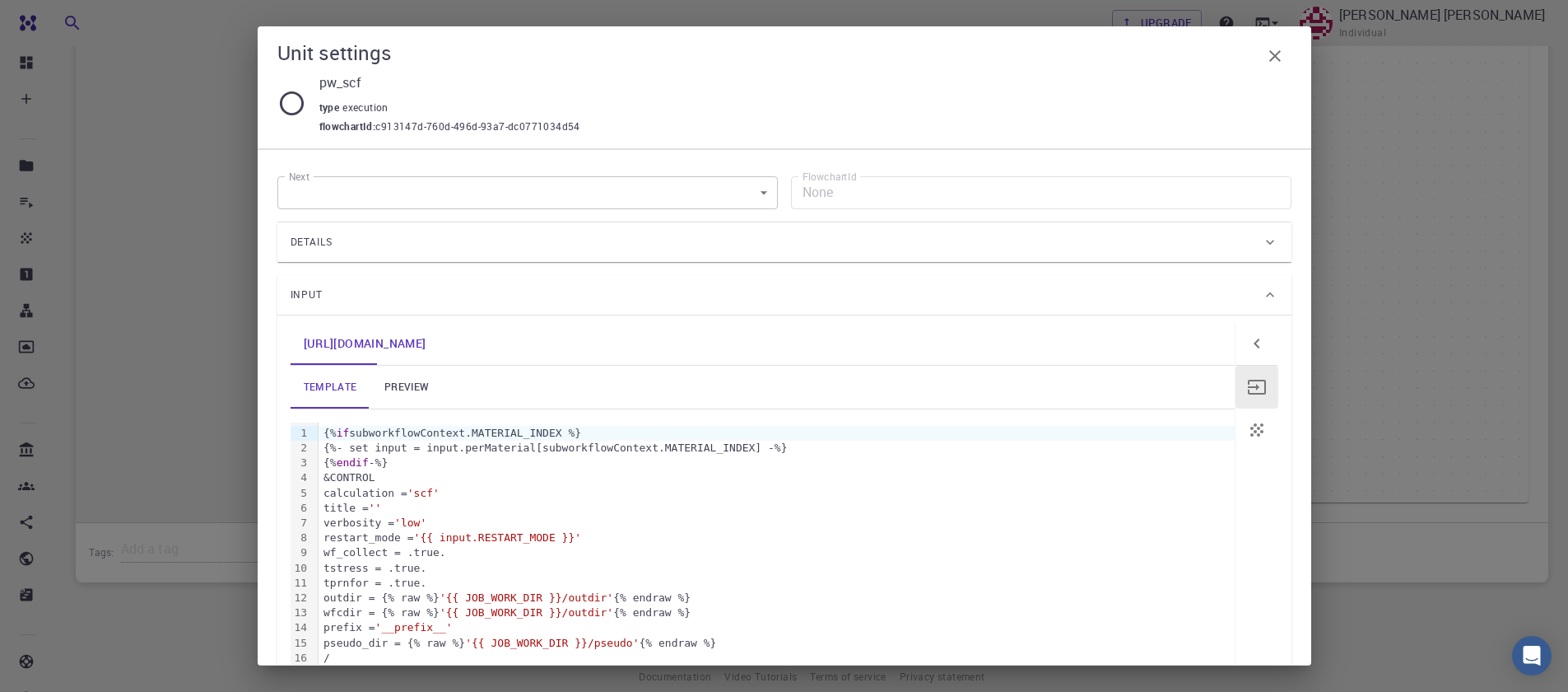
click at [424, 390] on link "preview" at bounding box center [406, 386] width 74 height 43
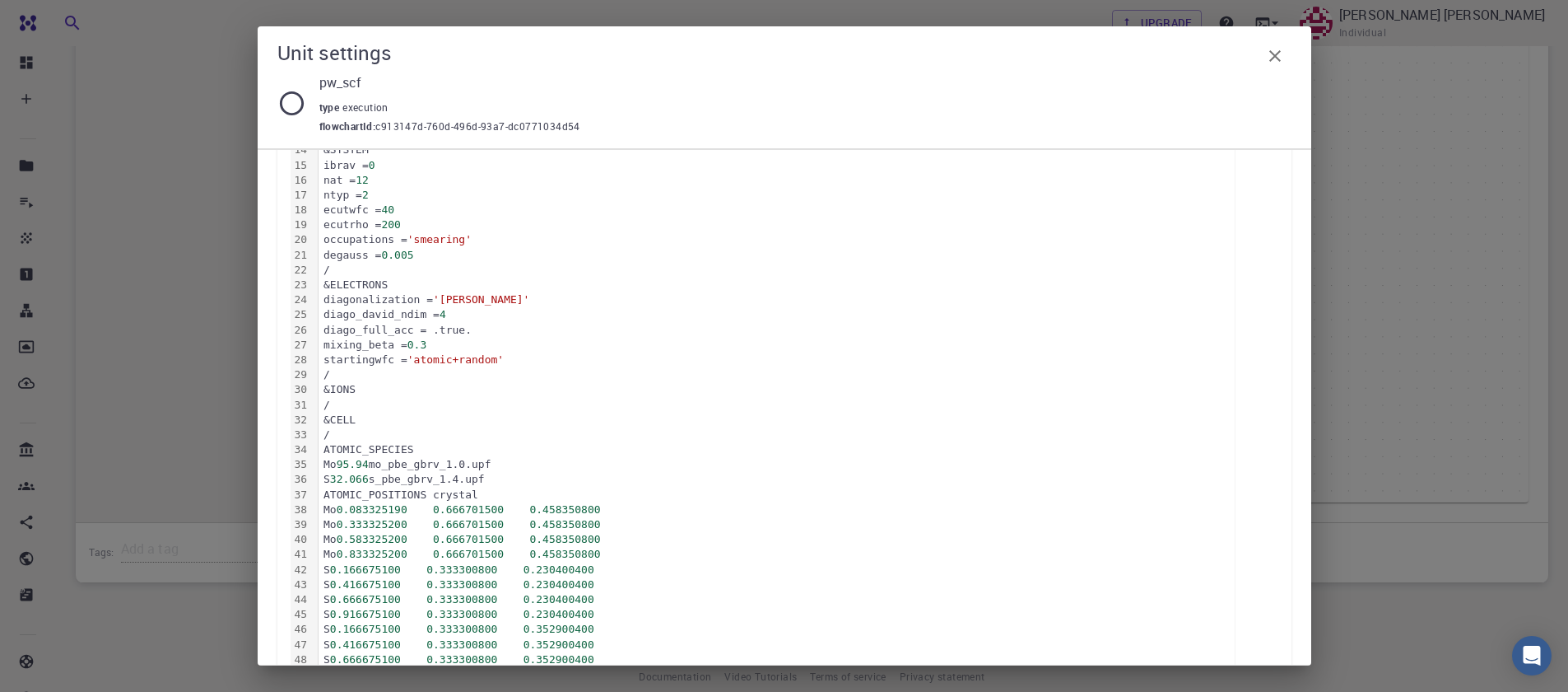
scroll to position [593, 0]
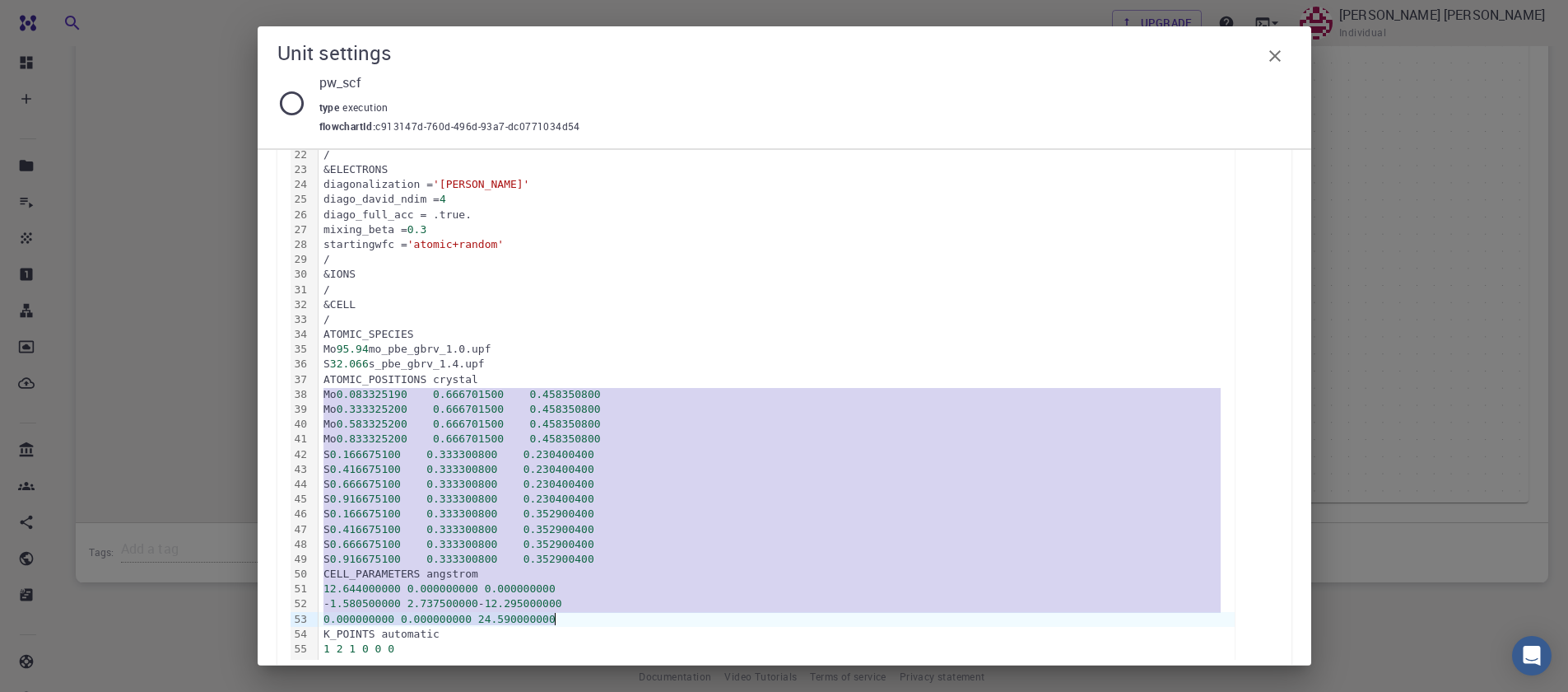
drag, startPoint x: 325, startPoint y: 390, endPoint x: 575, endPoint y: 617, distance: 337.7
click at [575, 617] on div "&CONTROL calculation = 'scf' title = '' verbosity = 'low' restart_mode = 'from_…" at bounding box center [776, 245] width 916 height 830
copy div "Mo 0.083325190 0.666701500 0.458350800 Mo 0.333325200 0.666701500 0.458350800 M…"
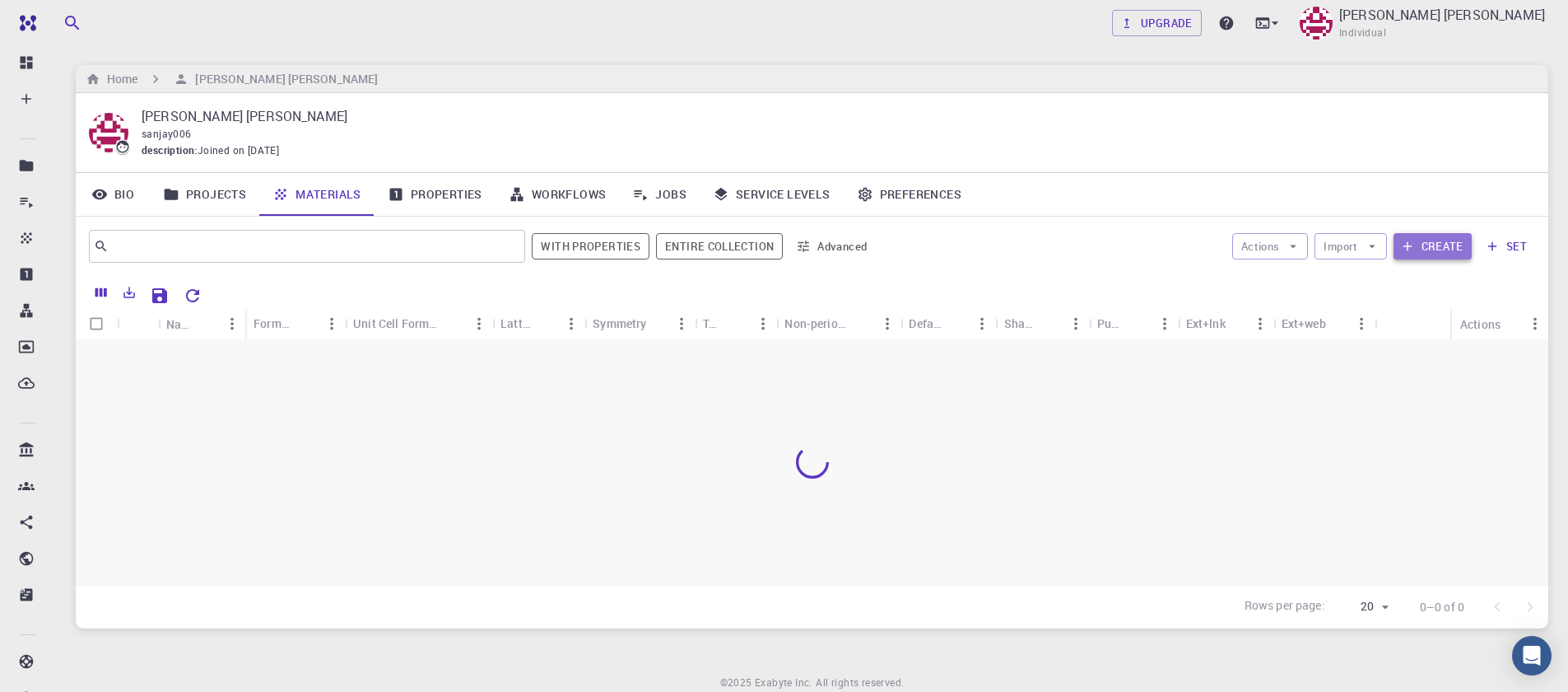
click at [1460, 245] on button "Create" at bounding box center [1433, 246] width 78 height 26
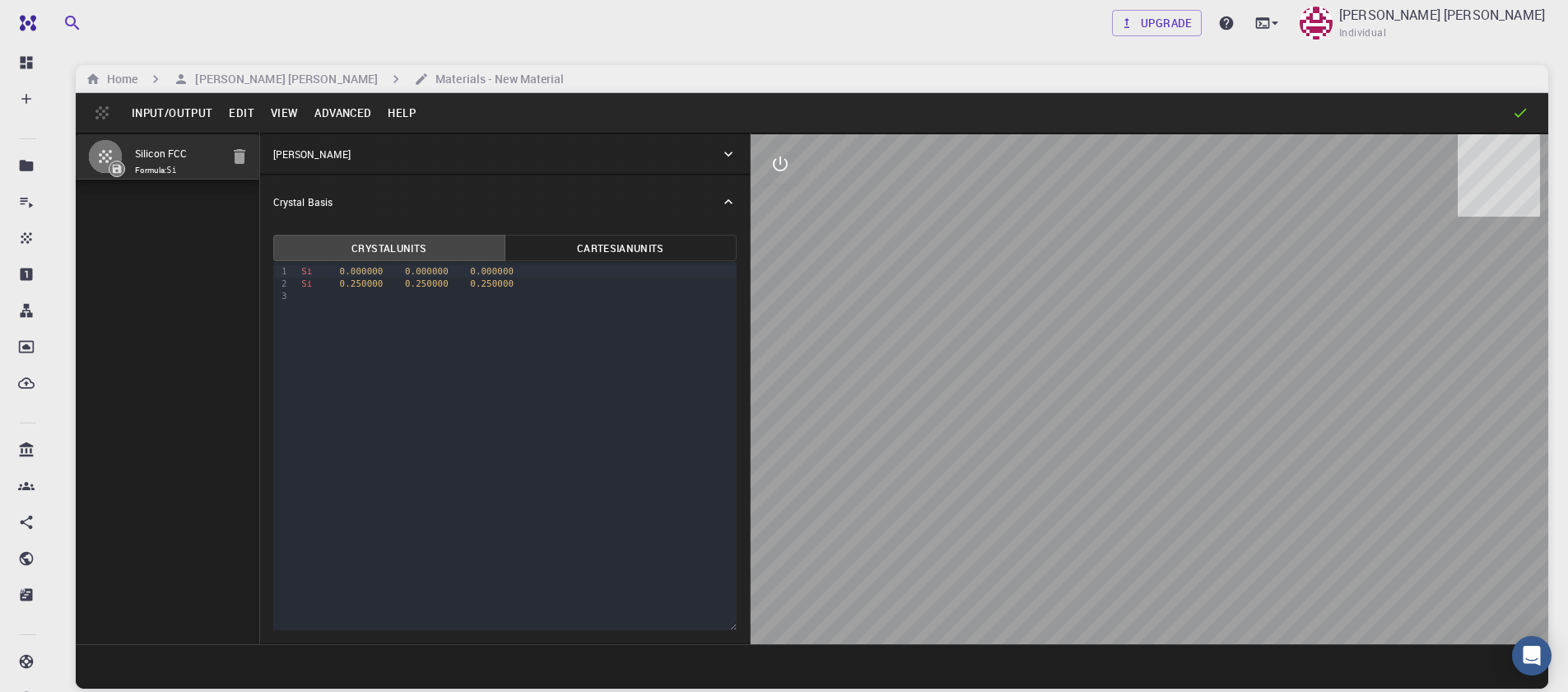
click at [185, 118] on button "Input/Output" at bounding box center [172, 113] width 97 height 26
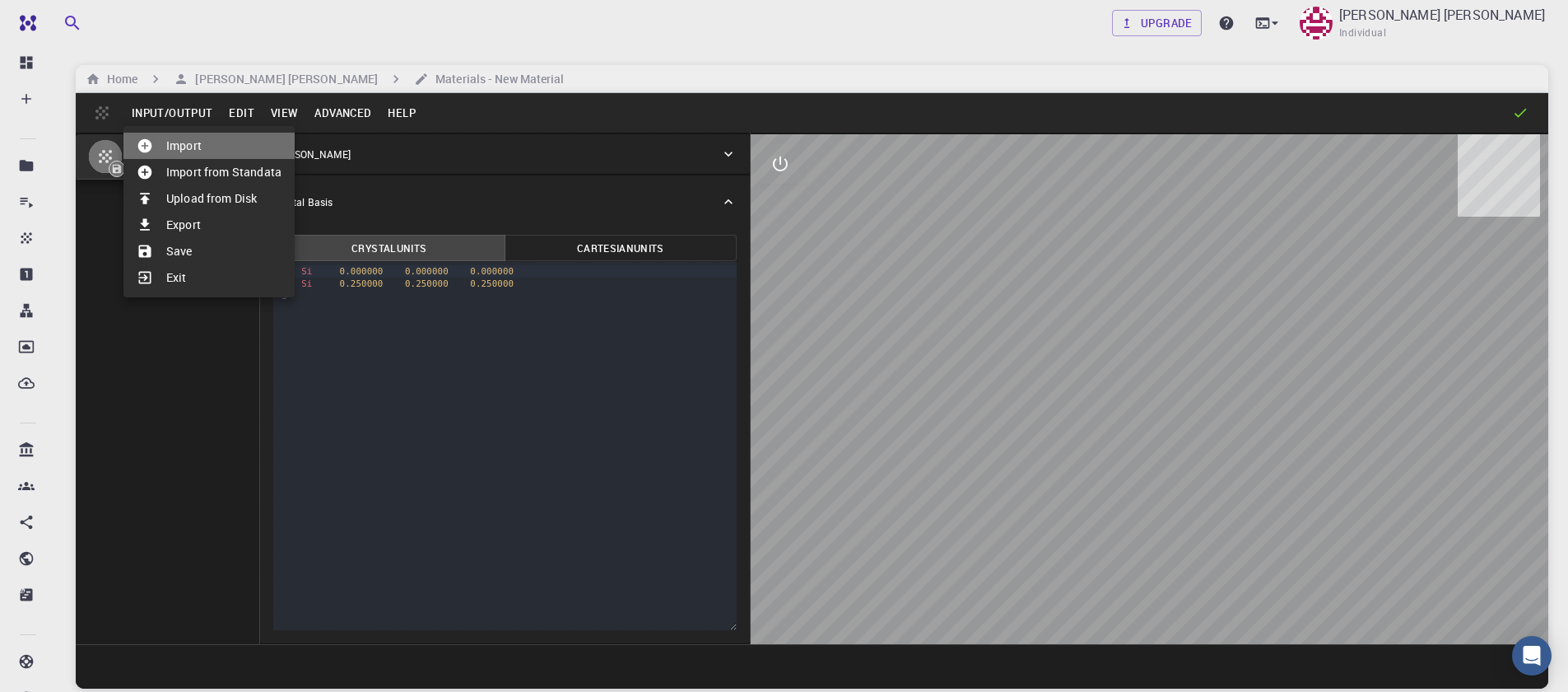
click at [192, 150] on li "Import" at bounding box center [209, 145] width 171 height 26
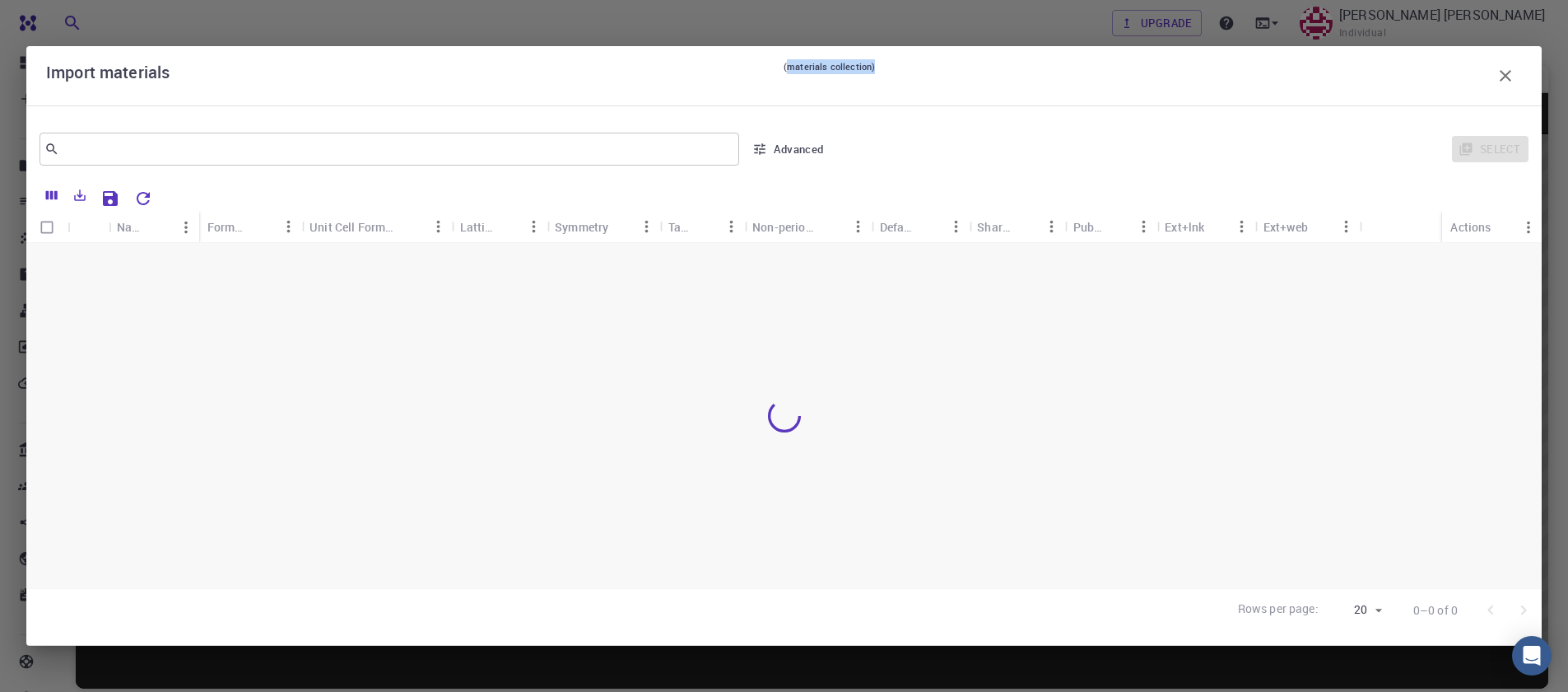
drag, startPoint x: 790, startPoint y: 70, endPoint x: 879, endPoint y: 63, distance: 89.3
click at [879, 63] on div "Import materials (materials collection)" at bounding box center [784, 75] width 1476 height 33
click at [882, 63] on div "Import materials (materials collection)" at bounding box center [784, 75] width 1476 height 33
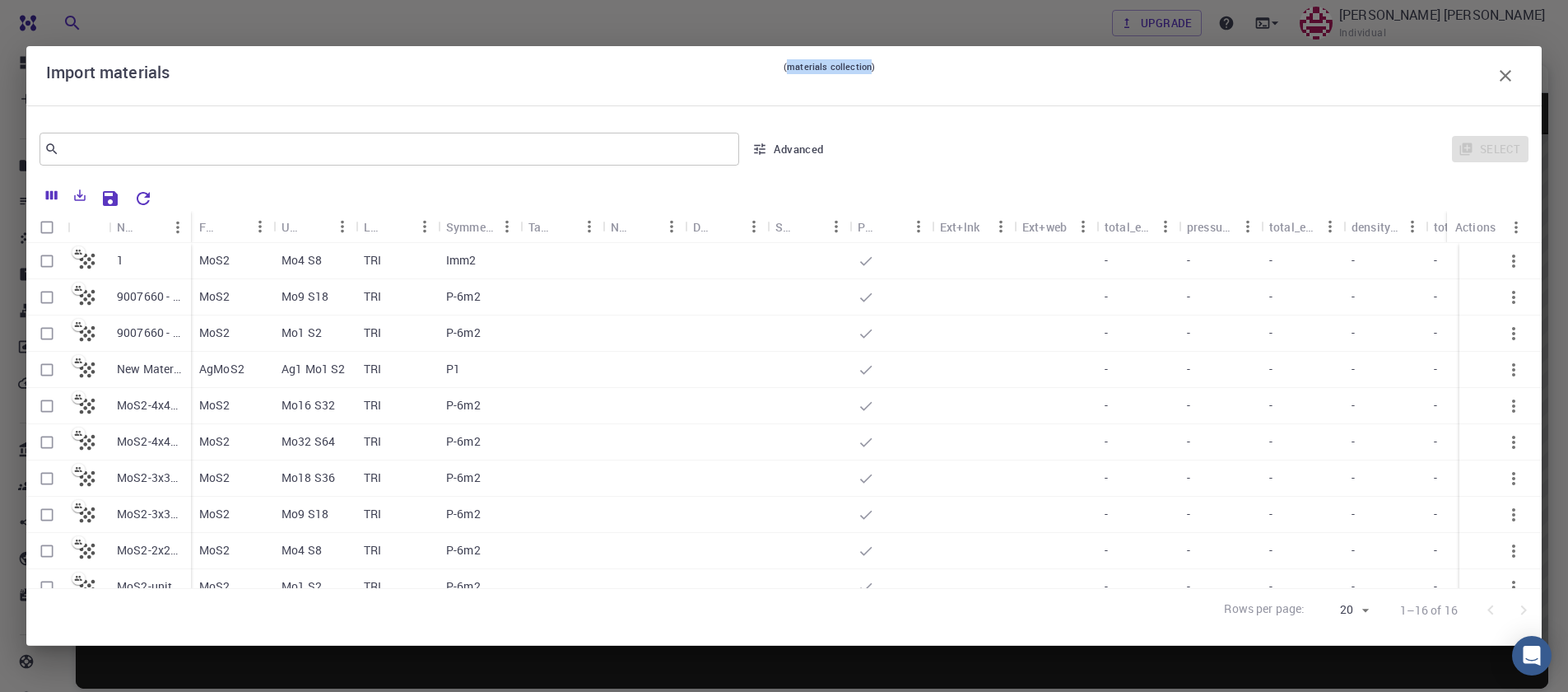
drag, startPoint x: 873, startPoint y: 65, endPoint x: 293, endPoint y: 243, distance: 606.7
click at [788, 72] on small "(materials collection)" at bounding box center [829, 75] width 92 height 33
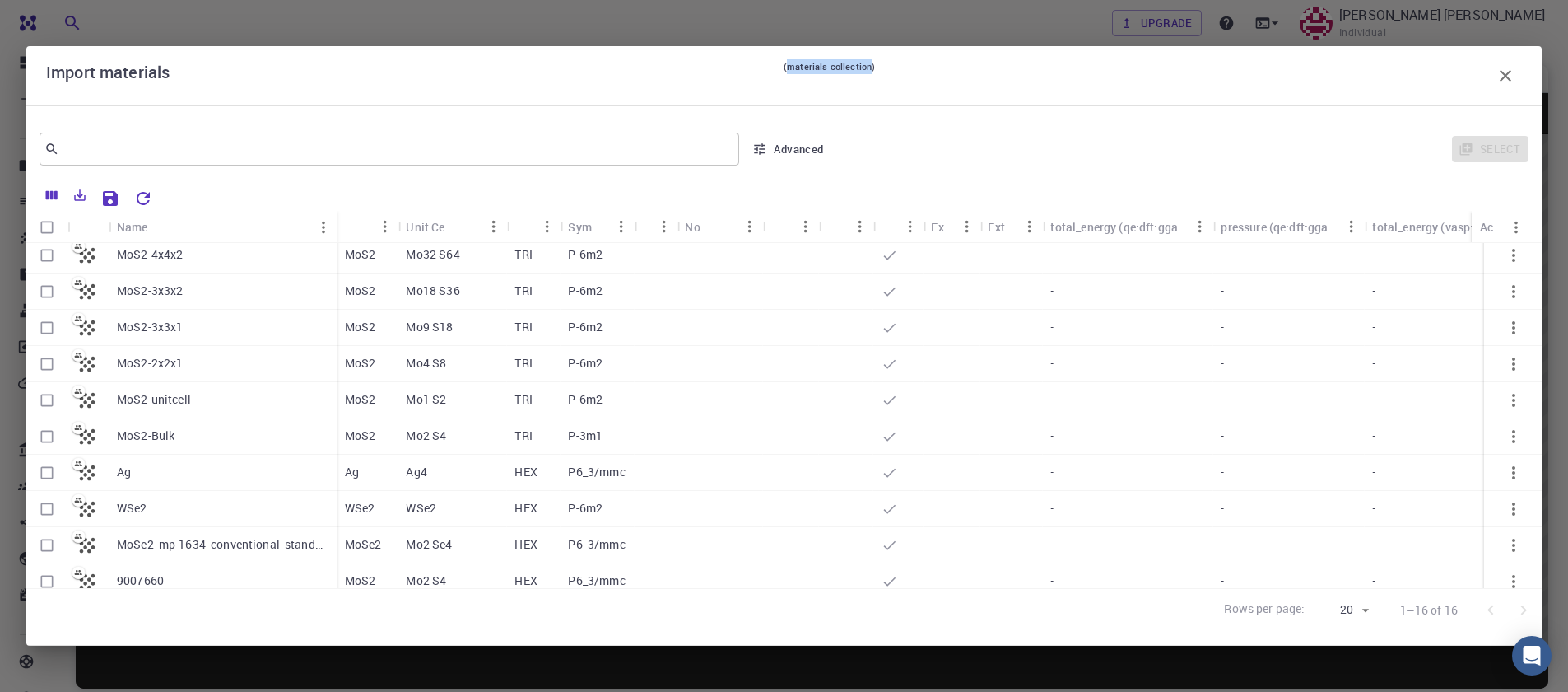
scroll to position [197, 0]
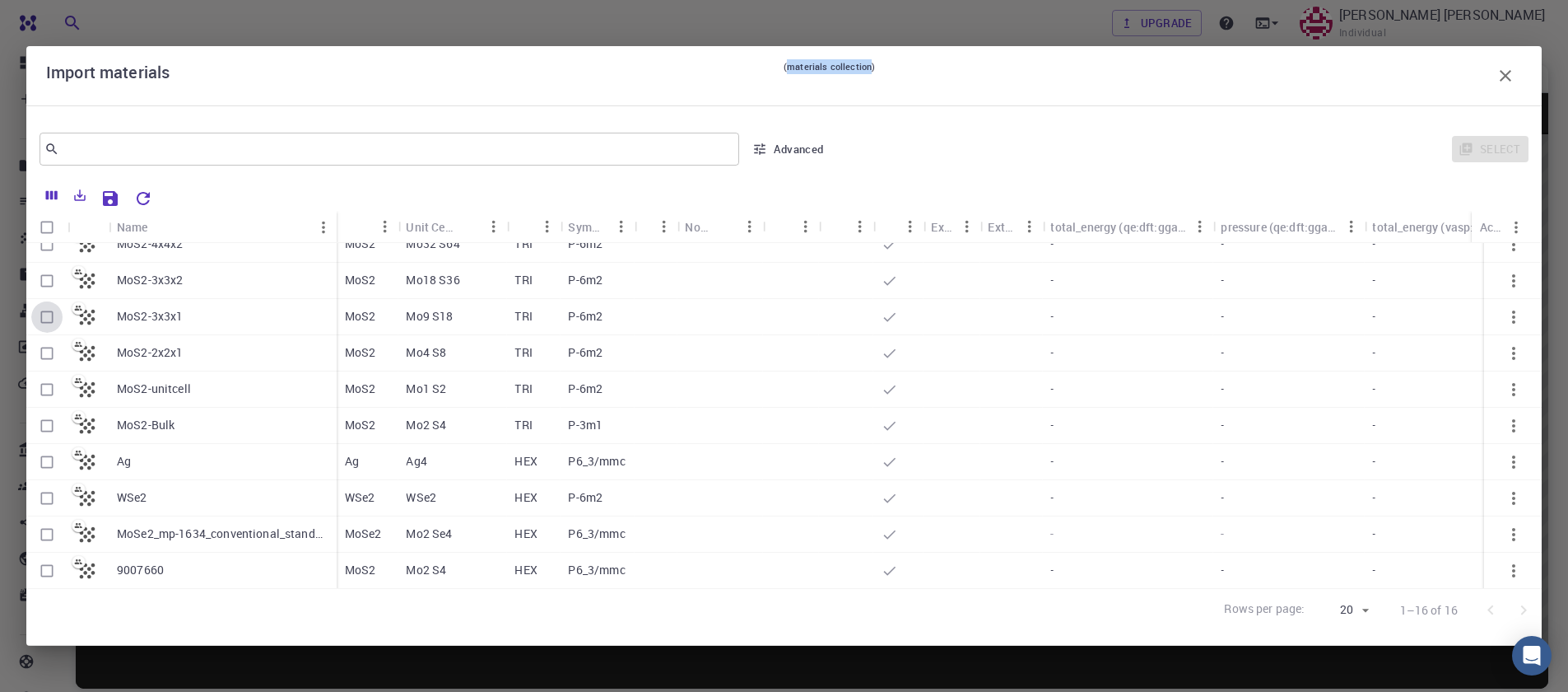
click at [43, 317] on input "Select row" at bounding box center [46, 316] width 31 height 31
checkbox input "true"
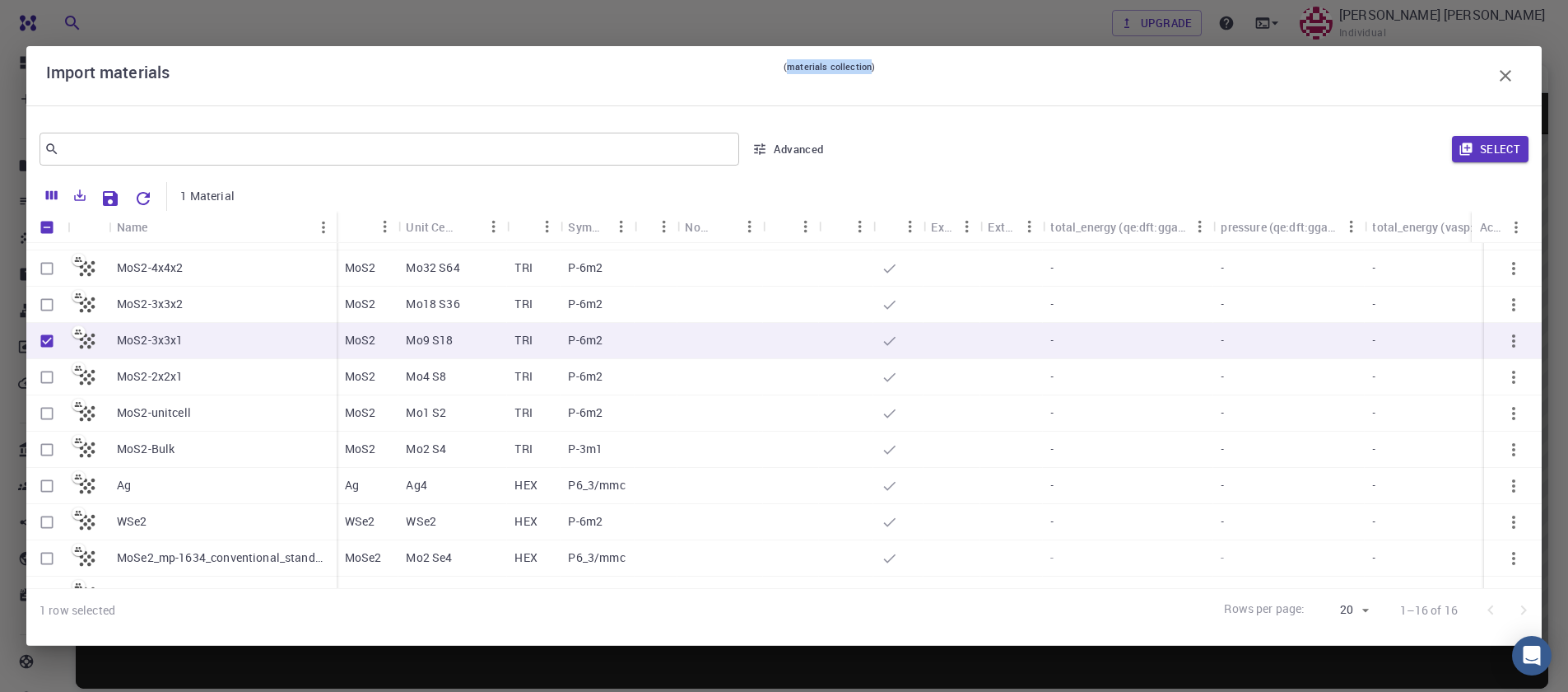
scroll to position [99, 0]
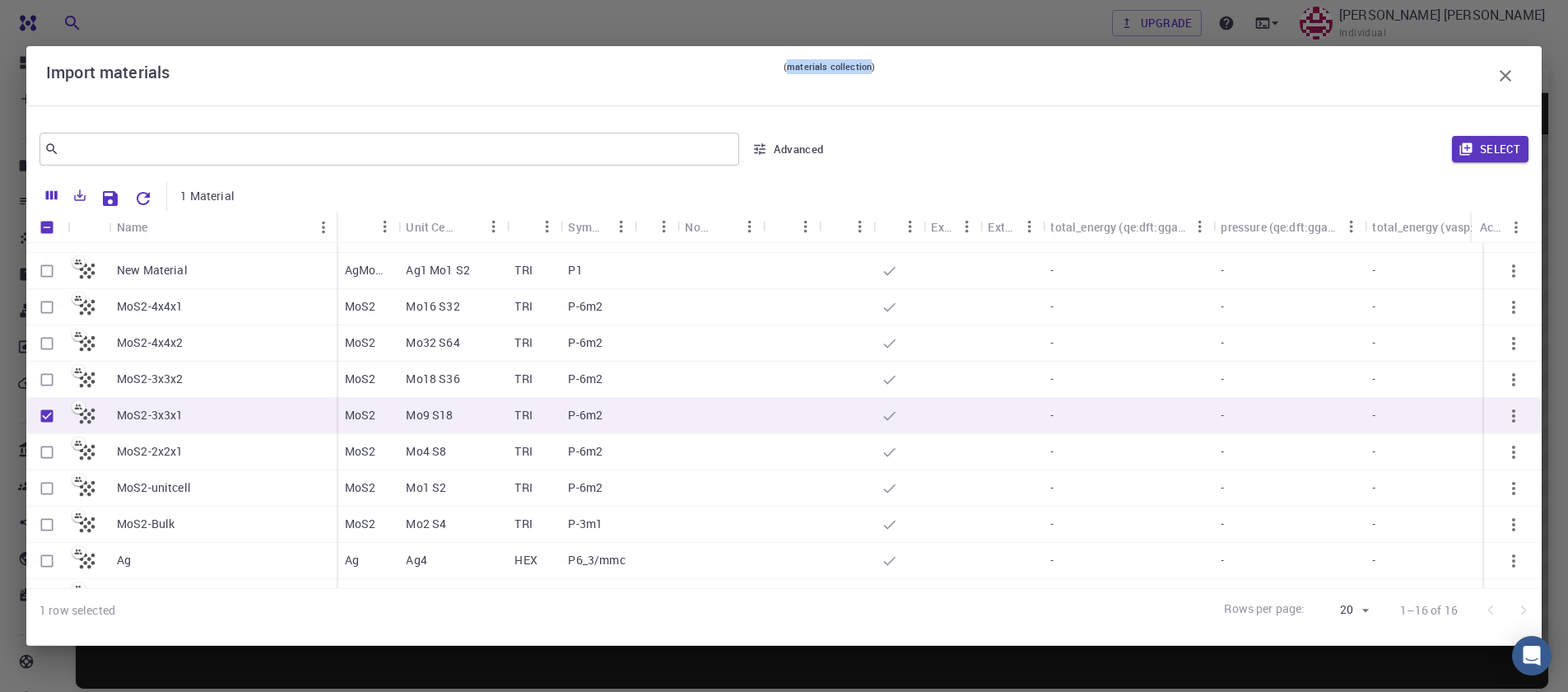
click at [46, 313] on input "Select row" at bounding box center [46, 307] width 31 height 31
checkbox input "true"
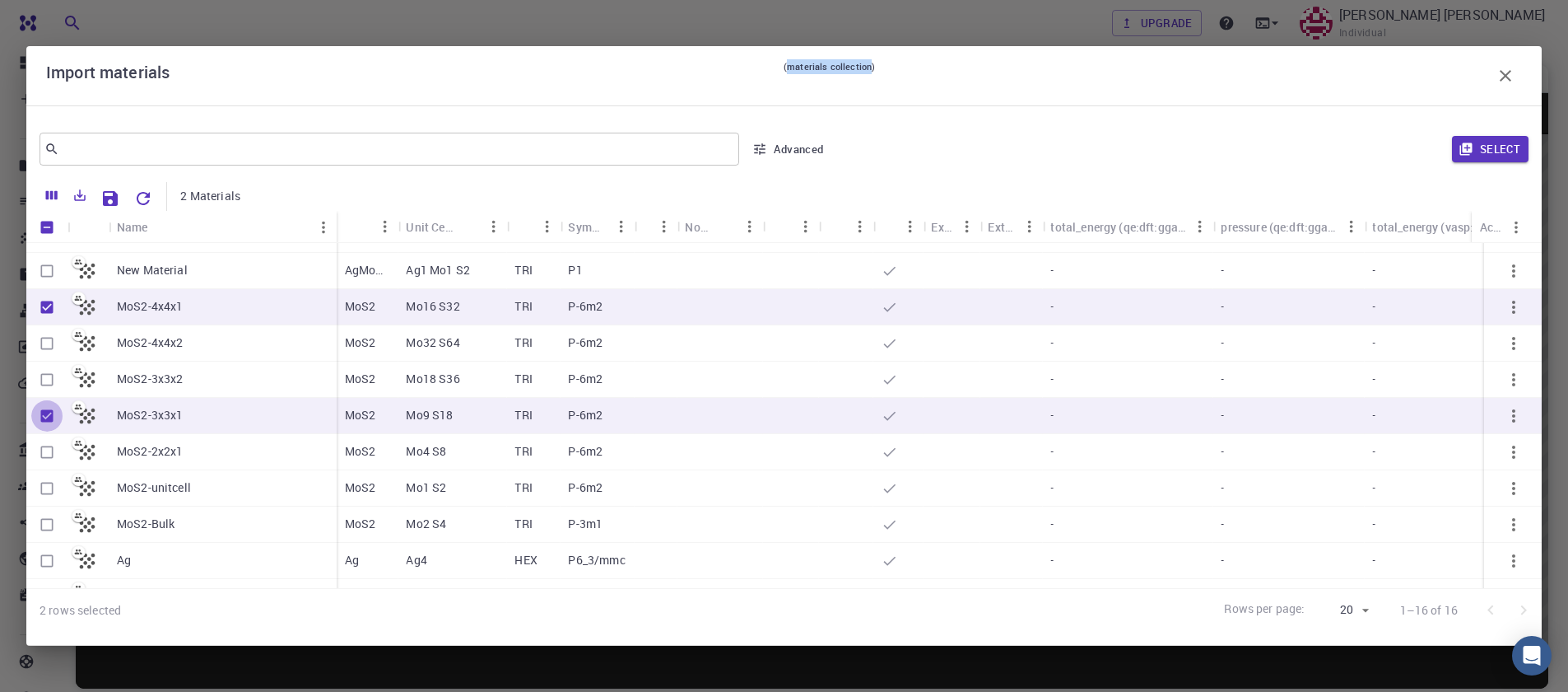
click at [44, 415] on input "Unselect row" at bounding box center [46, 416] width 31 height 31
checkbox input "false"
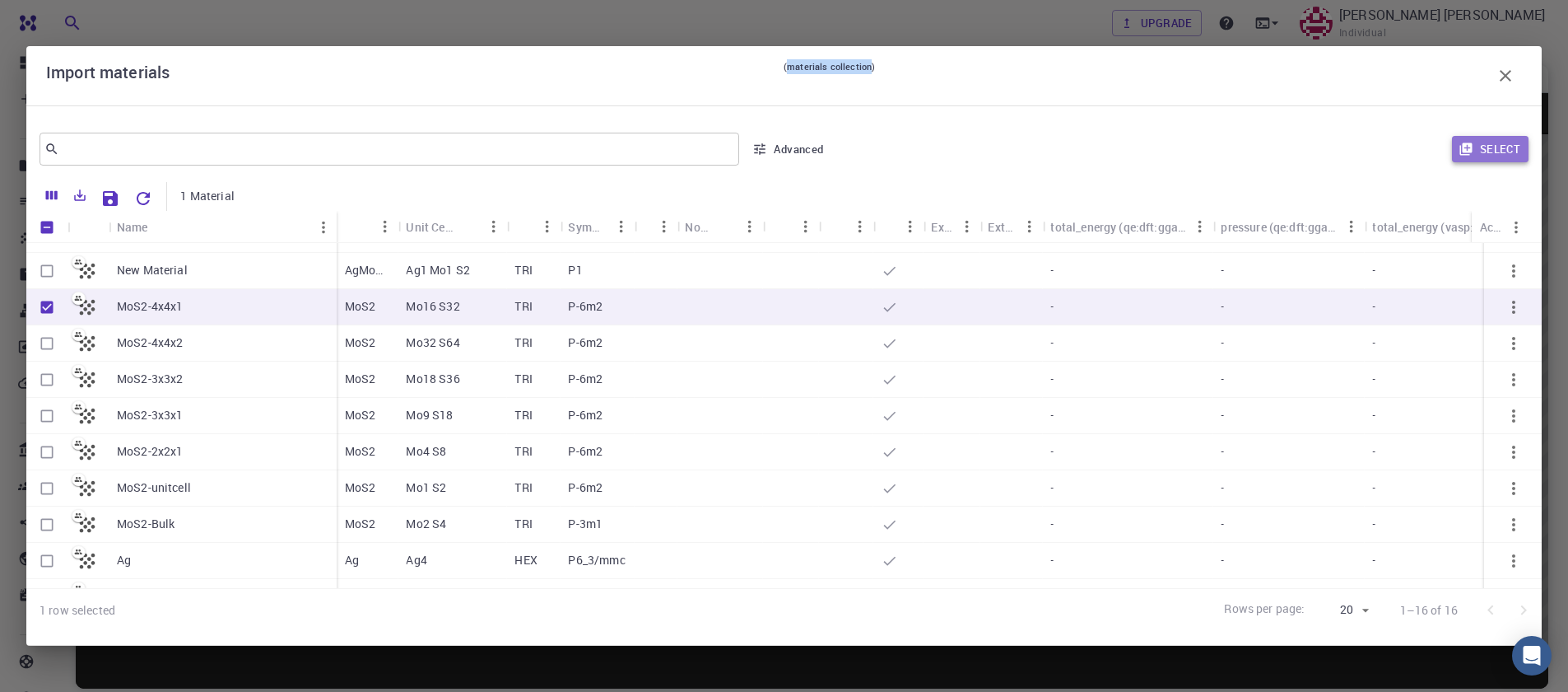
click at [1467, 155] on icon "button" at bounding box center [1465, 150] width 13 height 13
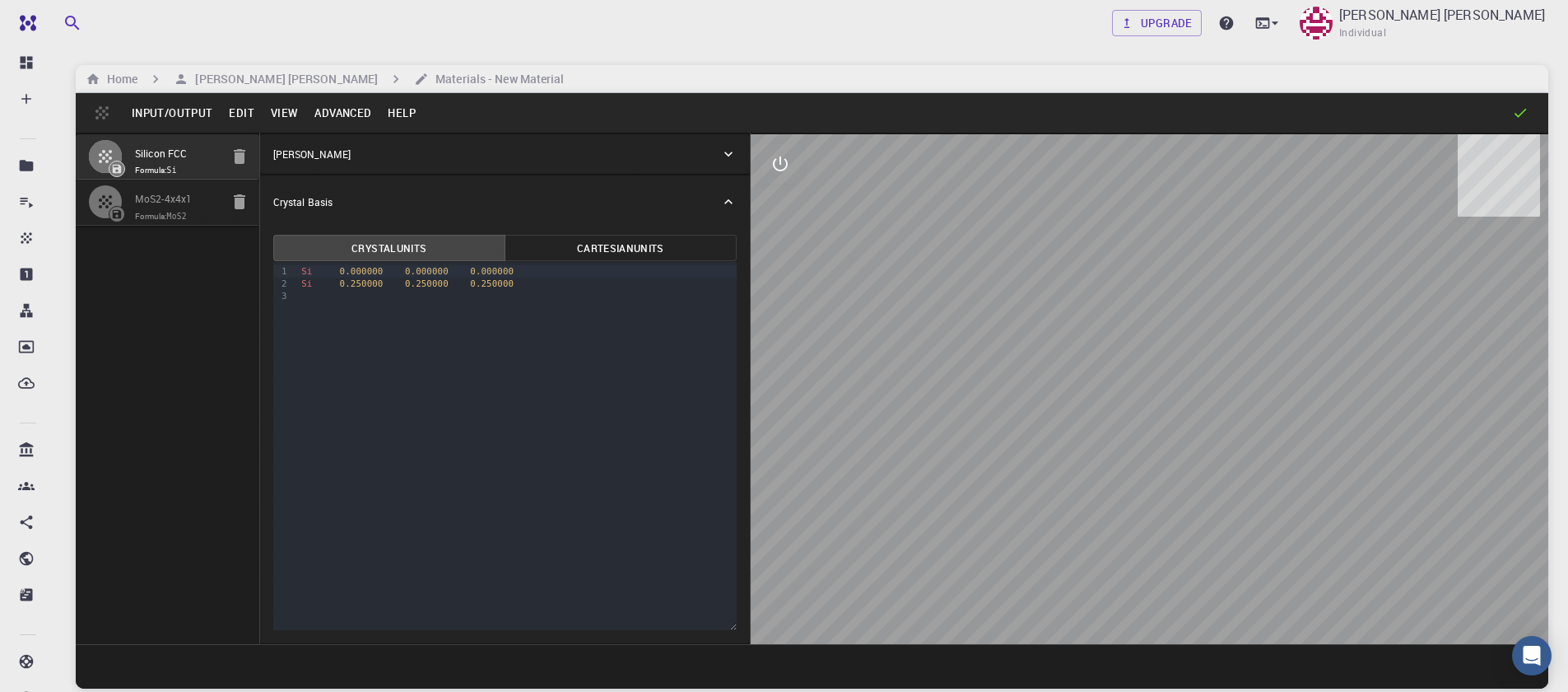
click at [231, 161] on icon "button" at bounding box center [240, 156] width 20 height 20
type input "TRI"
type input "12.644"
type input "12.643978171445884"
type input "61.475"
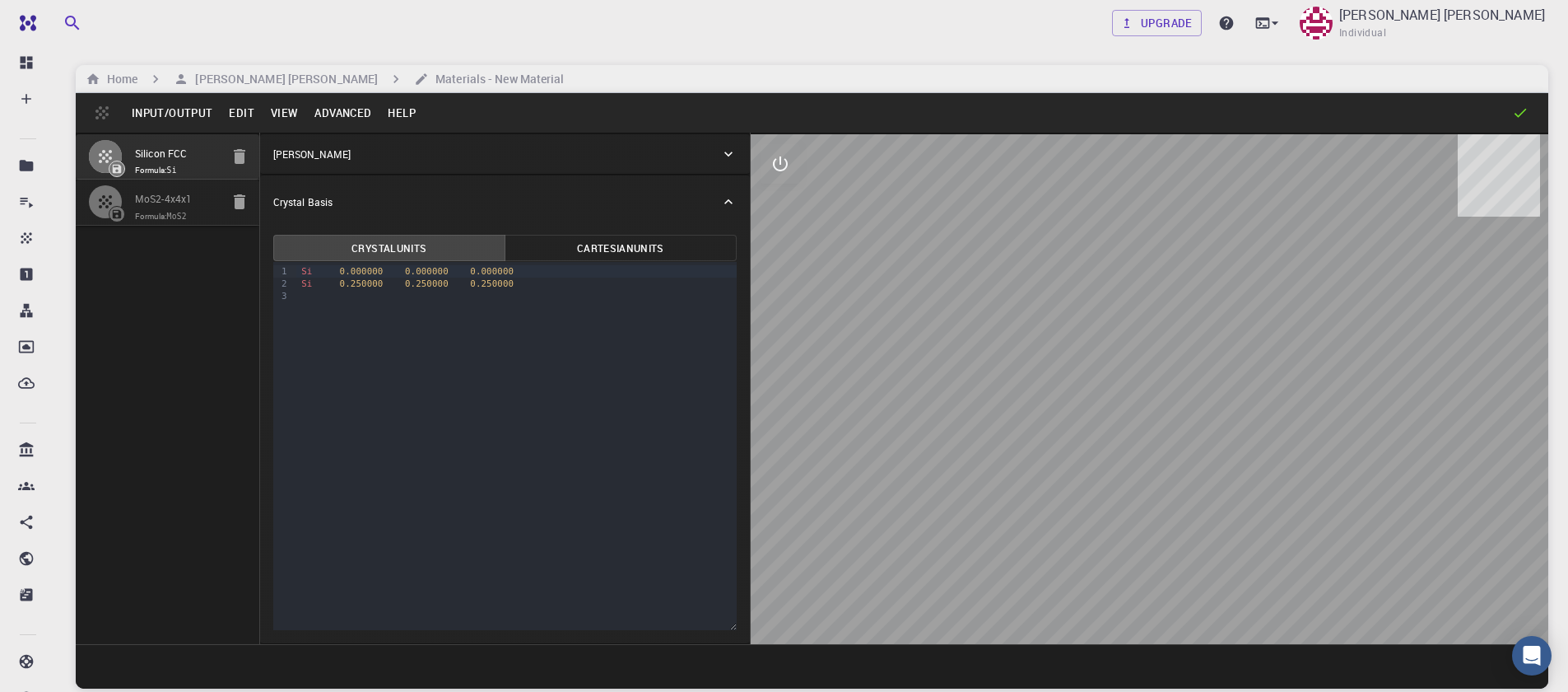
type input "90"
type input "120.0000571088431"
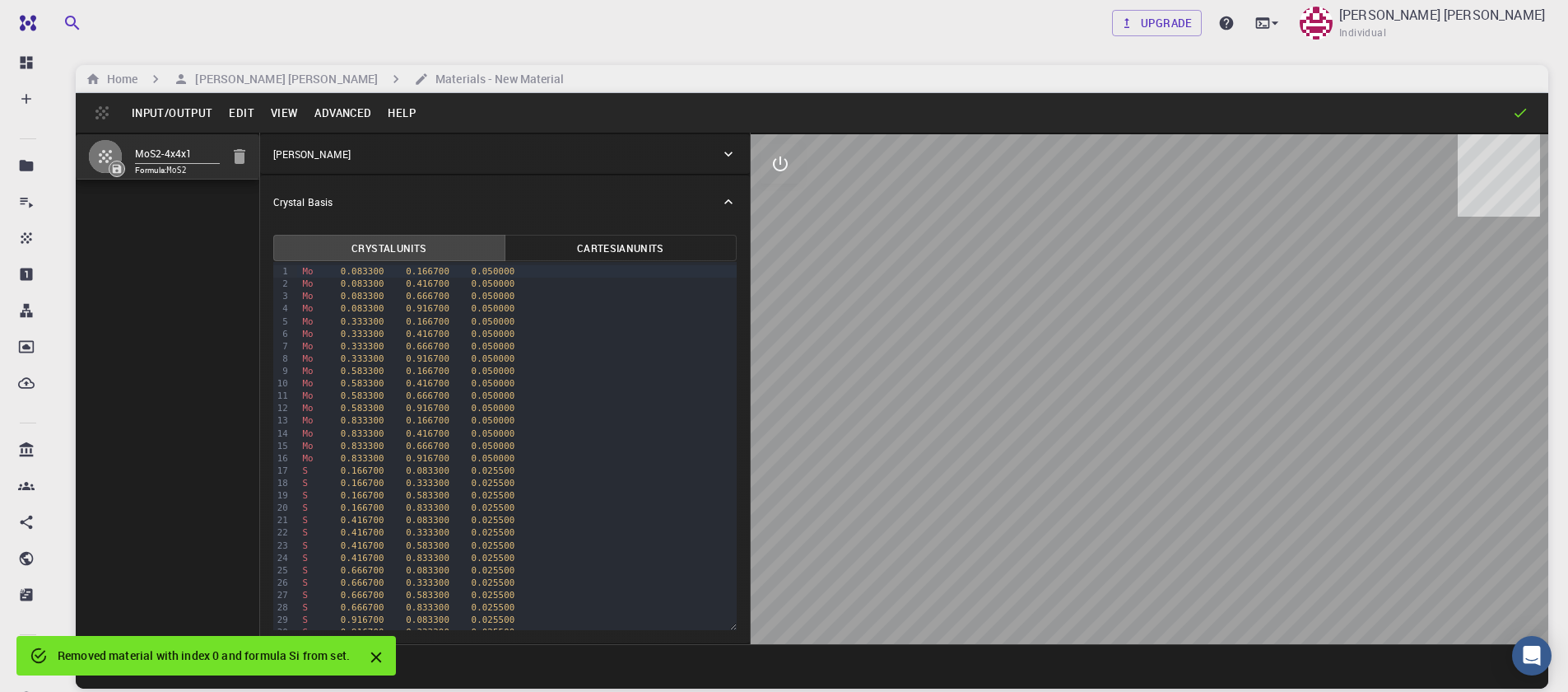
drag, startPoint x: 1197, startPoint y: 599, endPoint x: 951, endPoint y: 311, distance: 378.8
click at [1173, 516] on div at bounding box center [1149, 389] width 797 height 510
click at [774, 170] on icon "interactive" at bounding box center [781, 164] width 20 height 20
click at [785, 210] on icon "view" at bounding box center [781, 204] width 20 height 20
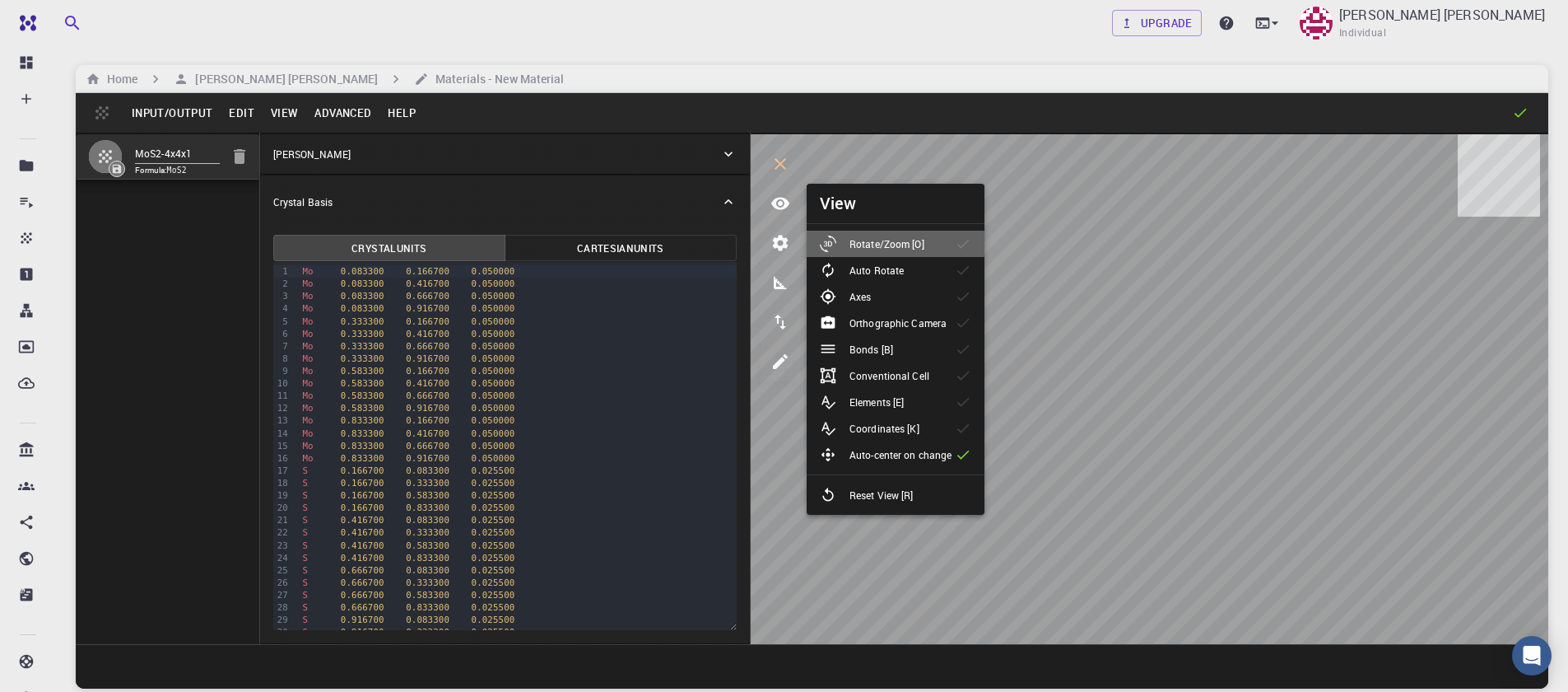
click at [866, 245] on p "Rotate/Zoom [O]" at bounding box center [886, 244] width 75 height 15
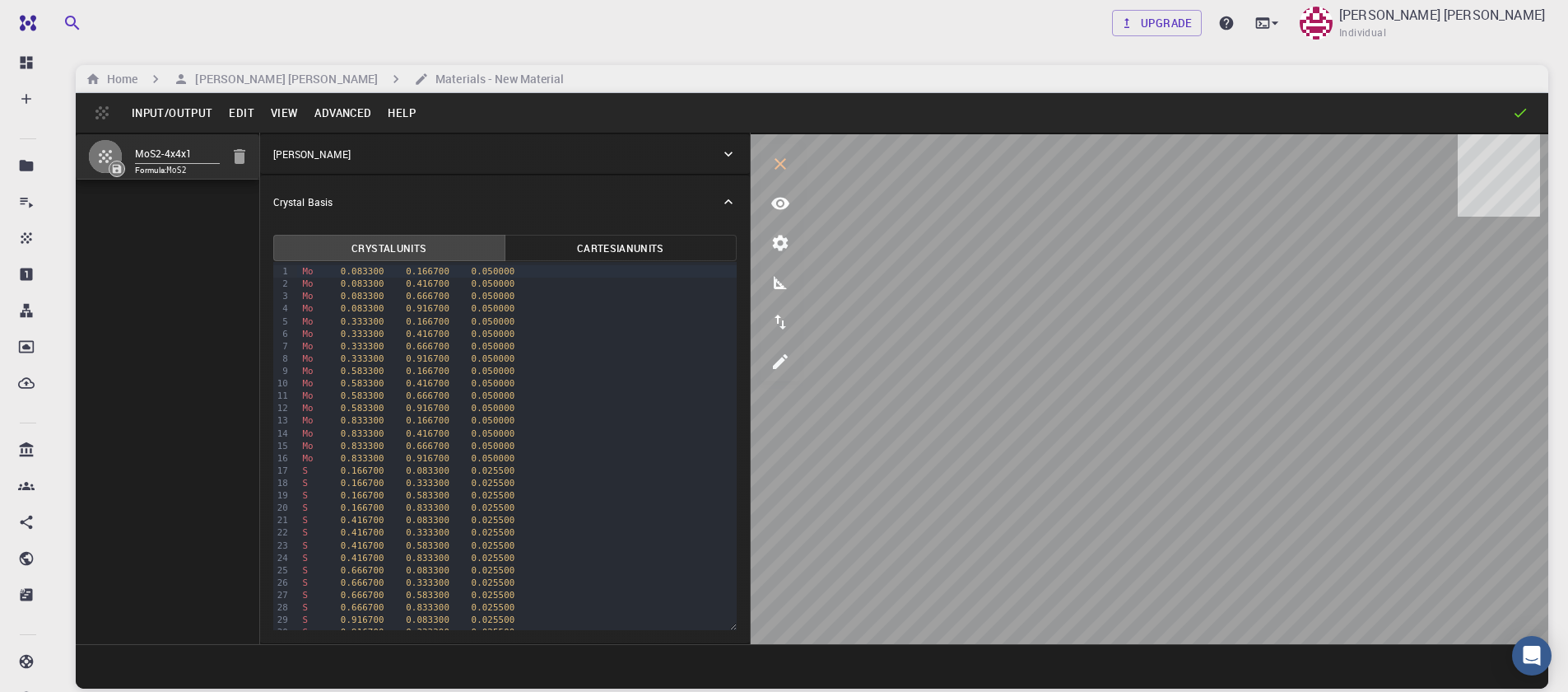
click at [167, 115] on button "Input/Output" at bounding box center [172, 113] width 97 height 26
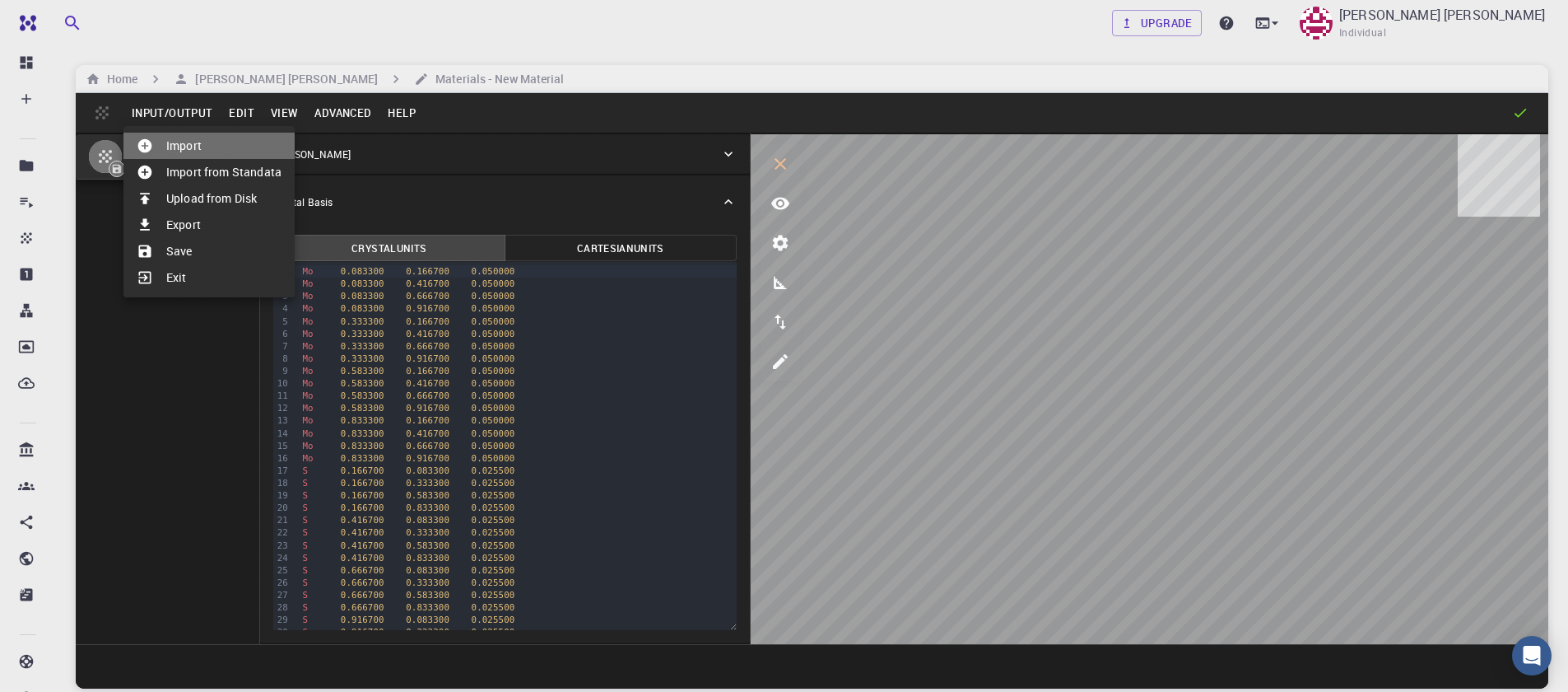
click at [200, 153] on li "Import" at bounding box center [209, 145] width 171 height 26
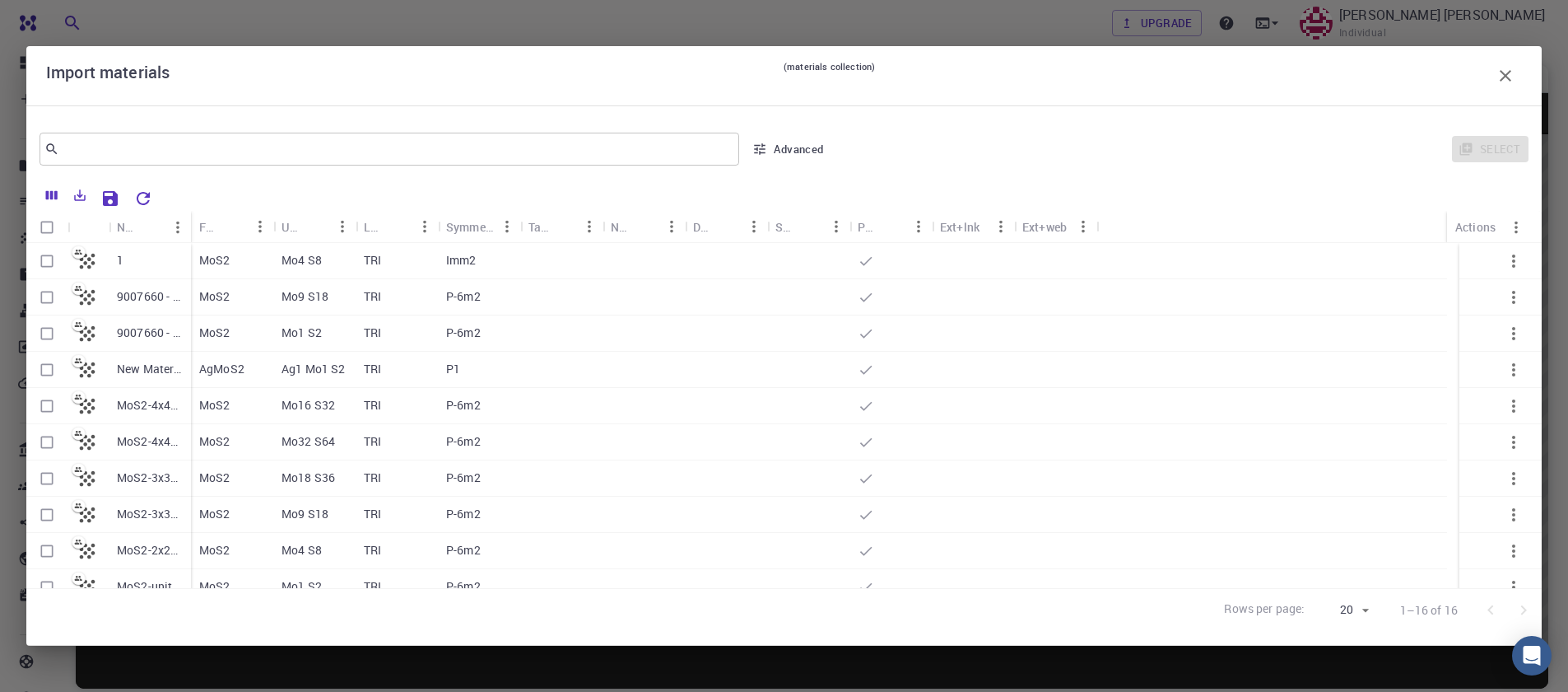
click at [48, 258] on input "Select row" at bounding box center [46, 261] width 31 height 31
checkbox input "true"
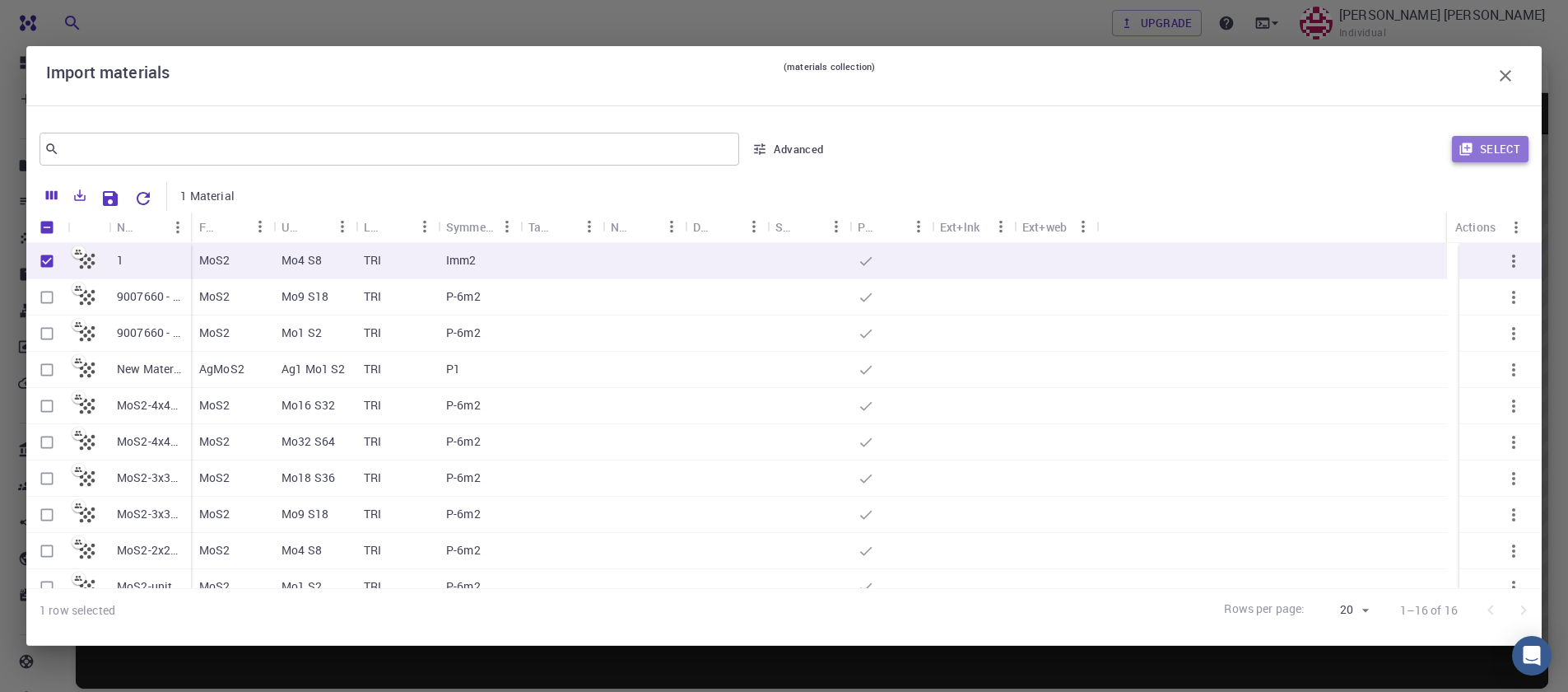
click at [1507, 149] on button "Select" at bounding box center [1490, 148] width 76 height 26
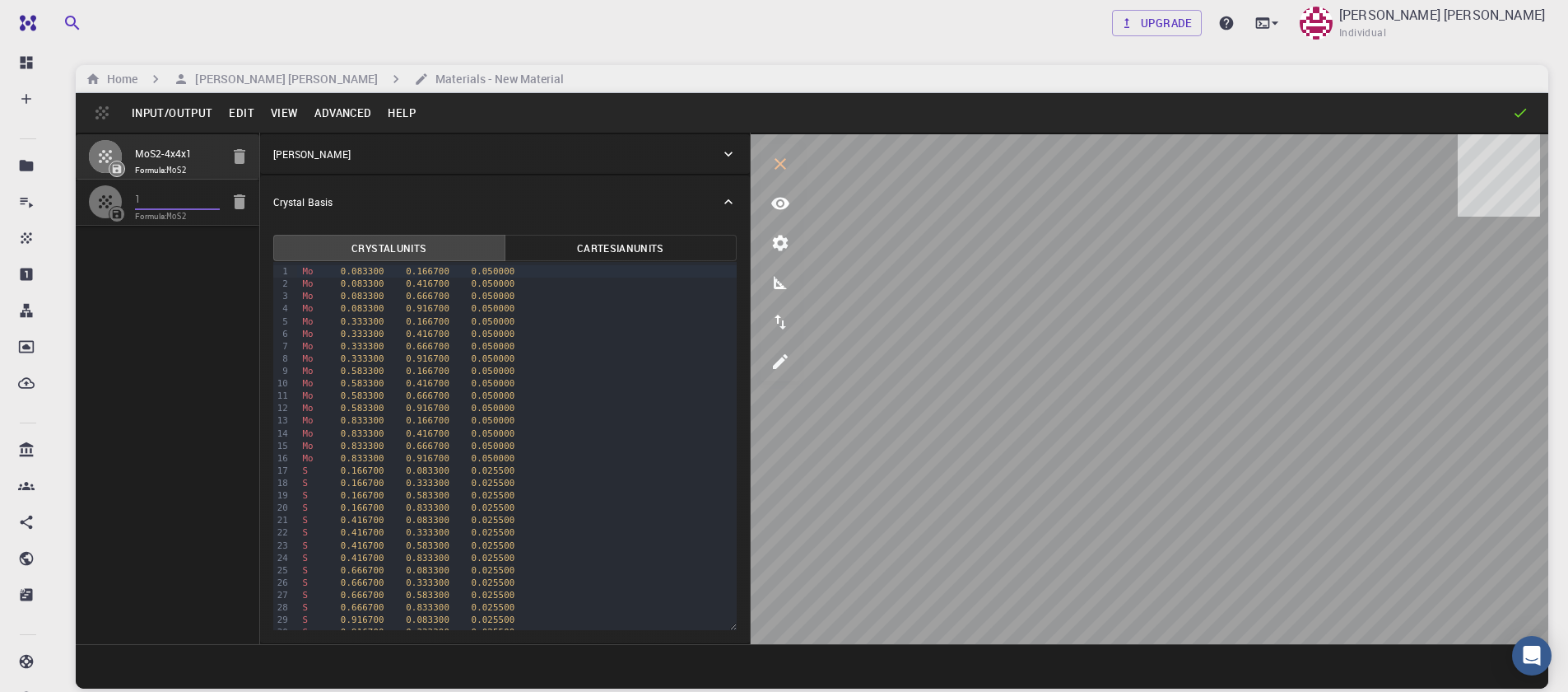
click at [153, 201] on input "1" at bounding box center [177, 199] width 85 height 19
type input "12.694837986362803"
type input "24.59"
type input "165.58174850448773"
type input "97.151848999188"
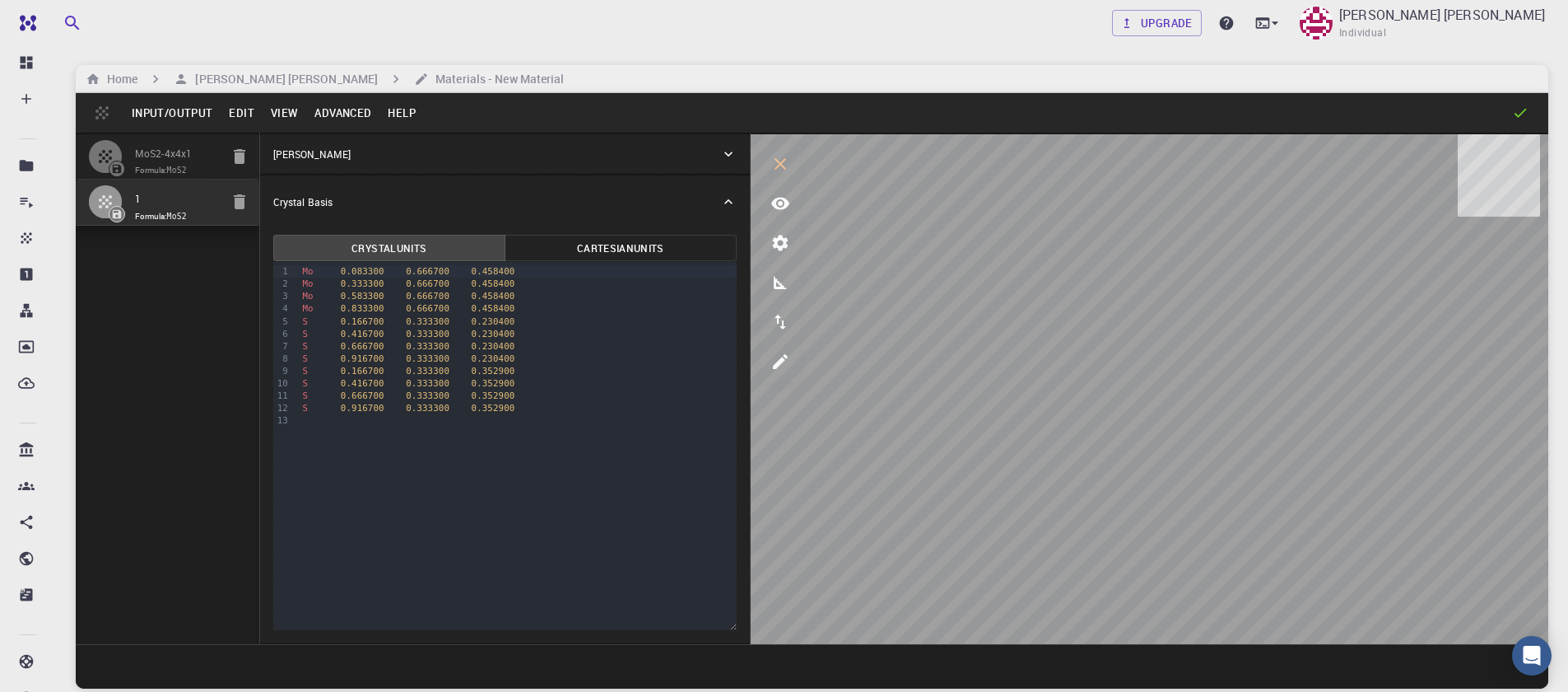
click at [103, 197] on icon "button" at bounding box center [105, 202] width 13 height 13
click at [146, 152] on input "MoS2-4x4x1" at bounding box center [177, 154] width 85 height 19
type input "12.643978171445884"
type input "61.475"
type input "90"
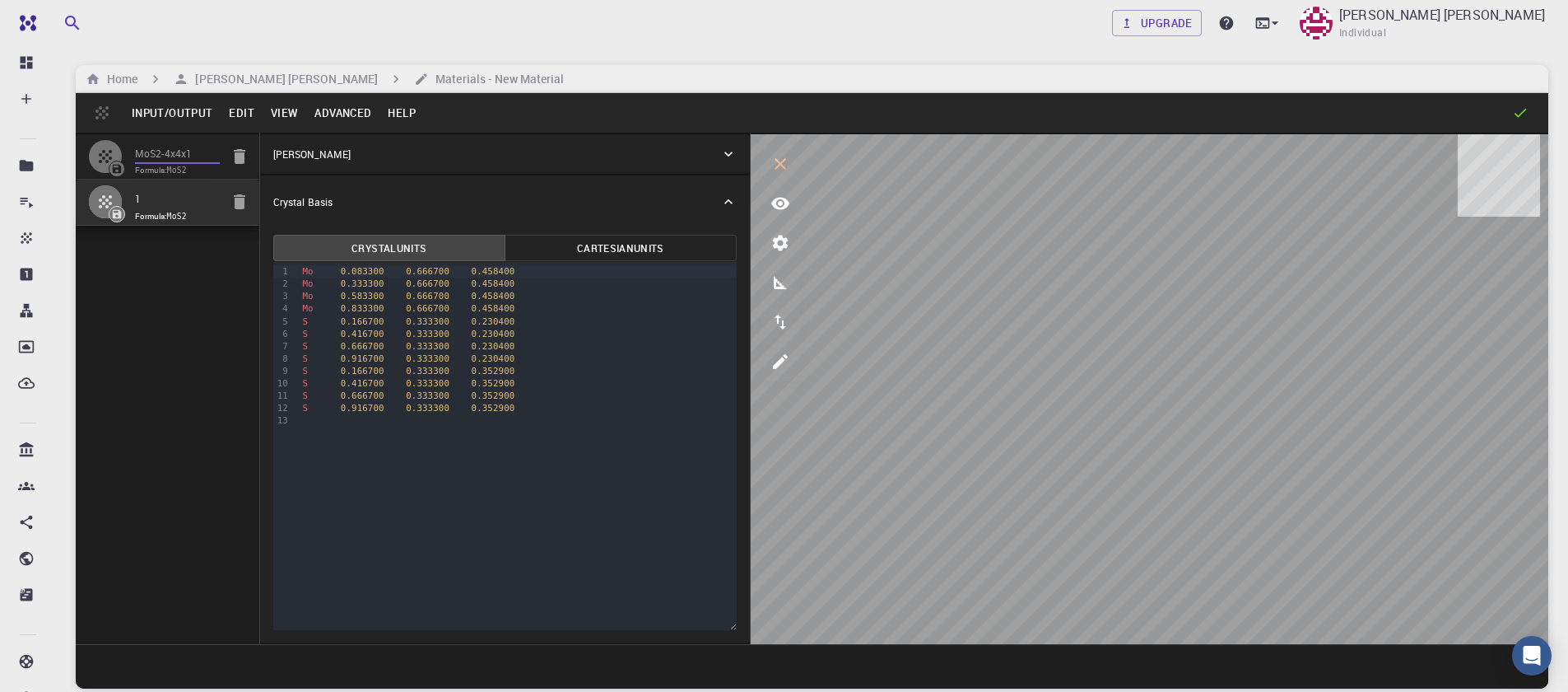
type input "120.0000571088431"
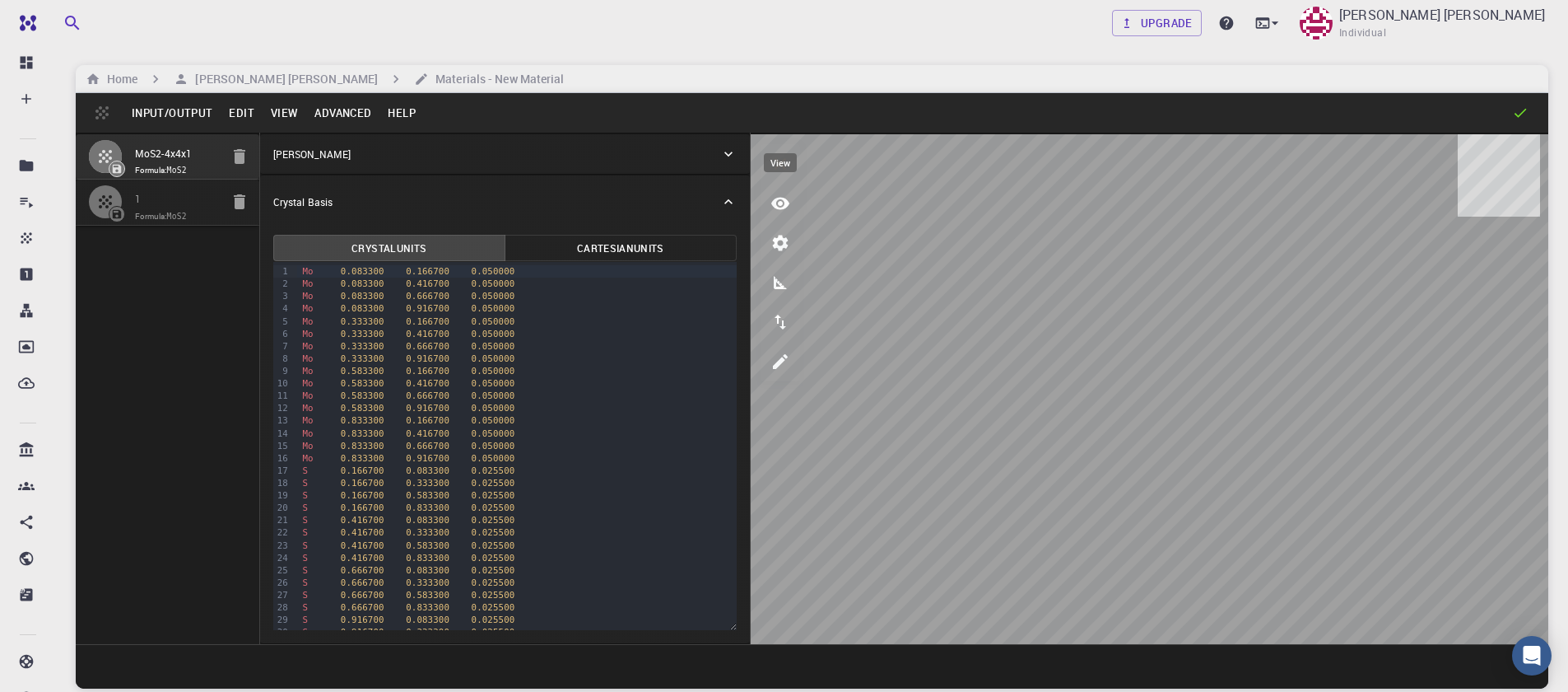
click at [783, 208] on icon "view" at bounding box center [780, 204] width 18 height 13
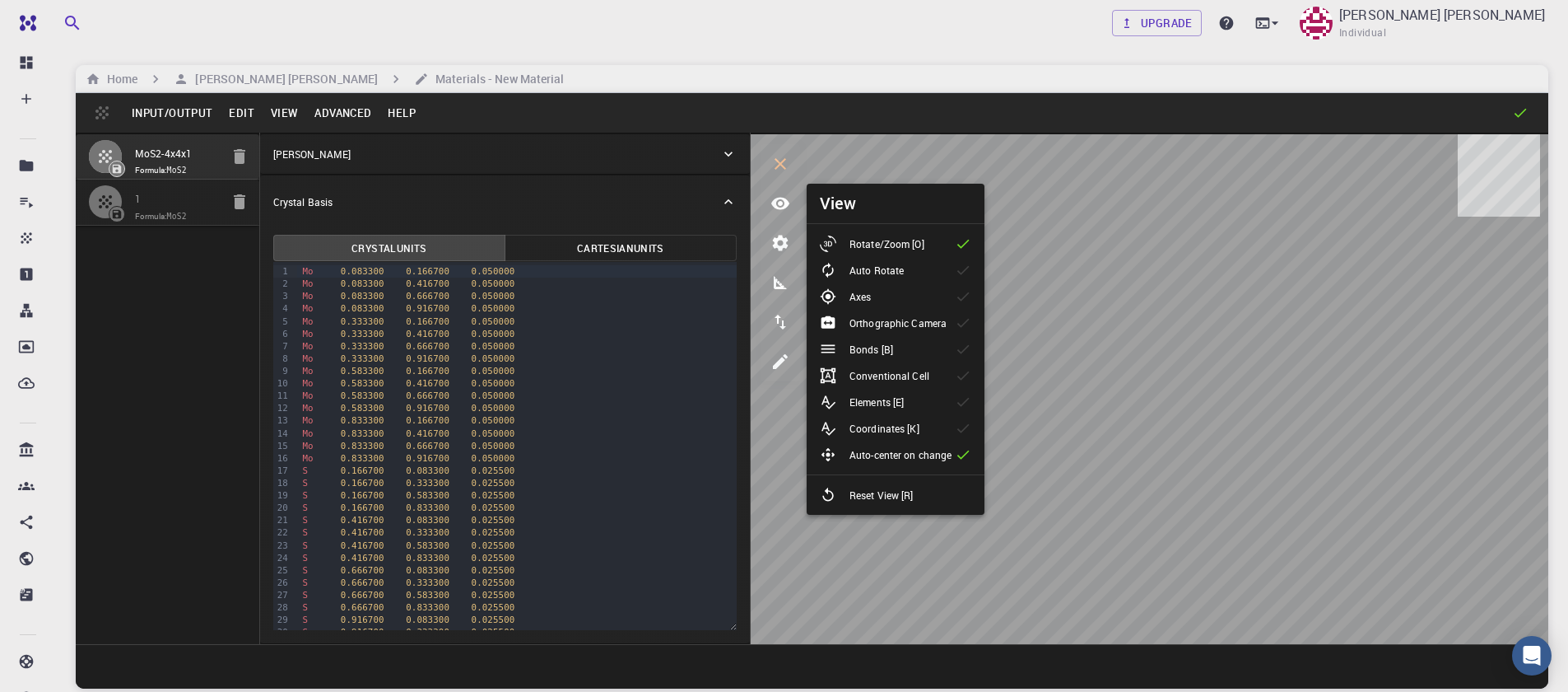
click at [895, 343] on div "Bonds [B]" at bounding box center [863, 349] width 86 height 16
click at [195, 208] on input "1" at bounding box center [177, 199] width 85 height 19
type input "12.694837986362803"
type input "24.59"
type input "165.58174850448773"
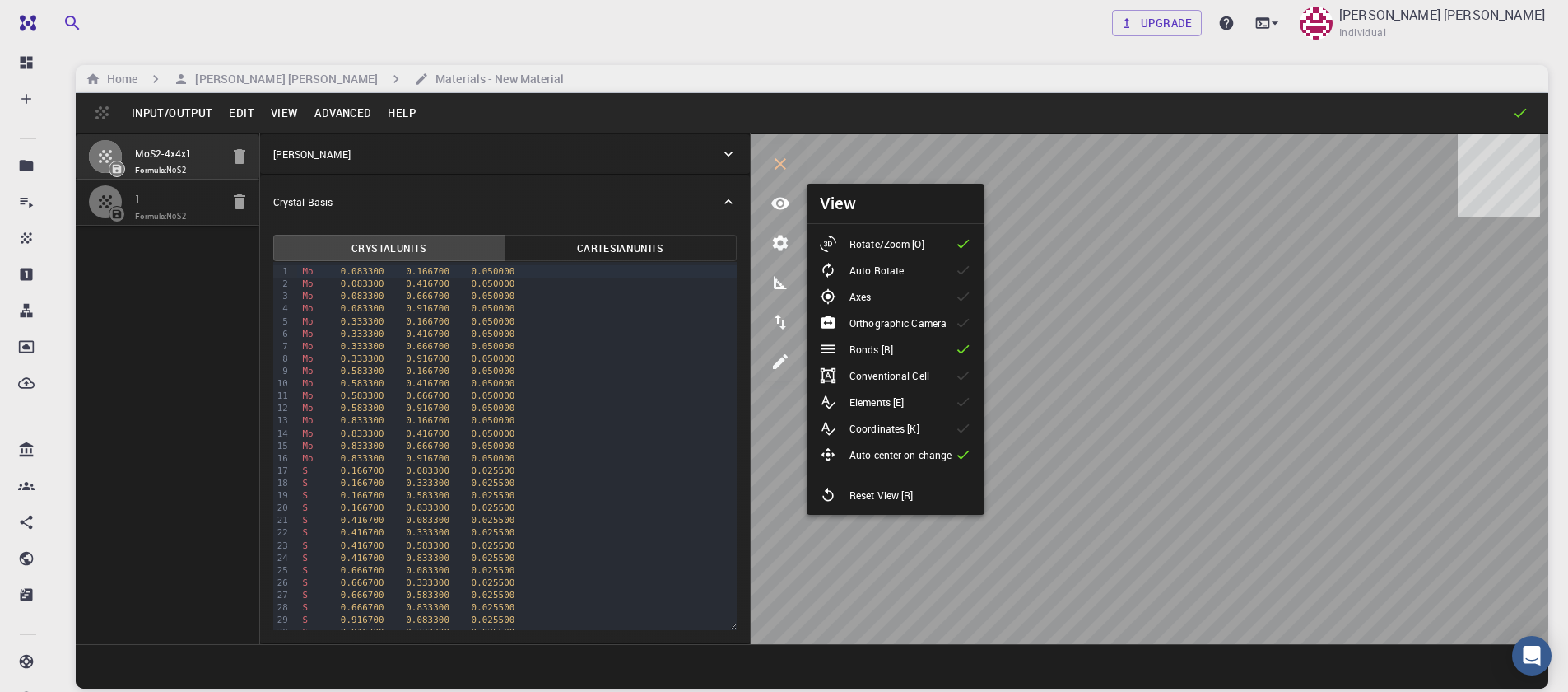
type input "97.151848999188"
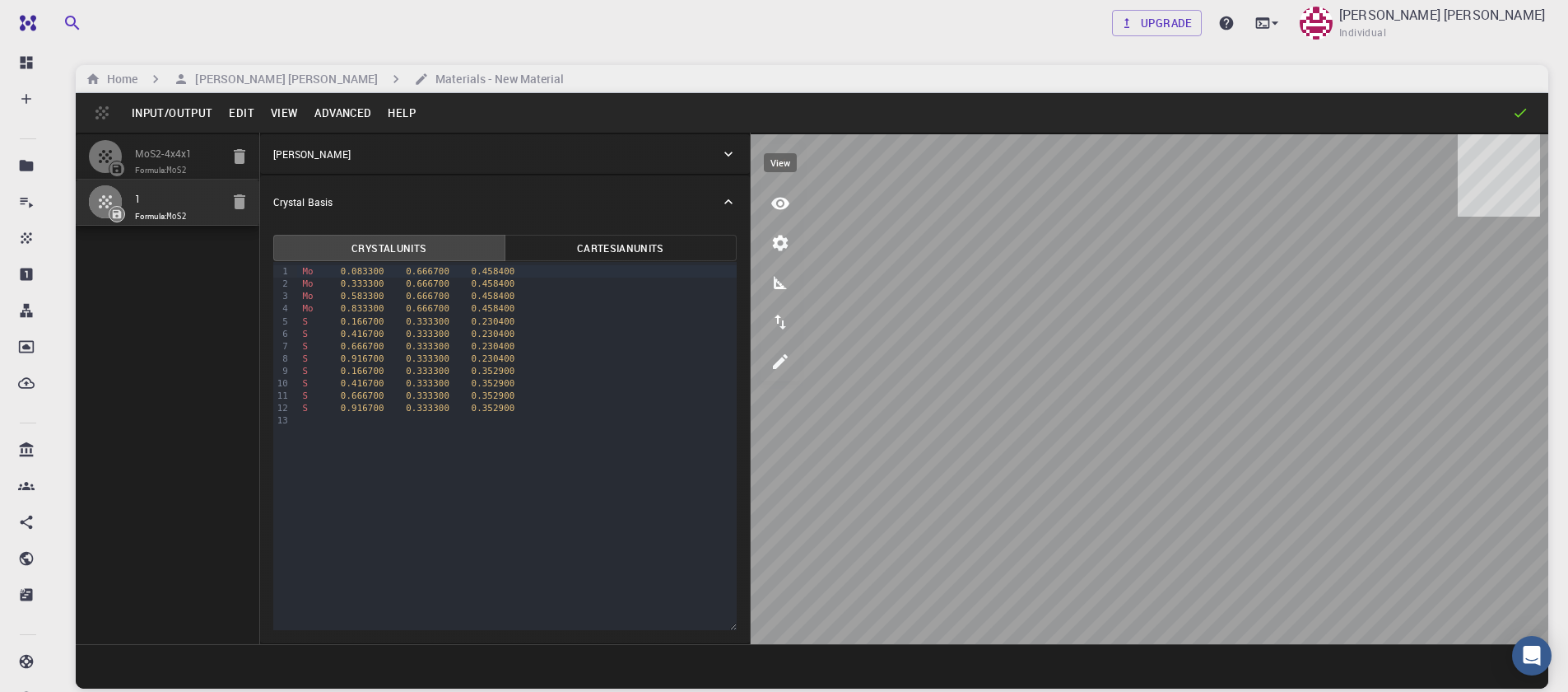
click at [785, 208] on icon "view" at bounding box center [781, 204] width 20 height 20
click at [187, 165] on span "Formula: MoS2" at bounding box center [177, 170] width 85 height 13
type input "12.643978171445884"
type input "61.475"
type input "90"
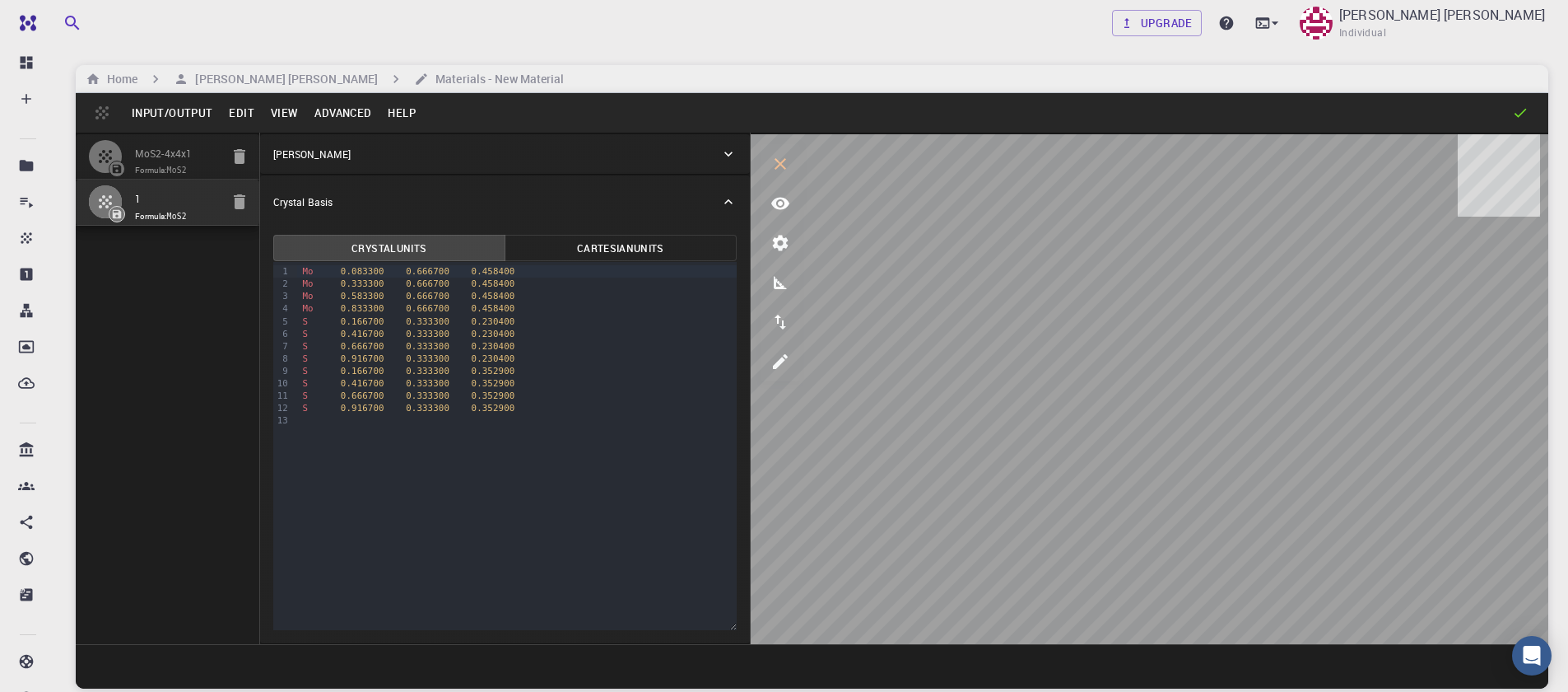
type input "120.0000571088431"
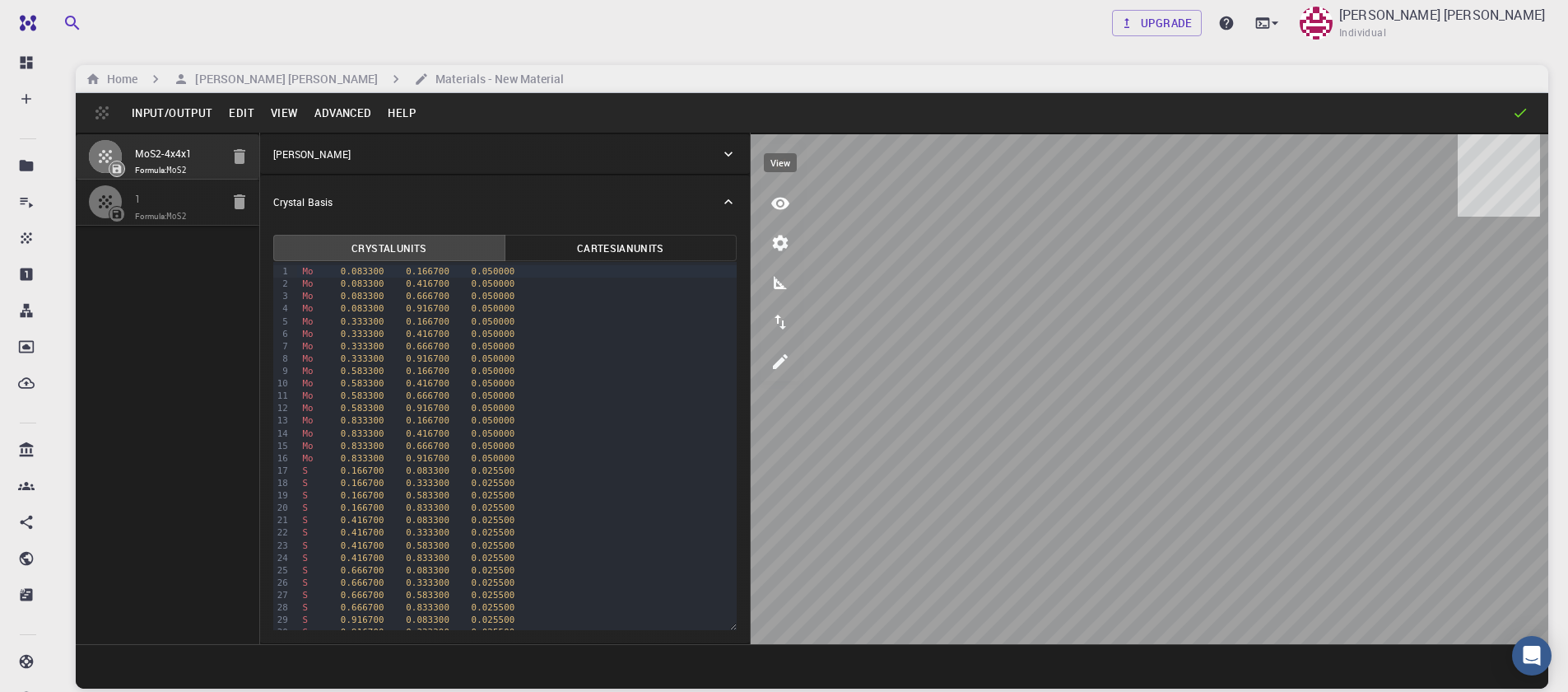
click at [789, 206] on icon "view" at bounding box center [781, 204] width 20 height 20
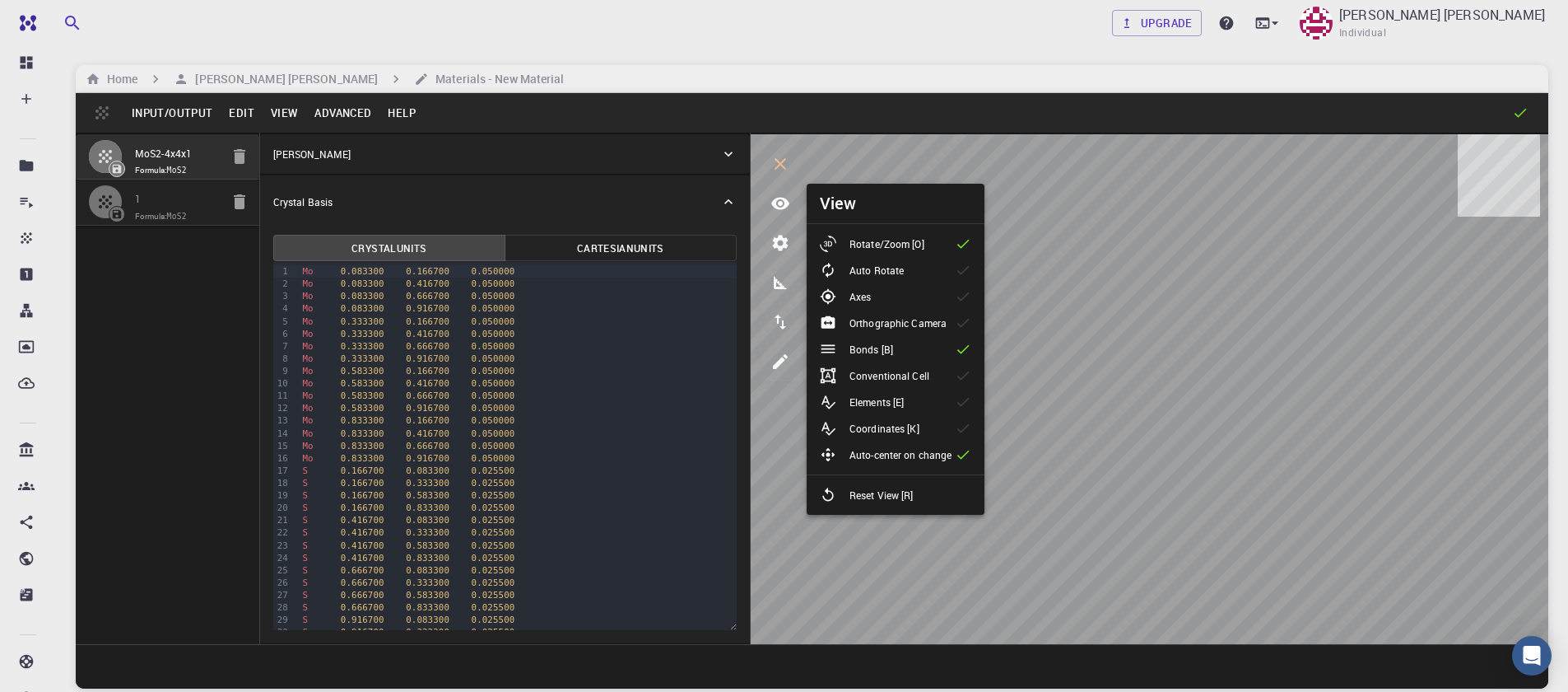
click at [943, 348] on li "Bonds [B]" at bounding box center [895, 348] width 178 height 26
click at [906, 334] on li "Orthographic Camera" at bounding box center [895, 322] width 178 height 26
click at [949, 331] on li "Orthographic Camera" at bounding box center [895, 322] width 178 height 26
click at [905, 341] on div "Bonds [B]" at bounding box center [863, 349] width 86 height 16
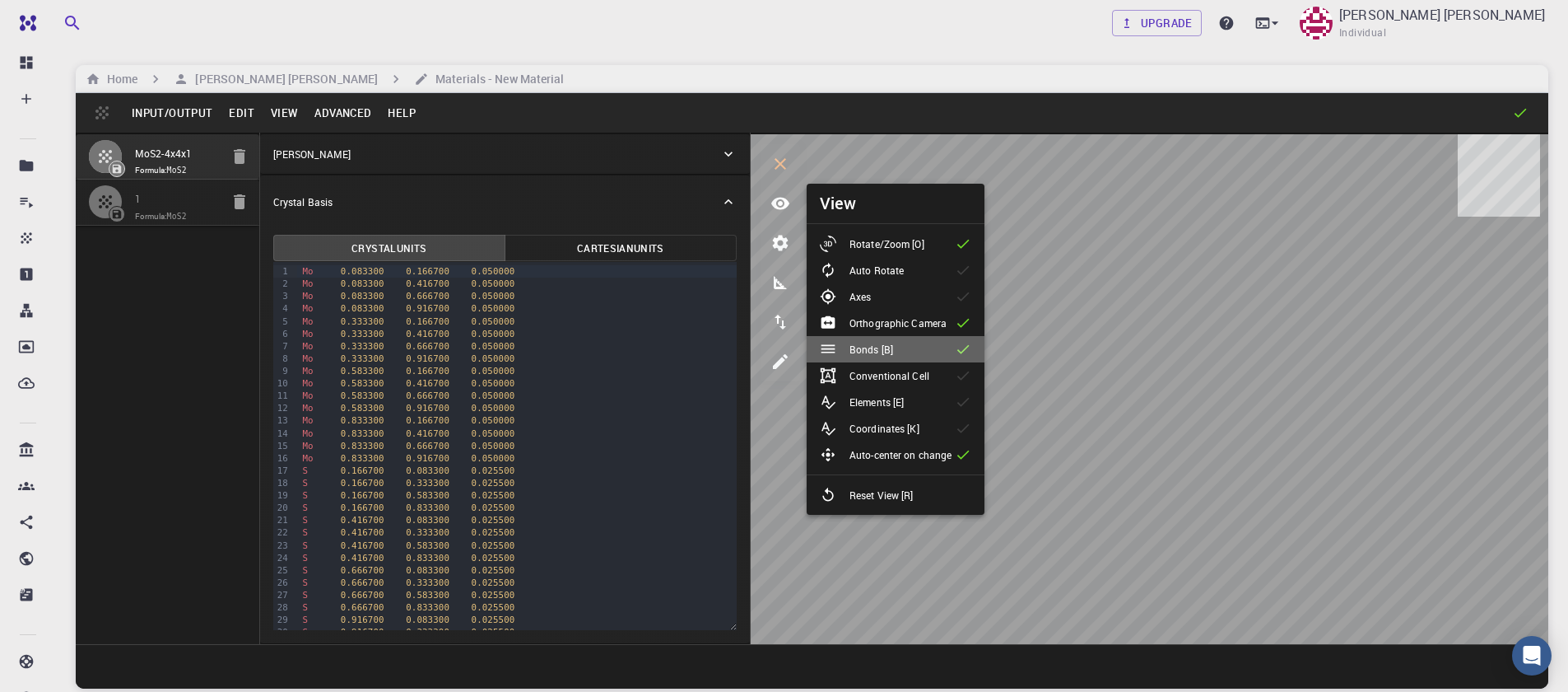
click at [905, 341] on div "Bonds [B]" at bounding box center [863, 349] width 86 height 16
click at [141, 194] on input "1" at bounding box center [177, 199] width 85 height 19
type input "12.694837986362803"
type input "24.59"
type input "165.58174850448773"
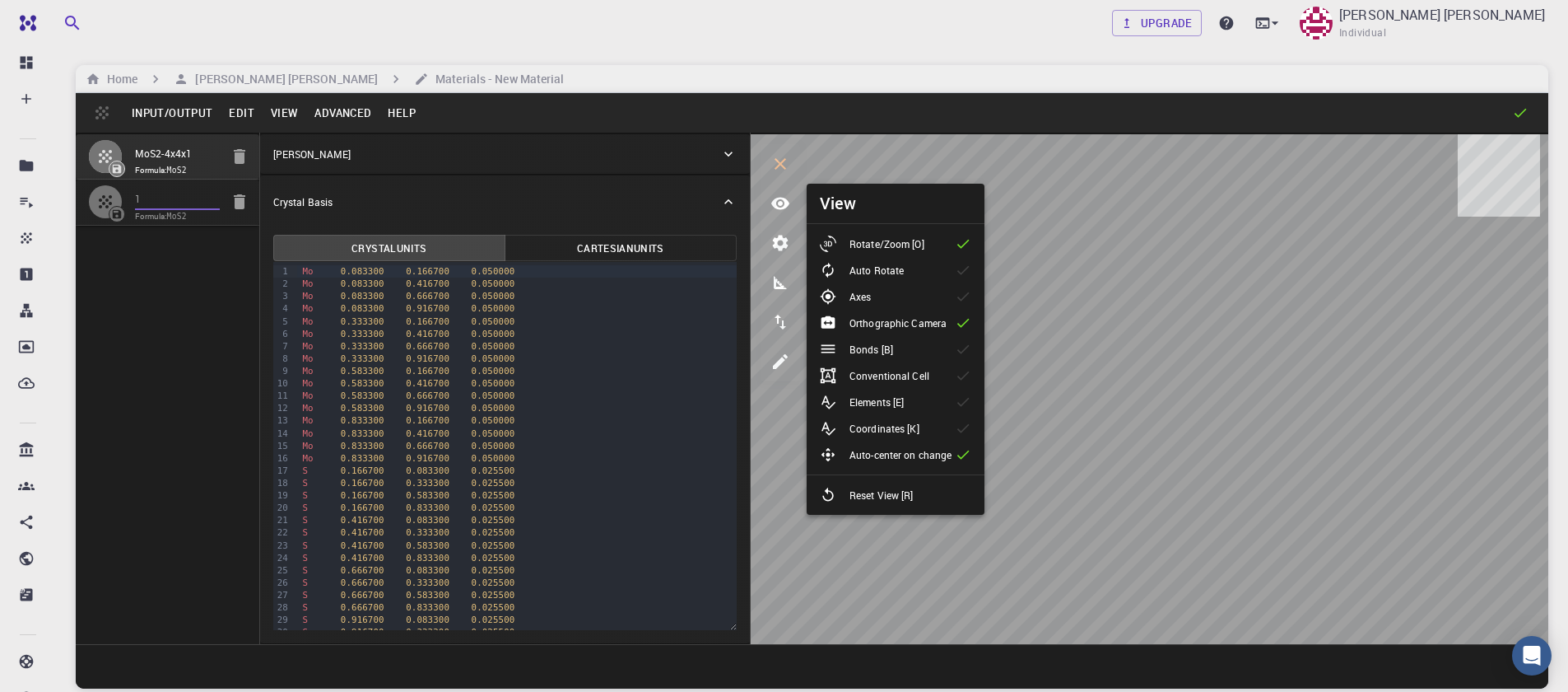
type input "97.151848999188"
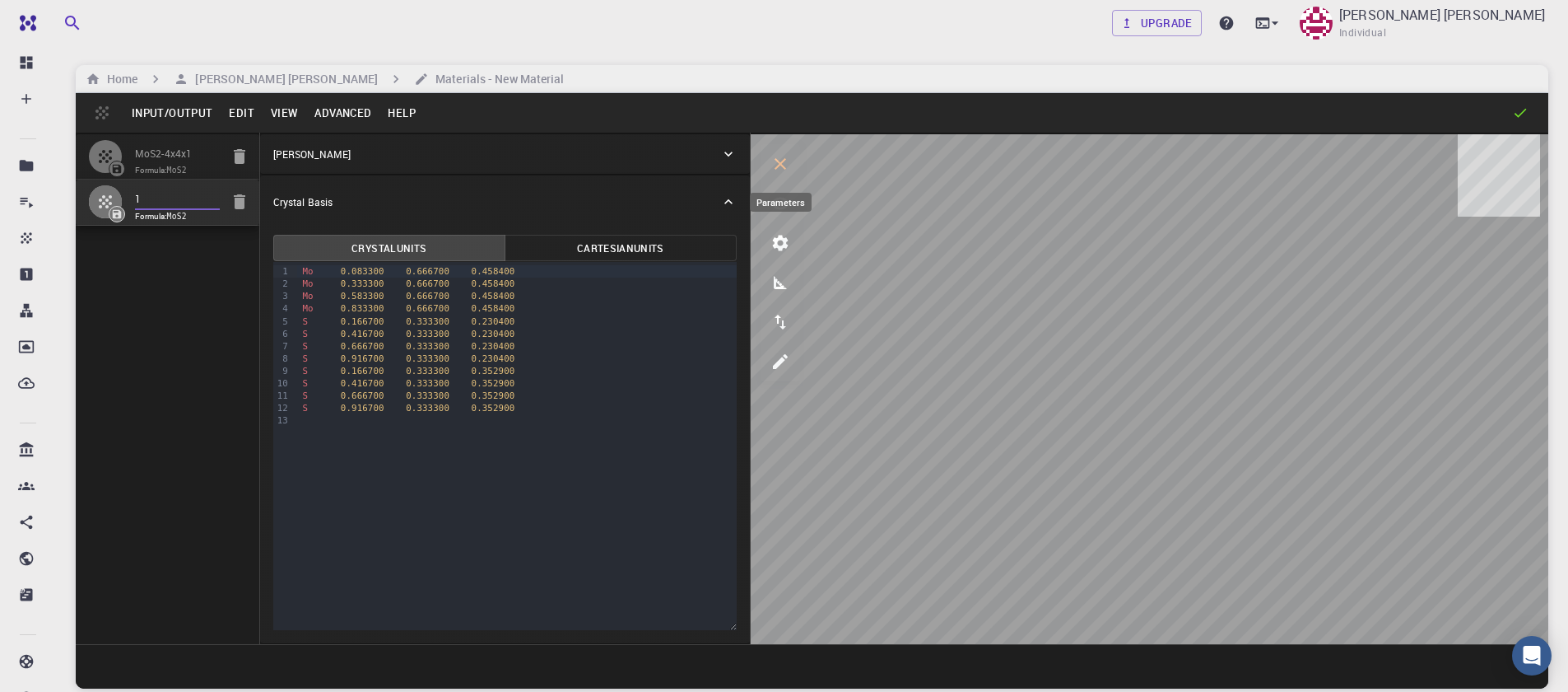
click at [774, 245] on icon "parameters" at bounding box center [780, 243] width 15 height 15
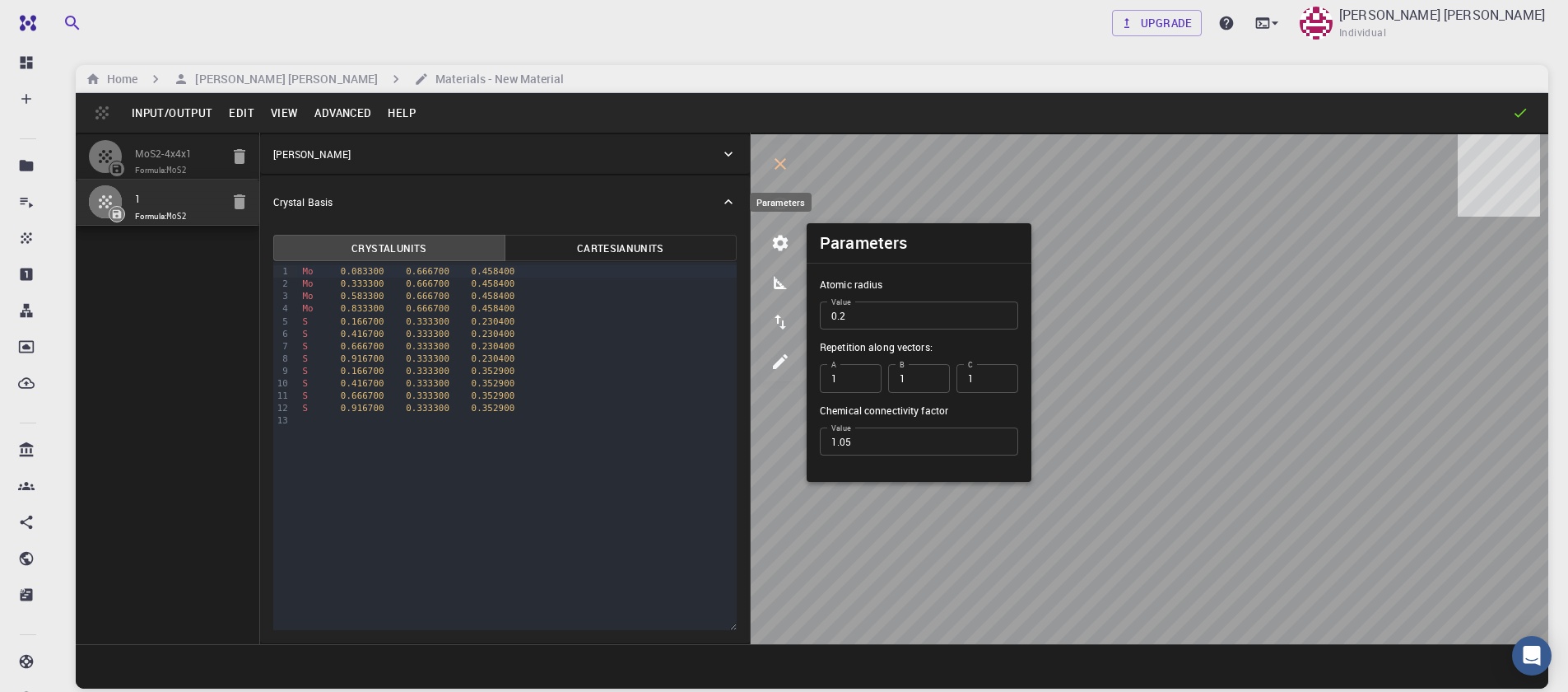
click at [774, 245] on icon "parameters" at bounding box center [780, 243] width 15 height 15
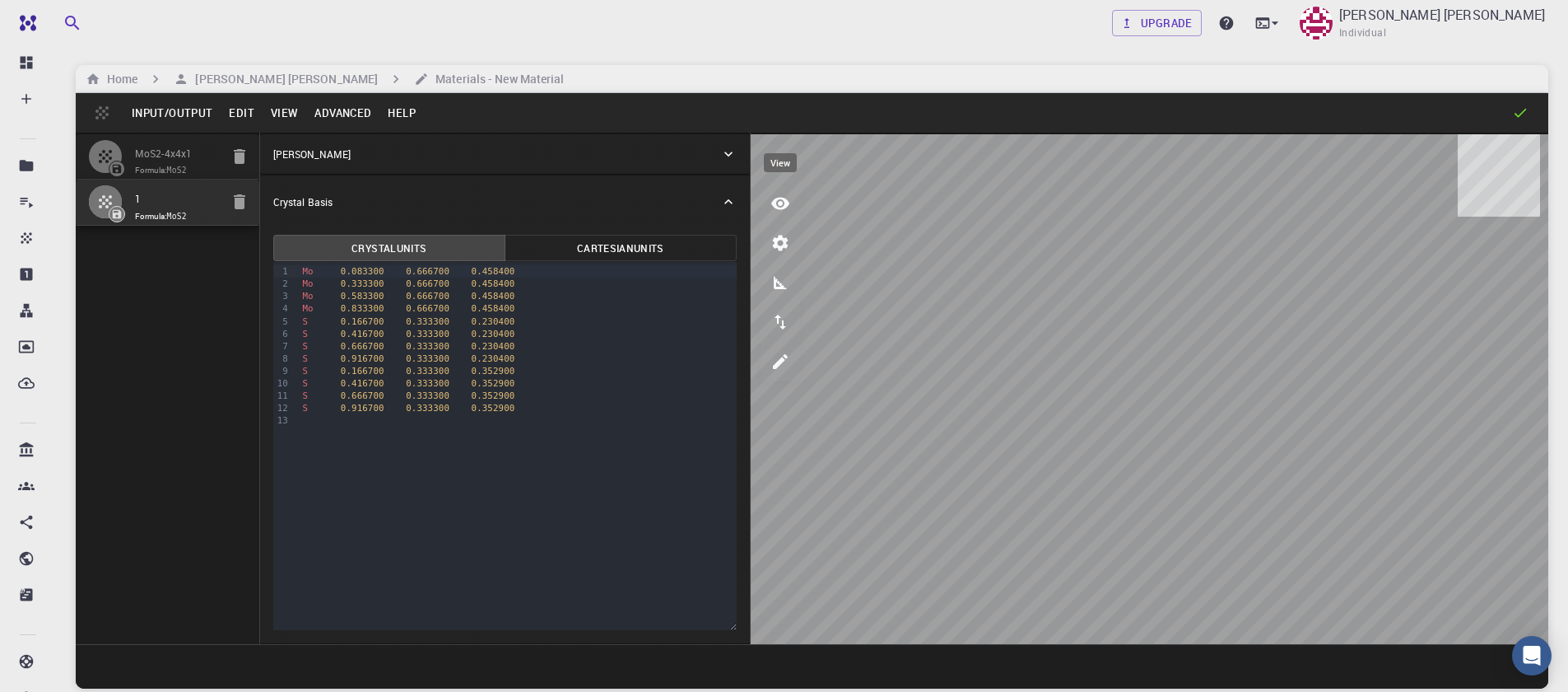
click at [782, 206] on icon "view" at bounding box center [781, 204] width 20 height 20
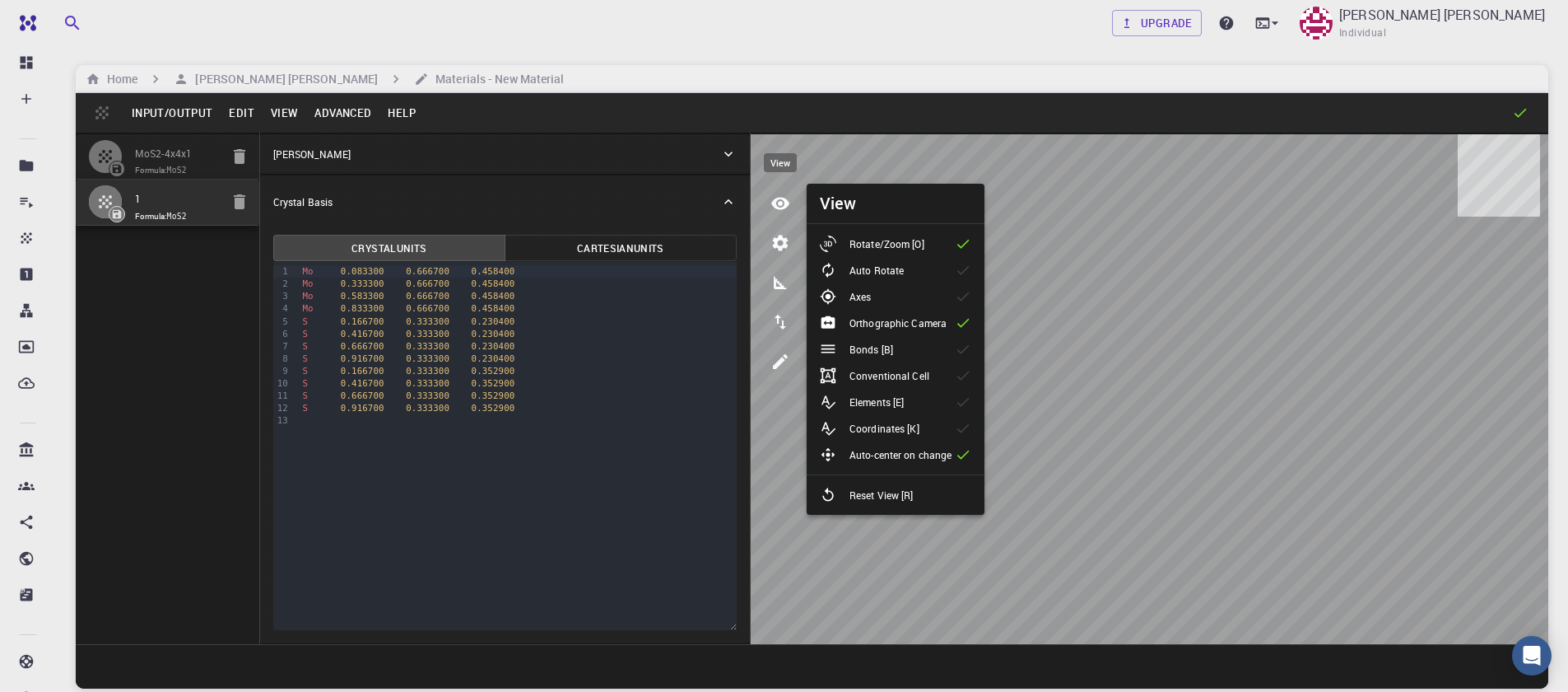
click at [782, 206] on icon "view" at bounding box center [781, 204] width 20 height 20
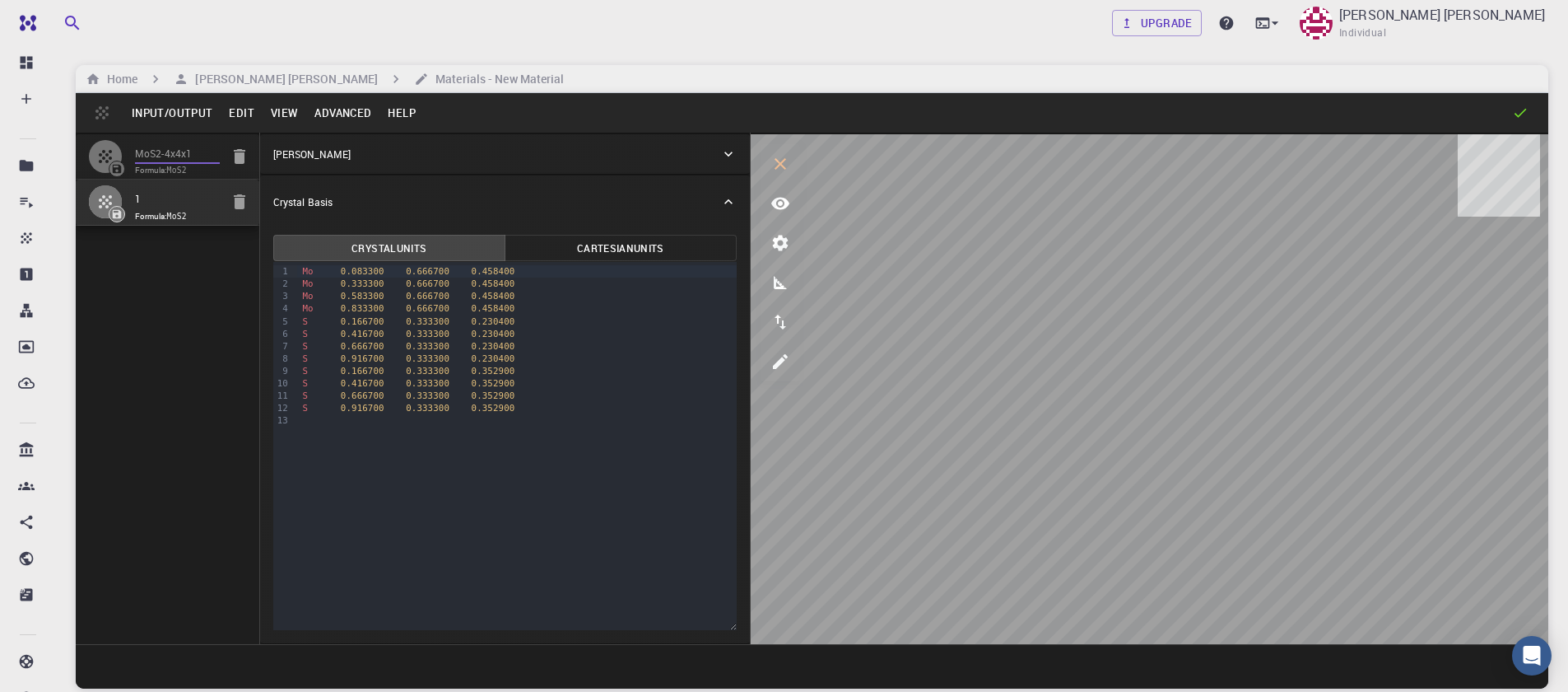
click at [166, 153] on input "MoS2-4x4x1" at bounding box center [177, 154] width 85 height 19
type input "12.643978171445884"
type input "61.475"
type input "90"
type input "120.0000571088431"
